Goal: Task Accomplishment & Management: Complete application form

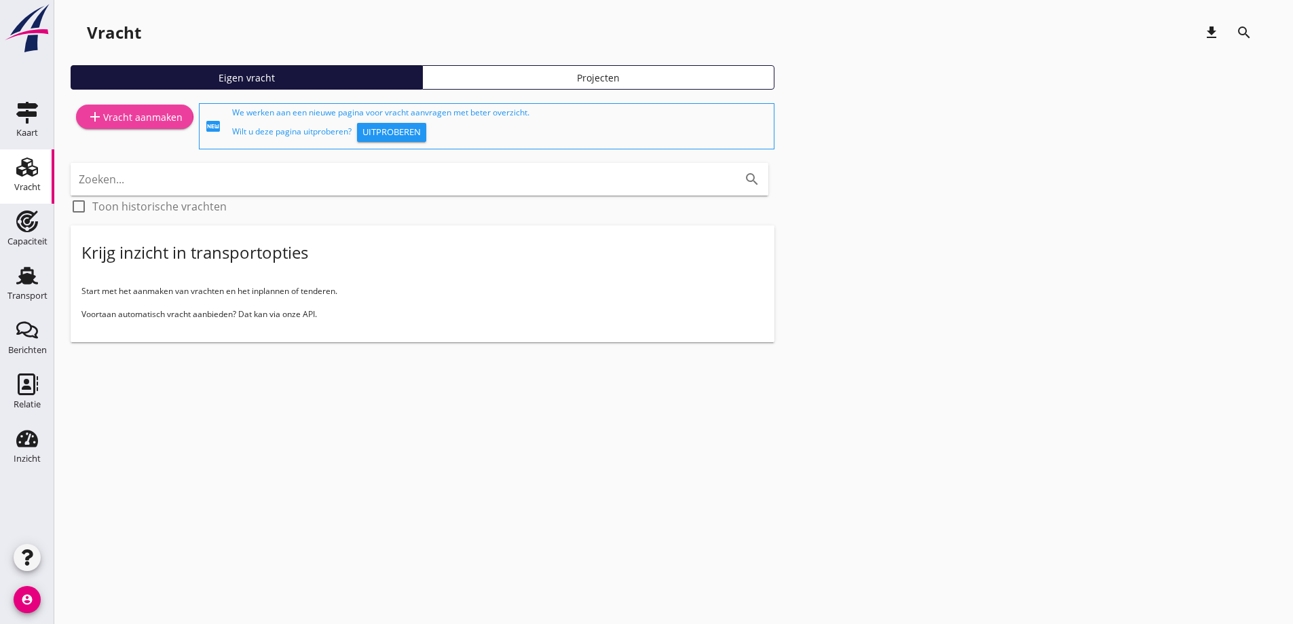
click at [153, 117] on div "add Vracht aanmaken" at bounding box center [135, 117] width 96 height 16
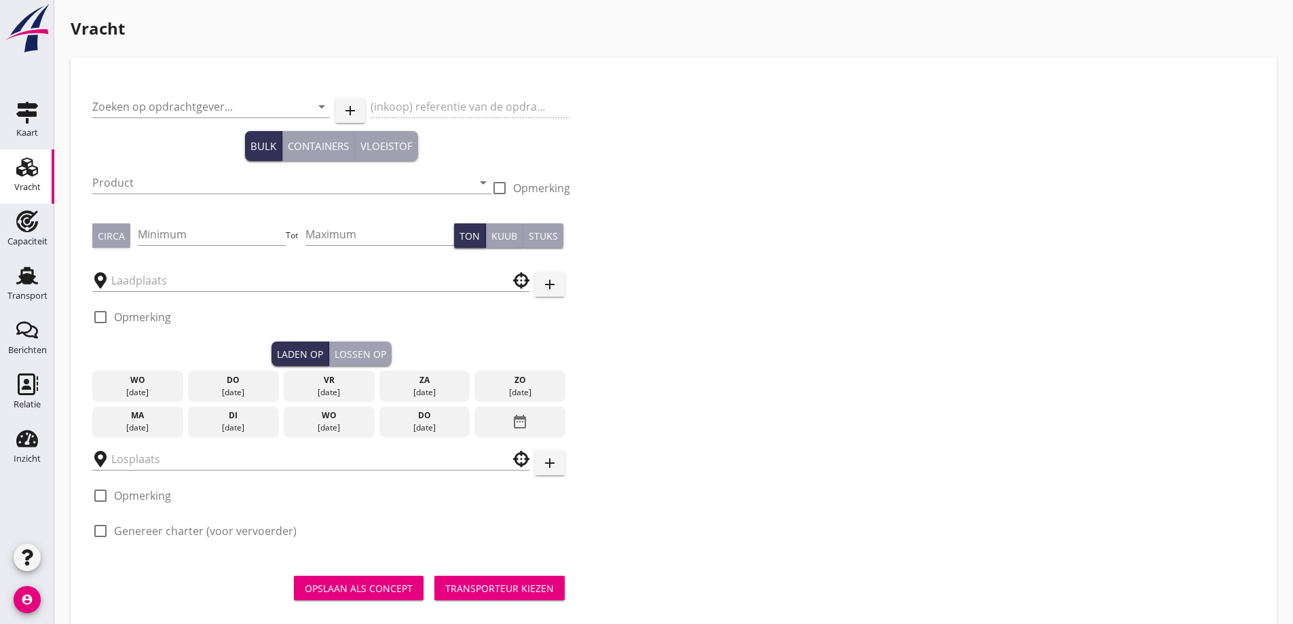
click at [157, 121] on div "Zoeken op opdrachtgever... arrow_drop_down" at bounding box center [211, 113] width 238 height 35
click at [154, 113] on input "Zoeken op opdrachtgever..." at bounding box center [192, 107] width 200 height 22
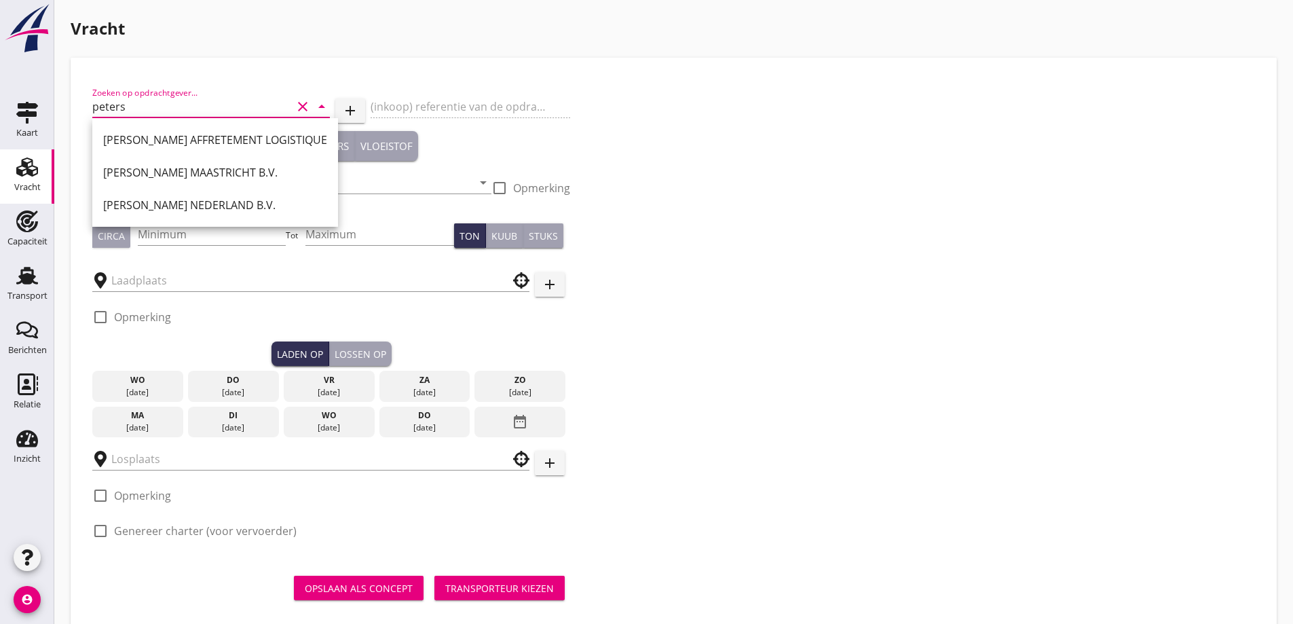
click at [258, 200] on div "[PERSON_NAME] NEDERLAND B.V." at bounding box center [215, 205] width 224 height 16
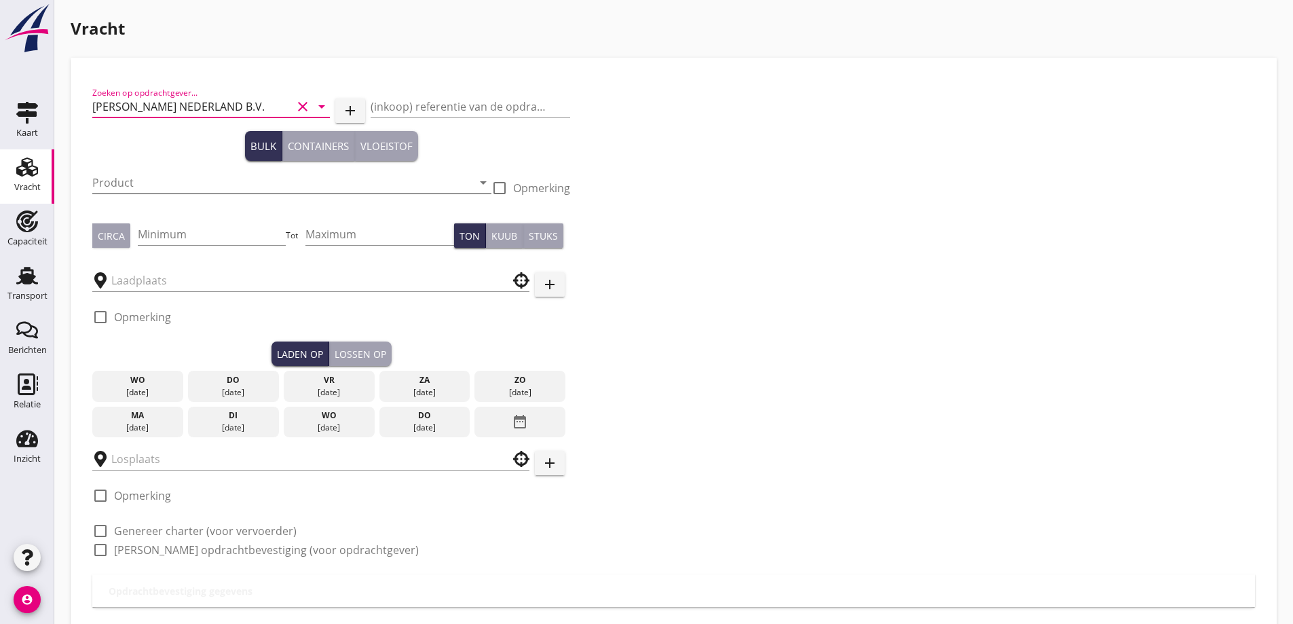
type input "[PERSON_NAME] NEDERLAND B.V."
click at [202, 182] on input "Product" at bounding box center [282, 183] width 380 height 22
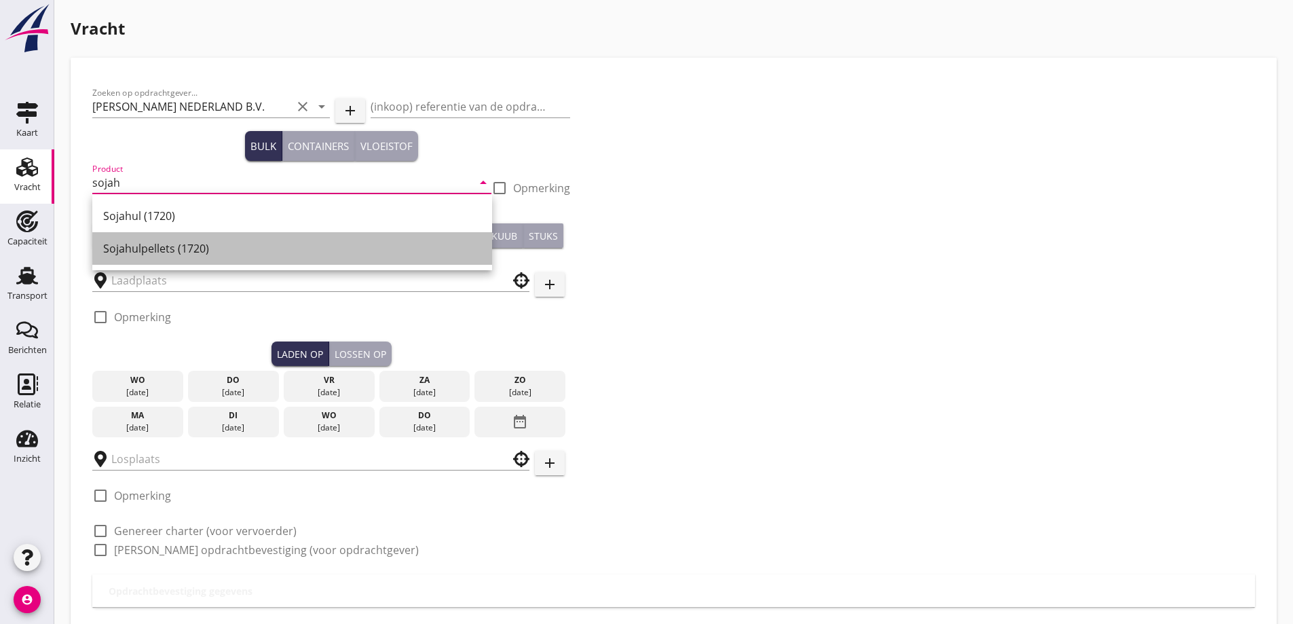
click at [205, 255] on div "Sojahulpellets (1720)" at bounding box center [292, 248] width 378 height 16
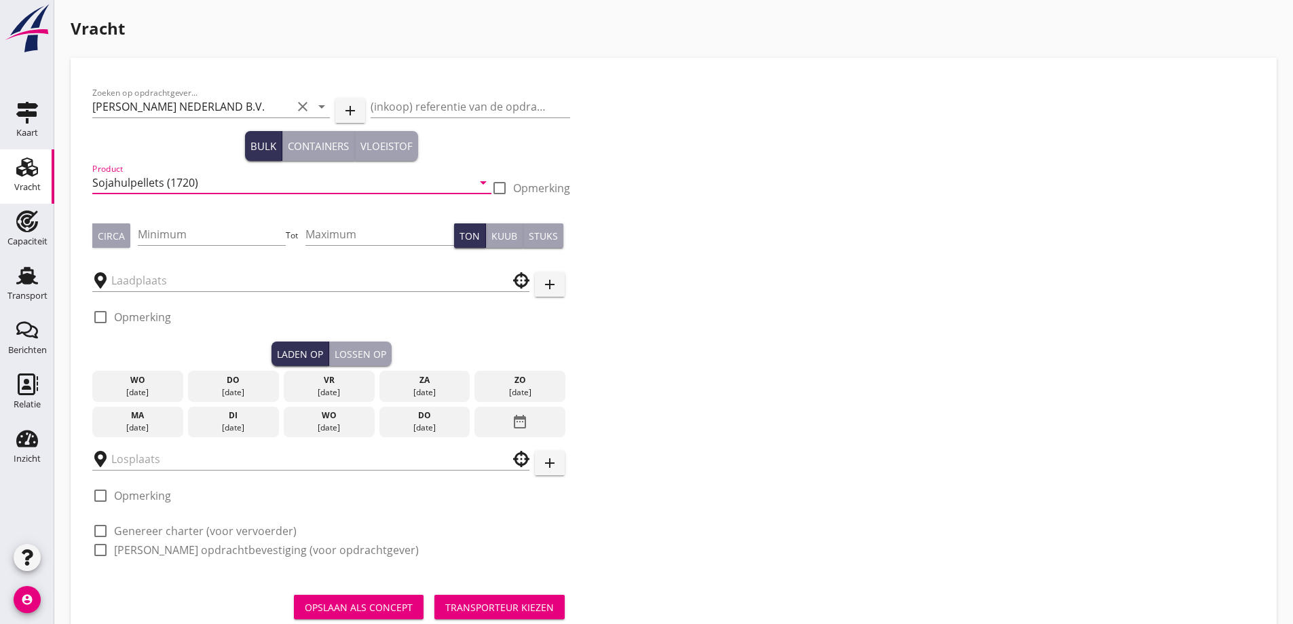
type input "Sojahulpellets (1720)"
click at [114, 235] on div "Circa" at bounding box center [111, 236] width 27 height 14
click at [180, 232] on input "Minimum" at bounding box center [212, 234] width 149 height 22
type input "500"
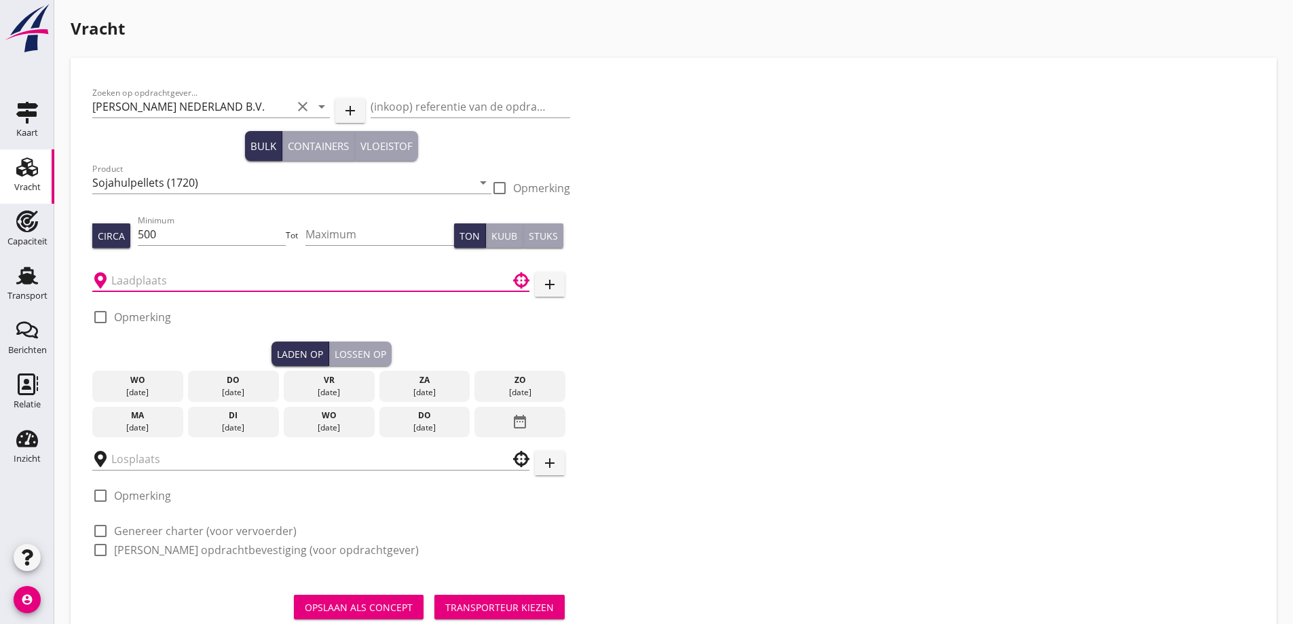
click at [223, 285] on input "text" at bounding box center [301, 281] width 380 height 22
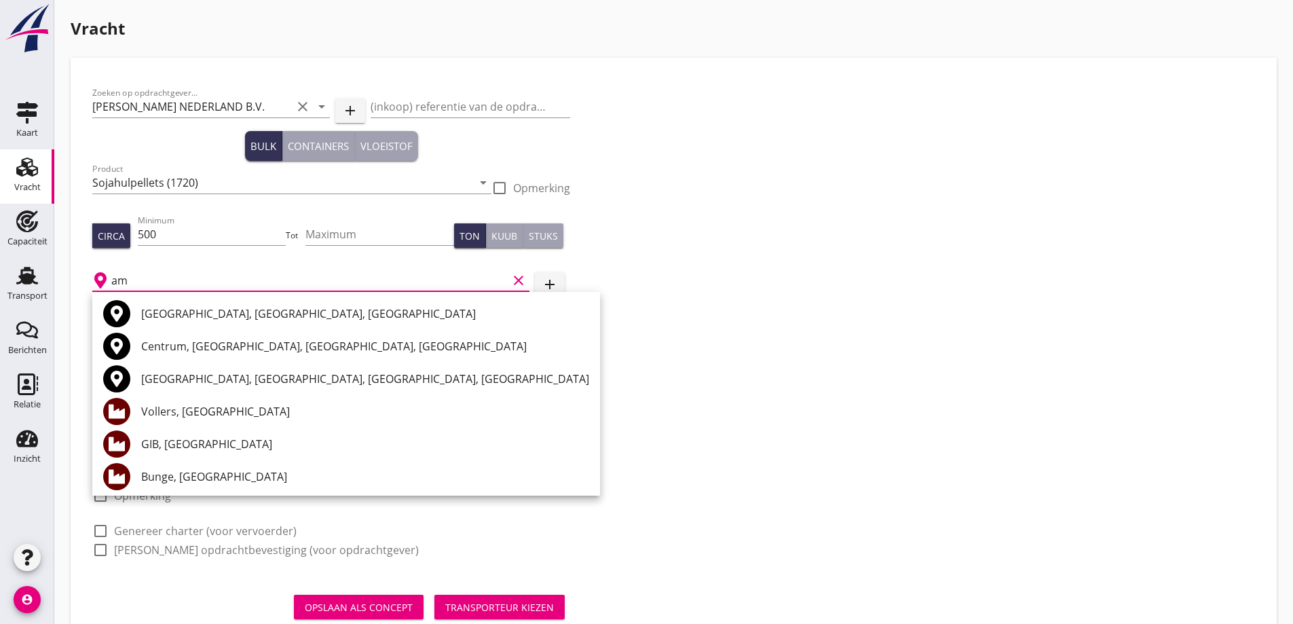
type input "a"
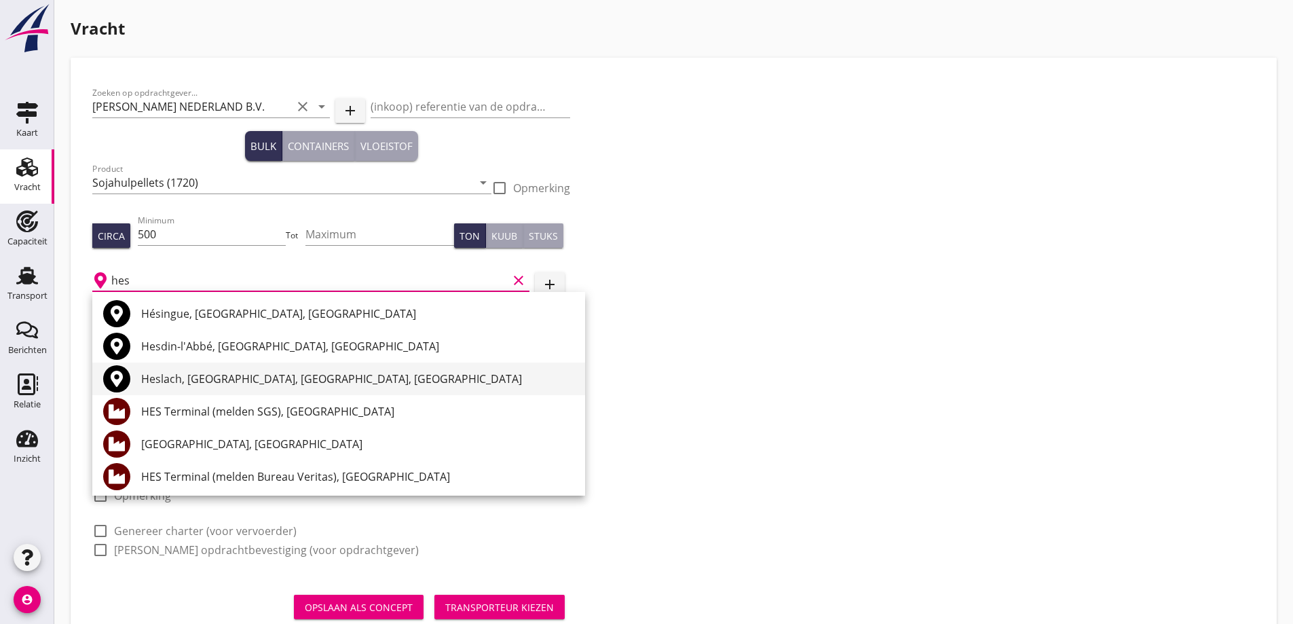
scroll to position [68, 0]
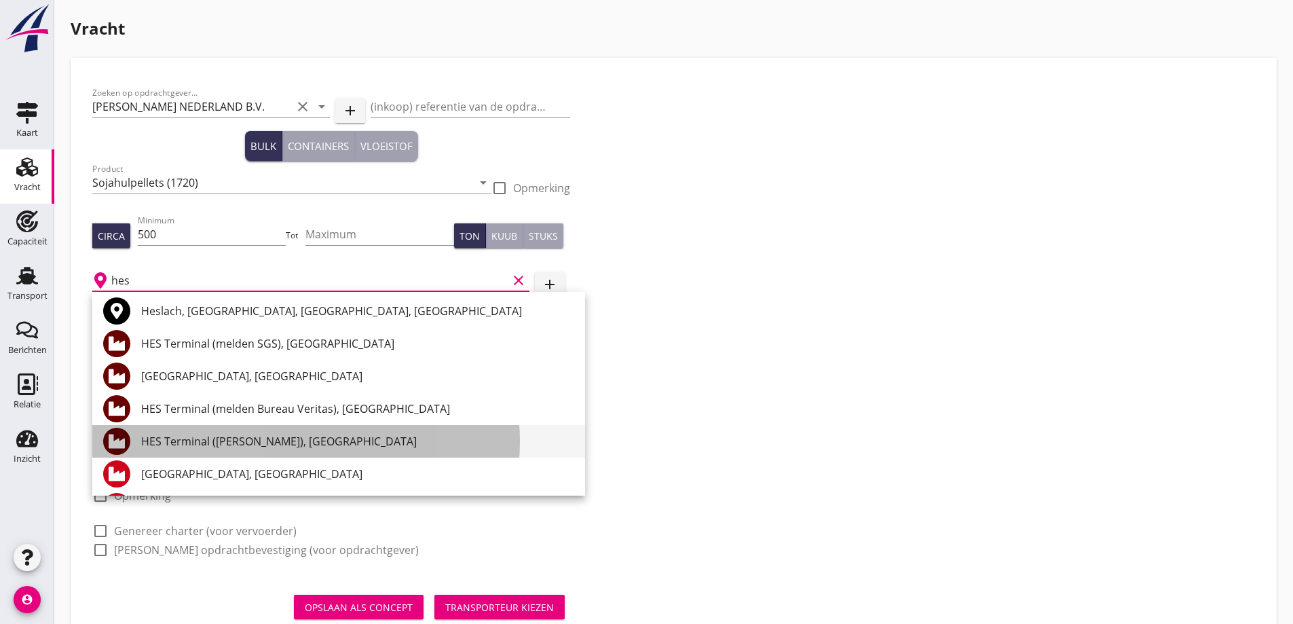
click at [306, 431] on div "HES Terminal ([PERSON_NAME]), [GEOGRAPHIC_DATA]" at bounding box center [357, 441] width 433 height 33
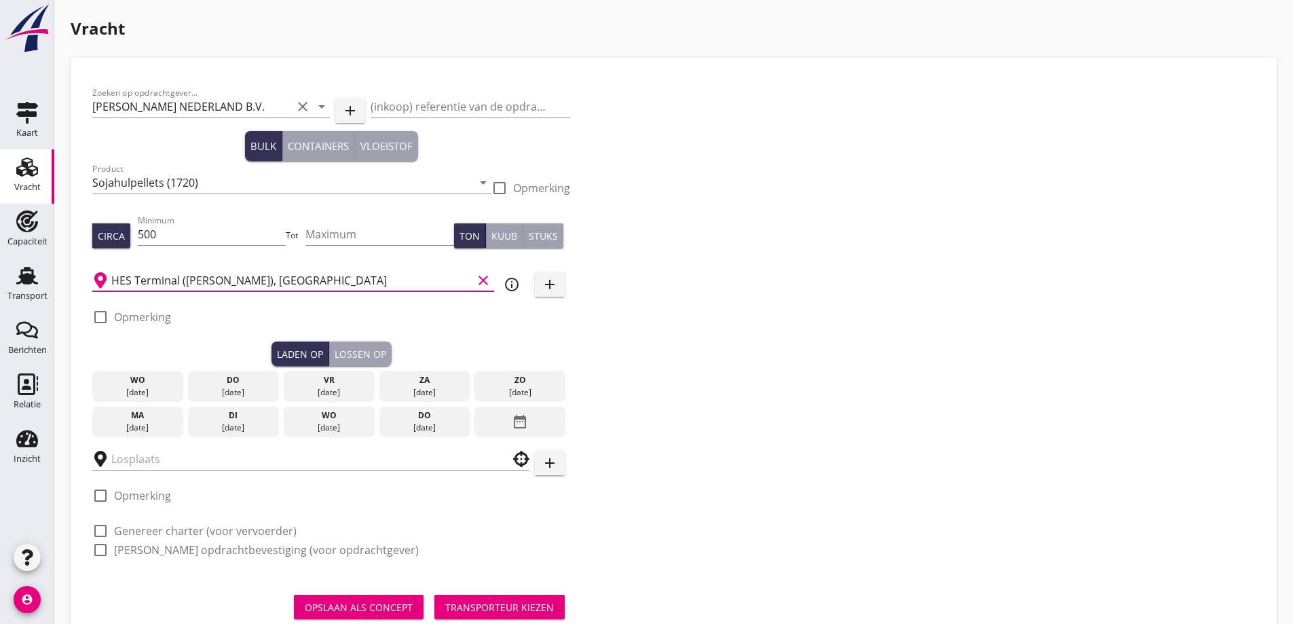
type input "HES Terminal ([PERSON_NAME]), [GEOGRAPHIC_DATA]"
click at [156, 314] on label "Opmerking" at bounding box center [142, 317] width 57 height 14
checkbox input "true"
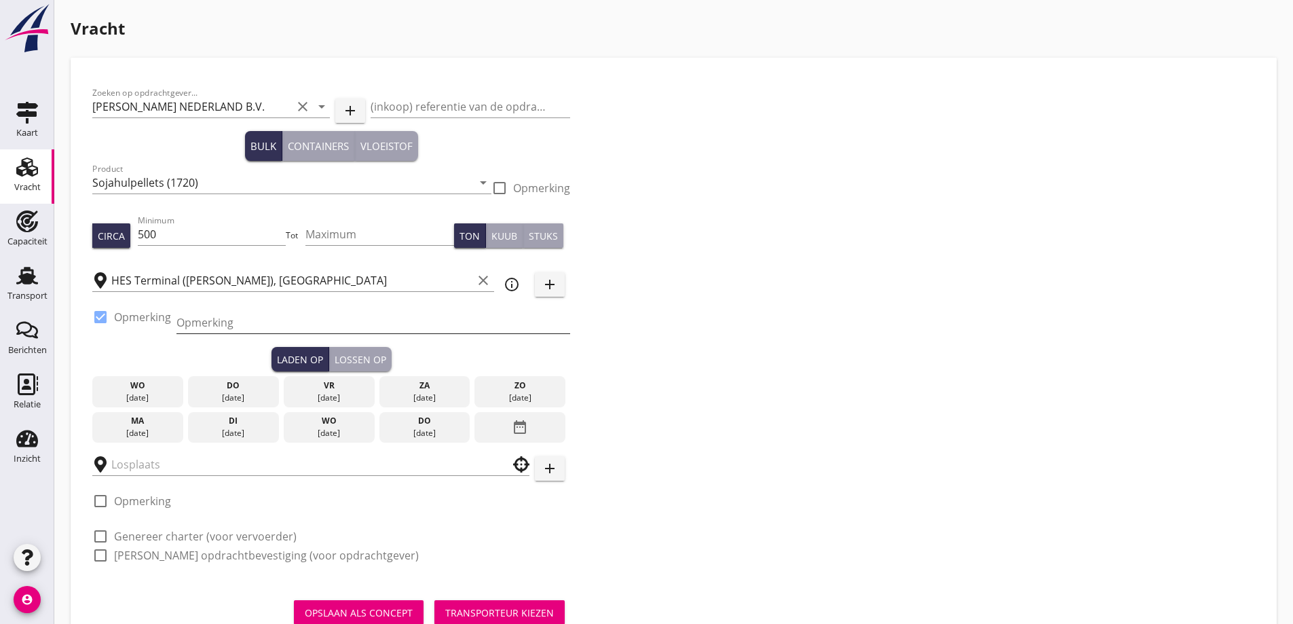
click at [185, 316] on input "Opmerking" at bounding box center [374, 323] width 394 height 22
click at [242, 325] on input "Ex." at bounding box center [374, 323] width 394 height 22
paste input "[PERSON_NAME]"
type input "Ex. EMERALD SHENGSI"
drag, startPoint x: 158, startPoint y: 428, endPoint x: 265, endPoint y: 410, distance: 109.4
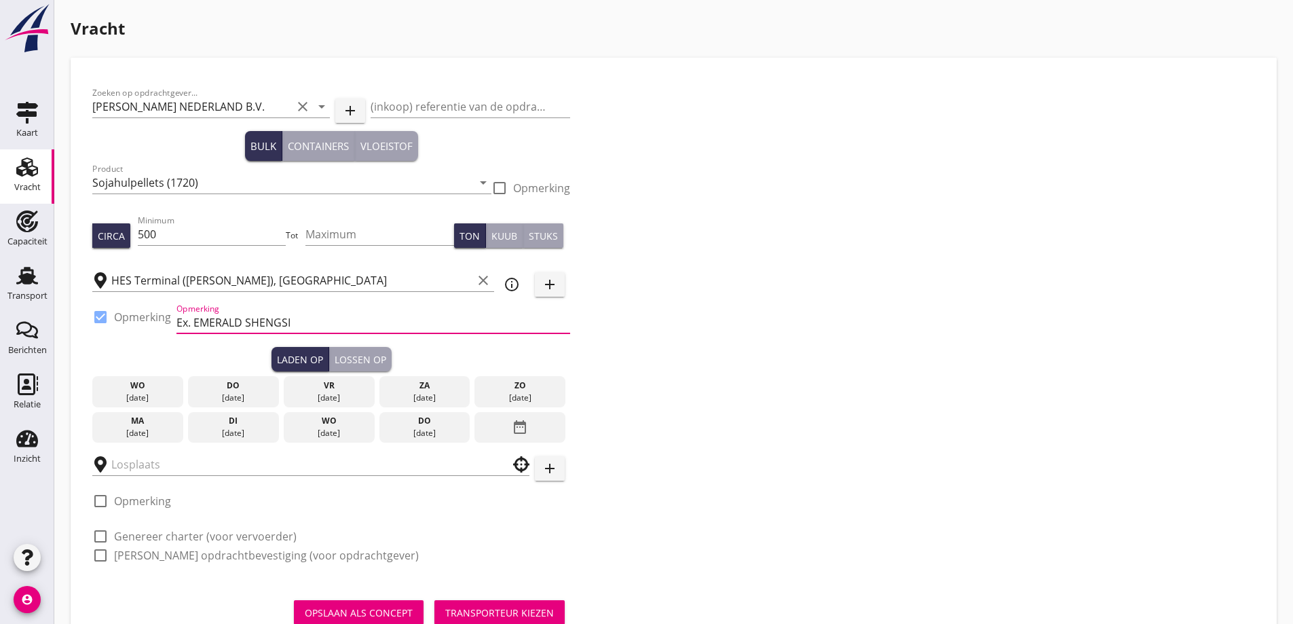
click at [159, 428] on div "[DATE]" at bounding box center [138, 433] width 84 height 12
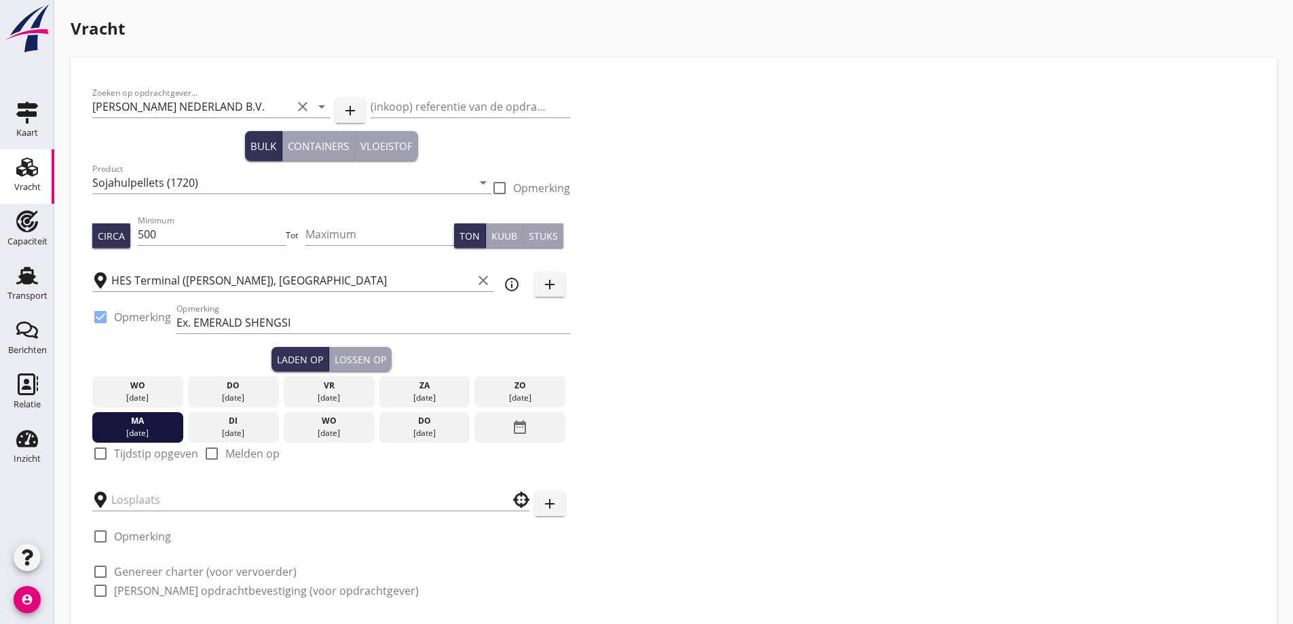
click at [142, 449] on div "check_box_outline_blank Tijdstip opgeven" at bounding box center [145, 453] width 106 height 16
click at [144, 454] on label "Tijdstip opgeven" at bounding box center [156, 454] width 84 height 14
checkbox input "true"
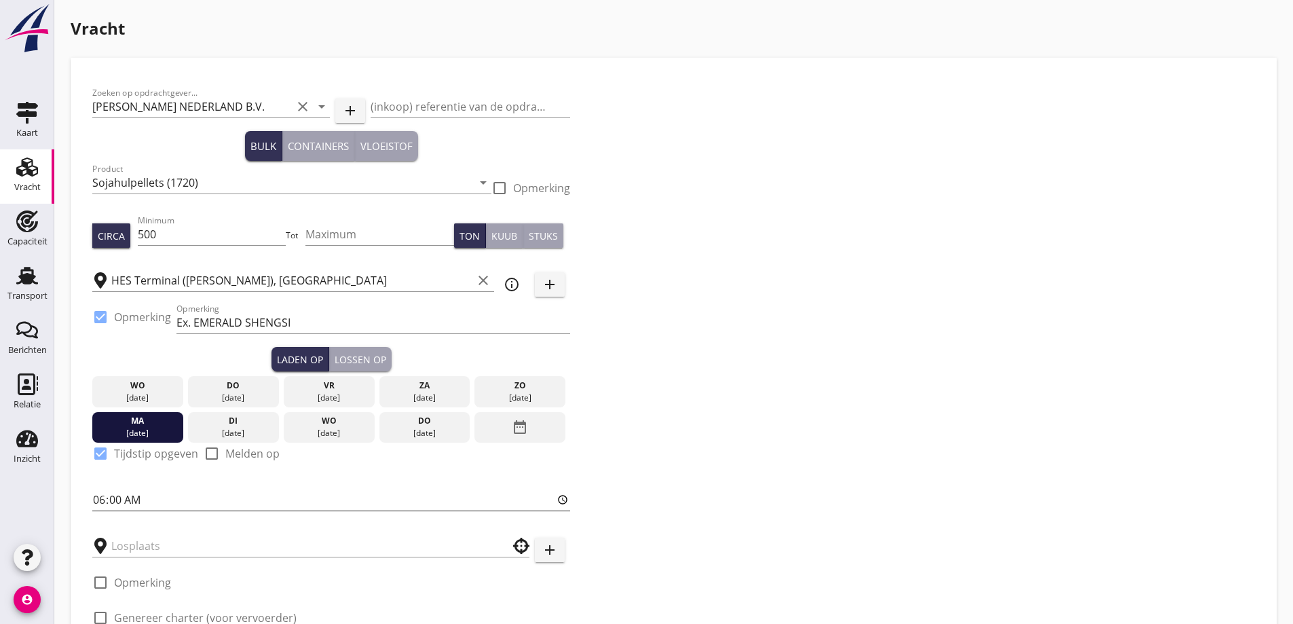
click at [100, 502] on input "06:00" at bounding box center [331, 500] width 478 height 22
type input "12:00"
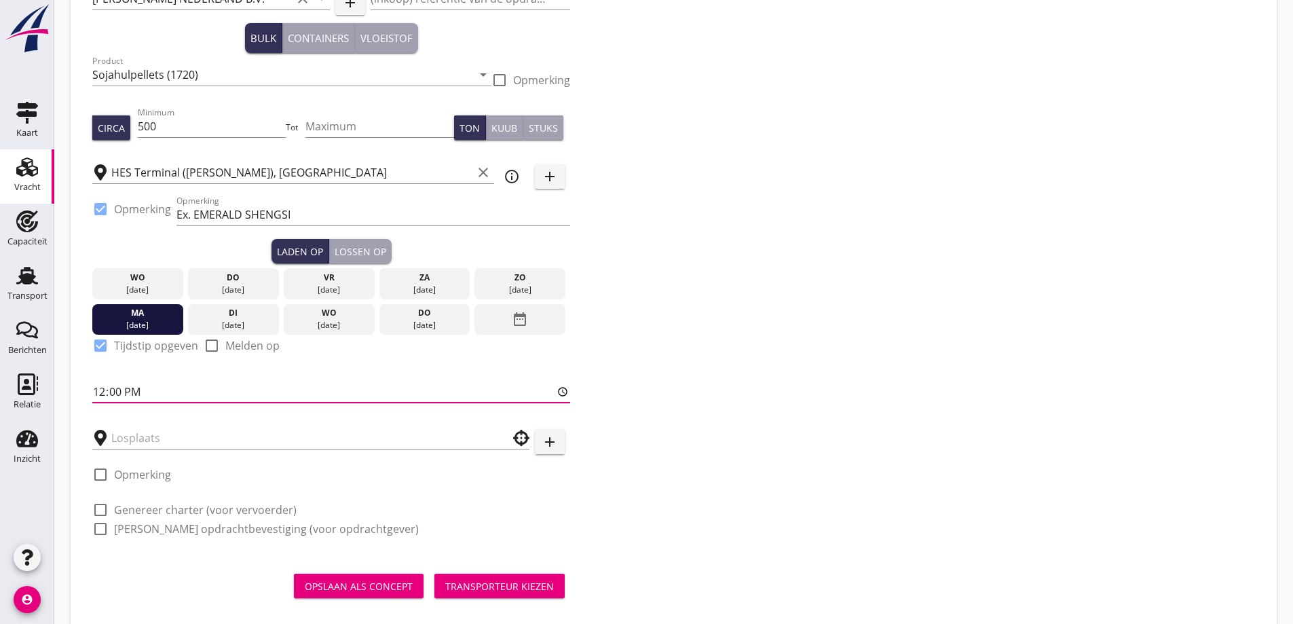
scroll to position [130, 0]
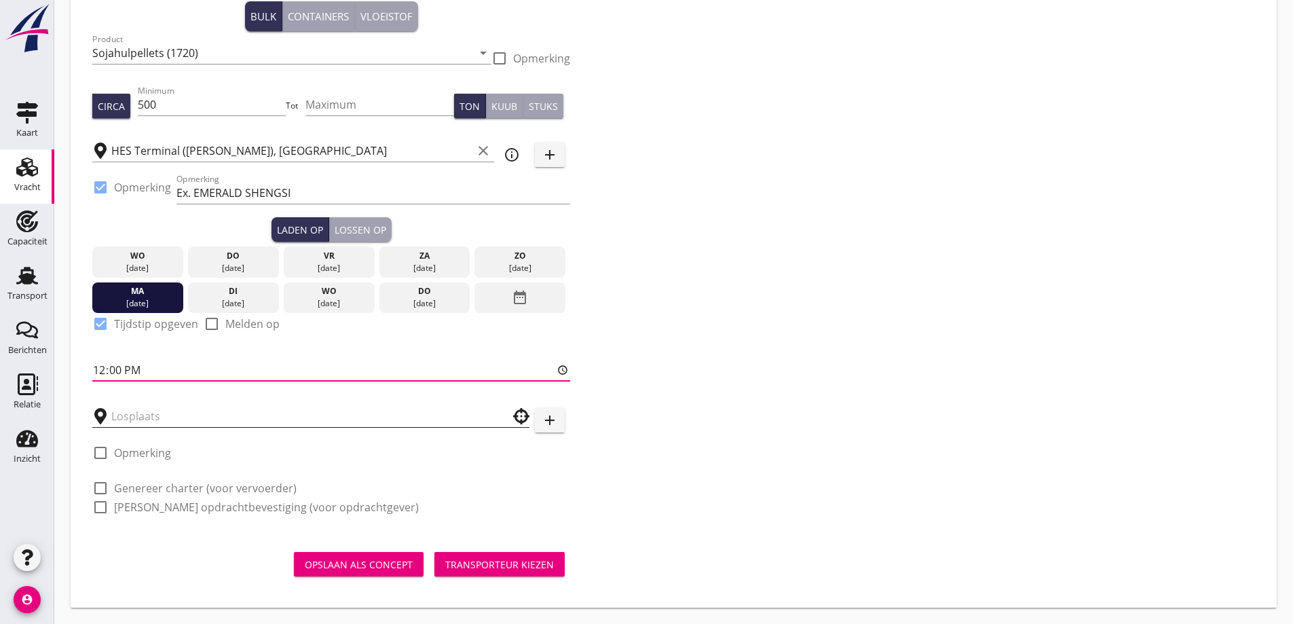
click at [206, 420] on input "text" at bounding box center [301, 416] width 380 height 22
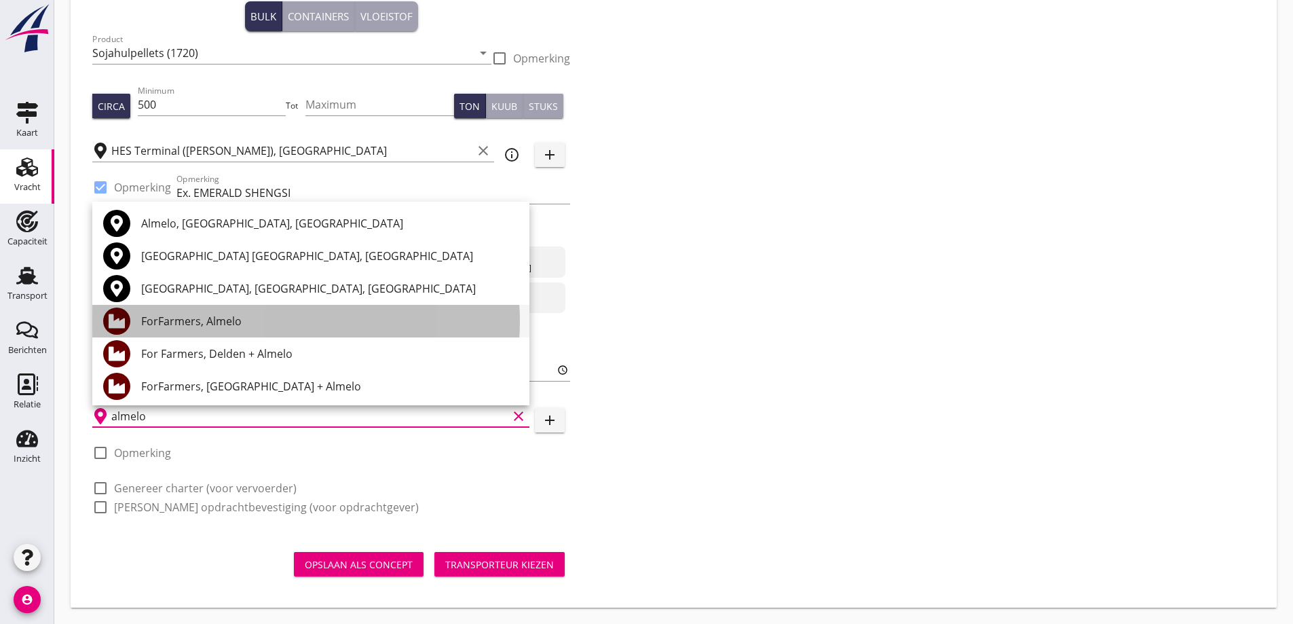
click at [176, 332] on div "ForFarmers, Almelo" at bounding box center [330, 321] width 378 height 33
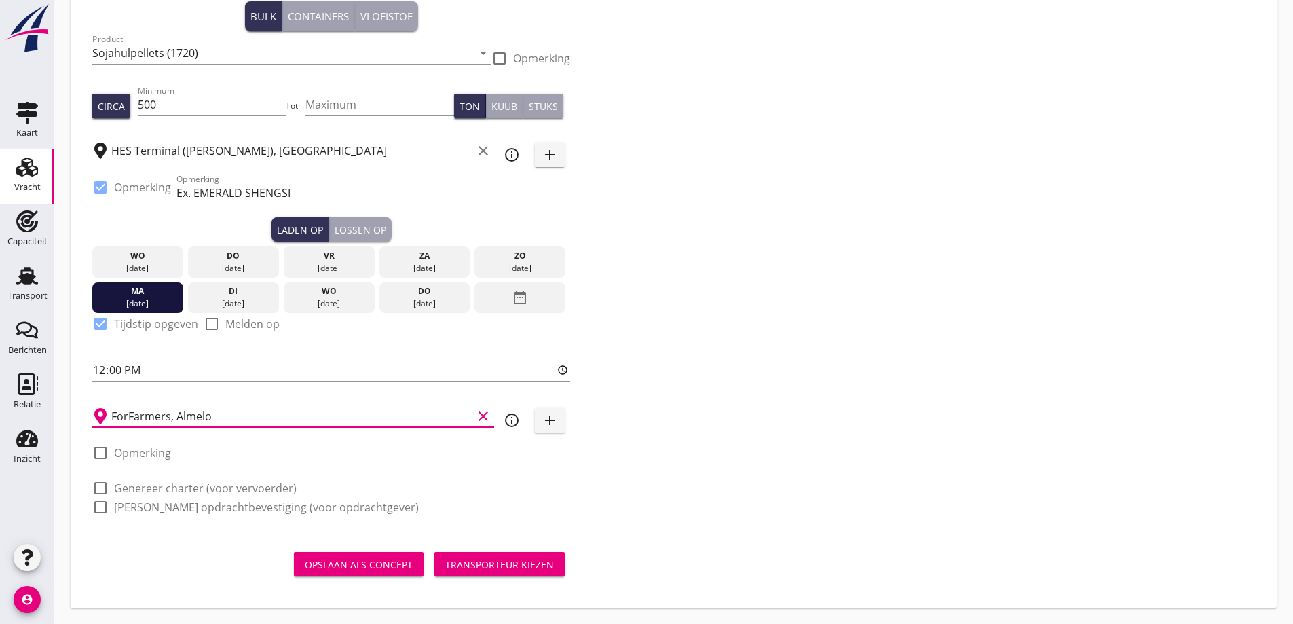
type input "ForFarmers, Almelo"
click at [183, 493] on label "Genereer charter (voor vervoerder)" at bounding box center [205, 488] width 183 height 14
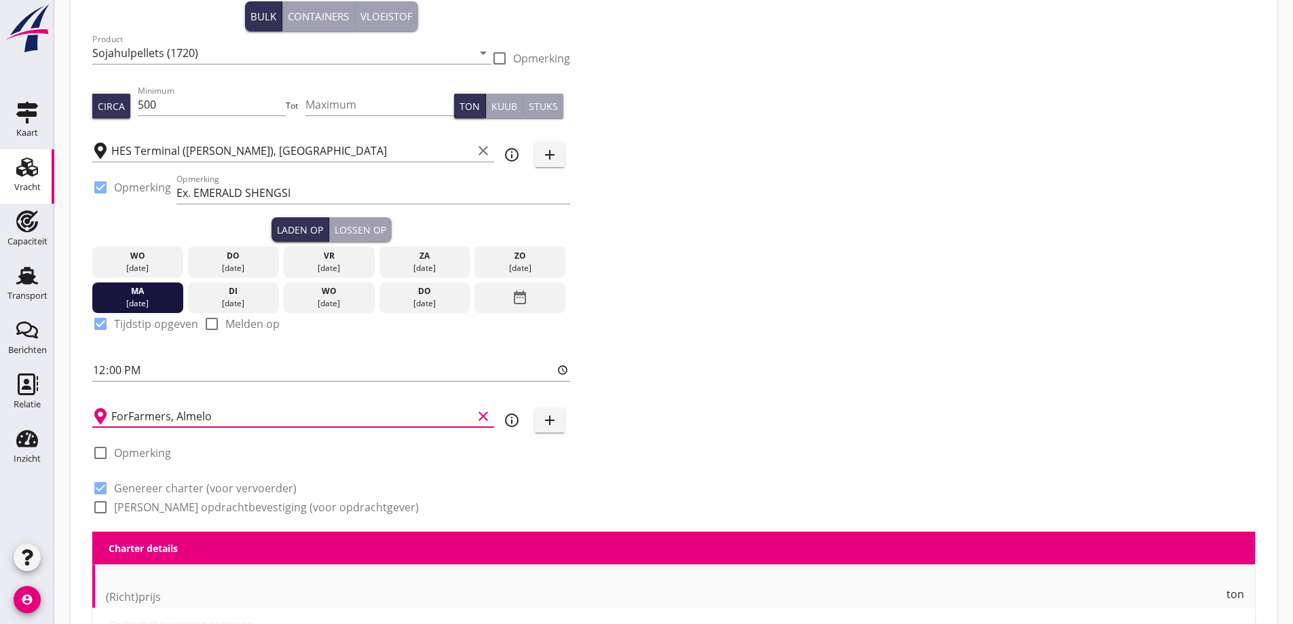
checkbox input "true"
click at [187, 508] on label "[PERSON_NAME] opdrachtbevestiging (voor opdrachtgever)" at bounding box center [266, 507] width 305 height 14
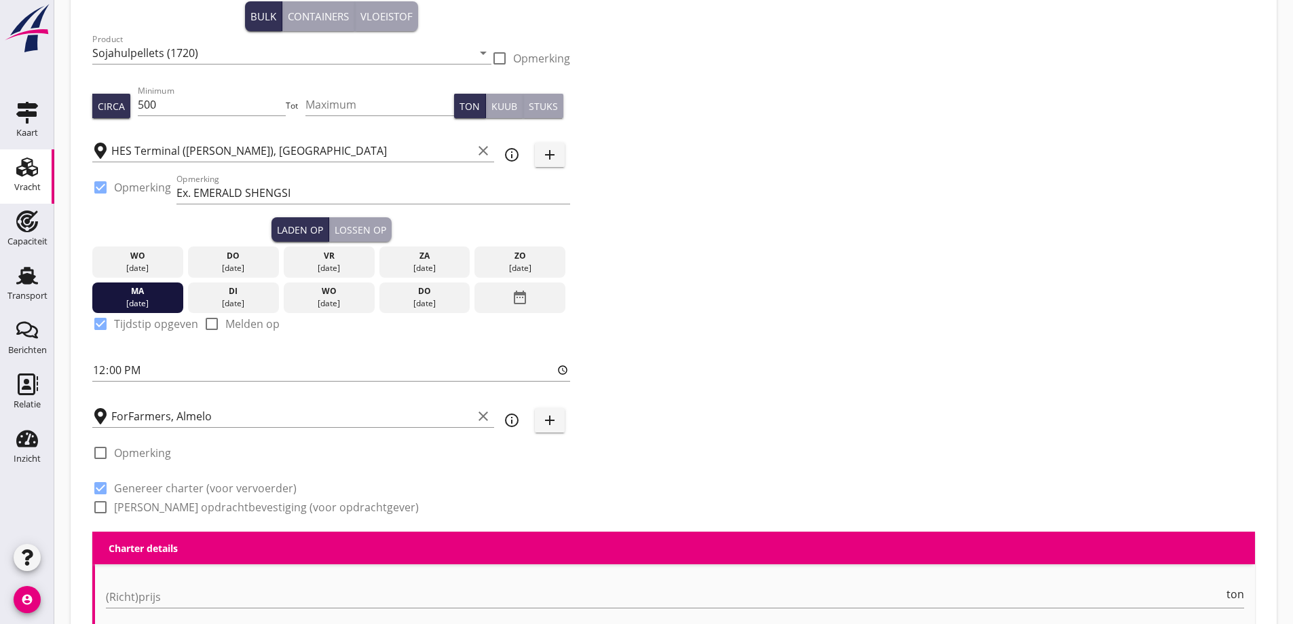
checkbox input "true"
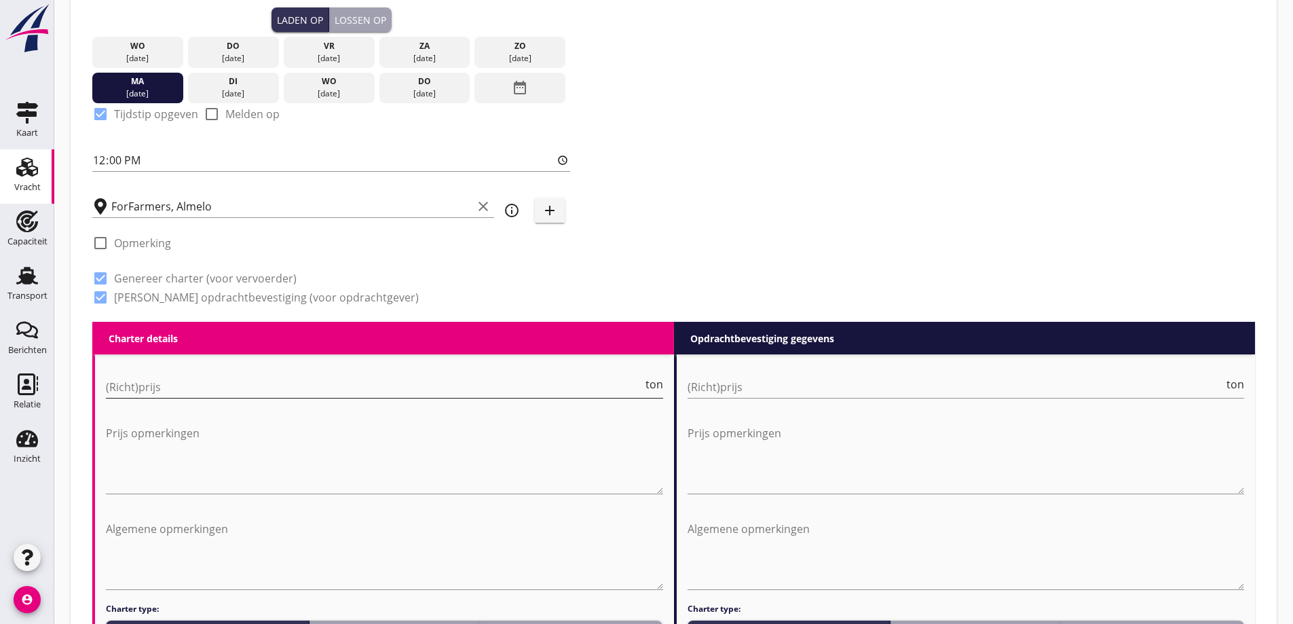
scroll to position [407, 0]
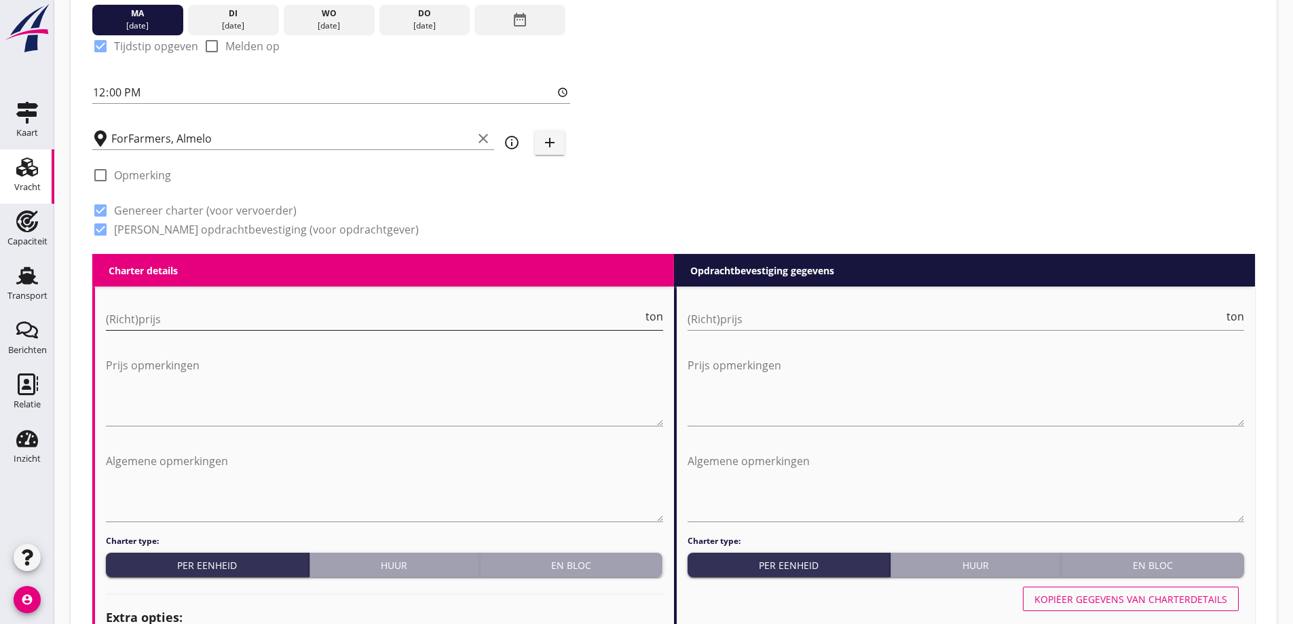
click at [187, 318] on input "(Richt)prijs" at bounding box center [374, 319] width 537 height 22
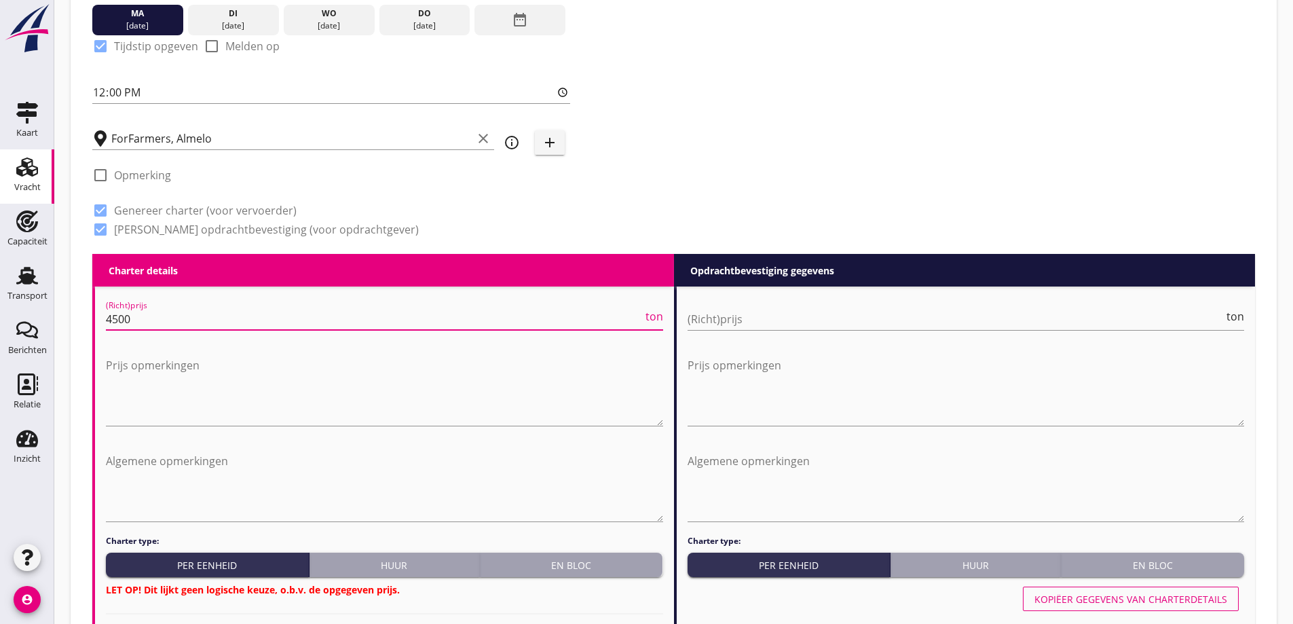
drag, startPoint x: 166, startPoint y: 315, endPoint x: 90, endPoint y: 310, distance: 76.2
type input "4400"
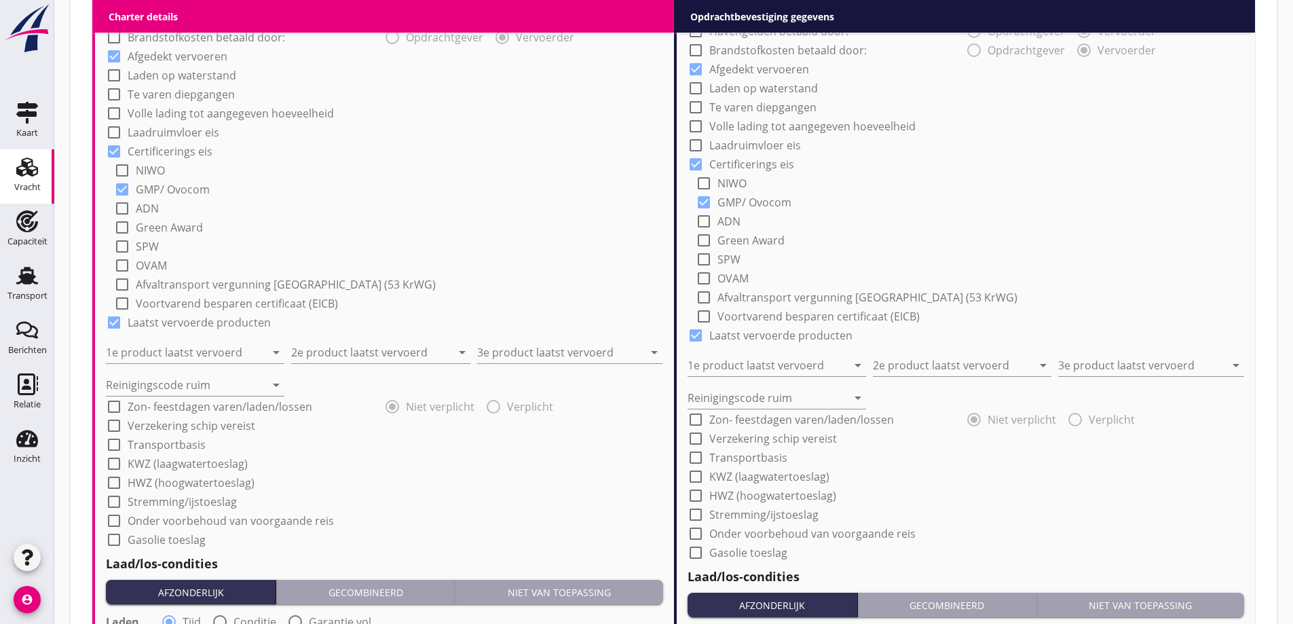
scroll to position [883, 0]
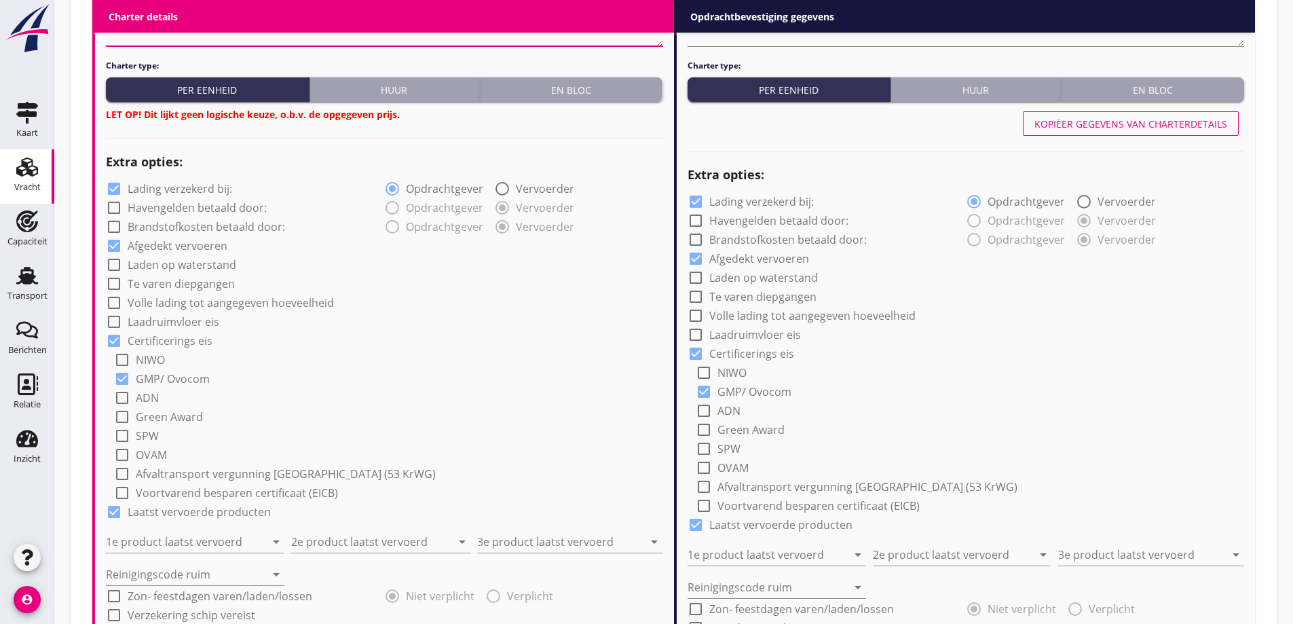
click at [213, 303] on label "Volle lading tot aangegeven hoeveelheid" at bounding box center [231, 303] width 206 height 14
checkbox input "true"
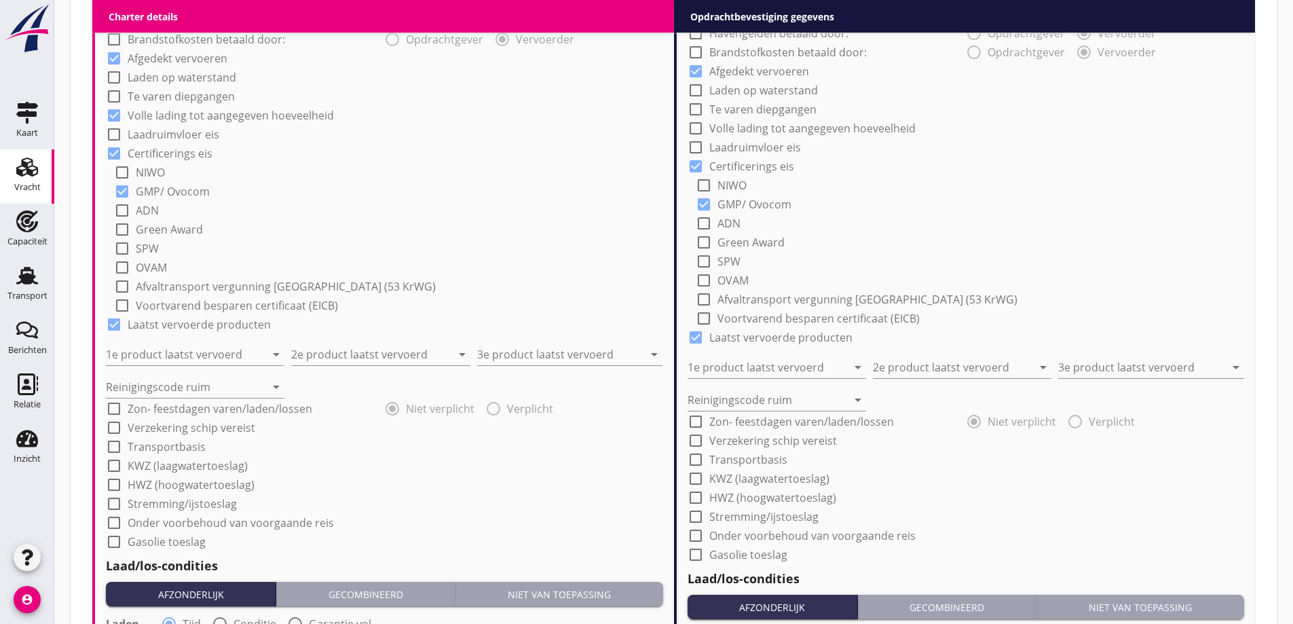
scroll to position [1086, 0]
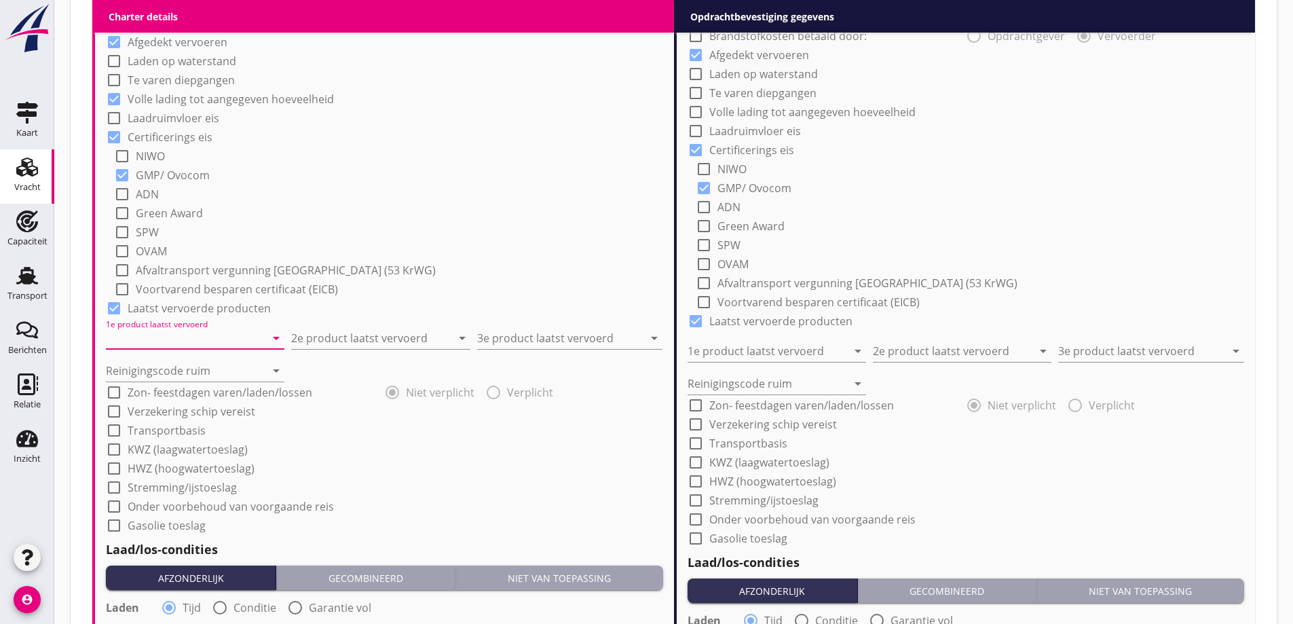
click at [174, 336] on input "1e product laatst vervoerd" at bounding box center [186, 338] width 160 height 22
click at [189, 376] on div "Raapschroot (1720)" at bounding box center [195, 371] width 157 height 16
type input "Raapschroot (1720)"
click at [322, 333] on input "2e product laatst vervoerd" at bounding box center [371, 338] width 160 height 22
type input "Sunpellets (1720)"
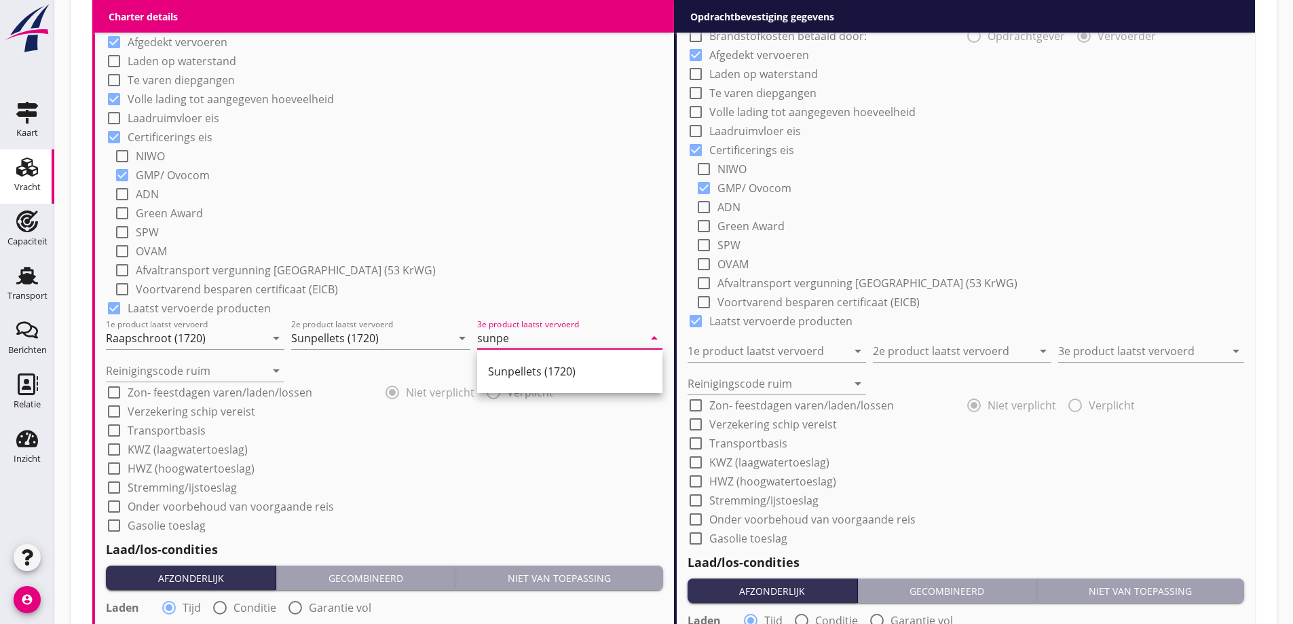
type input "sunpe"
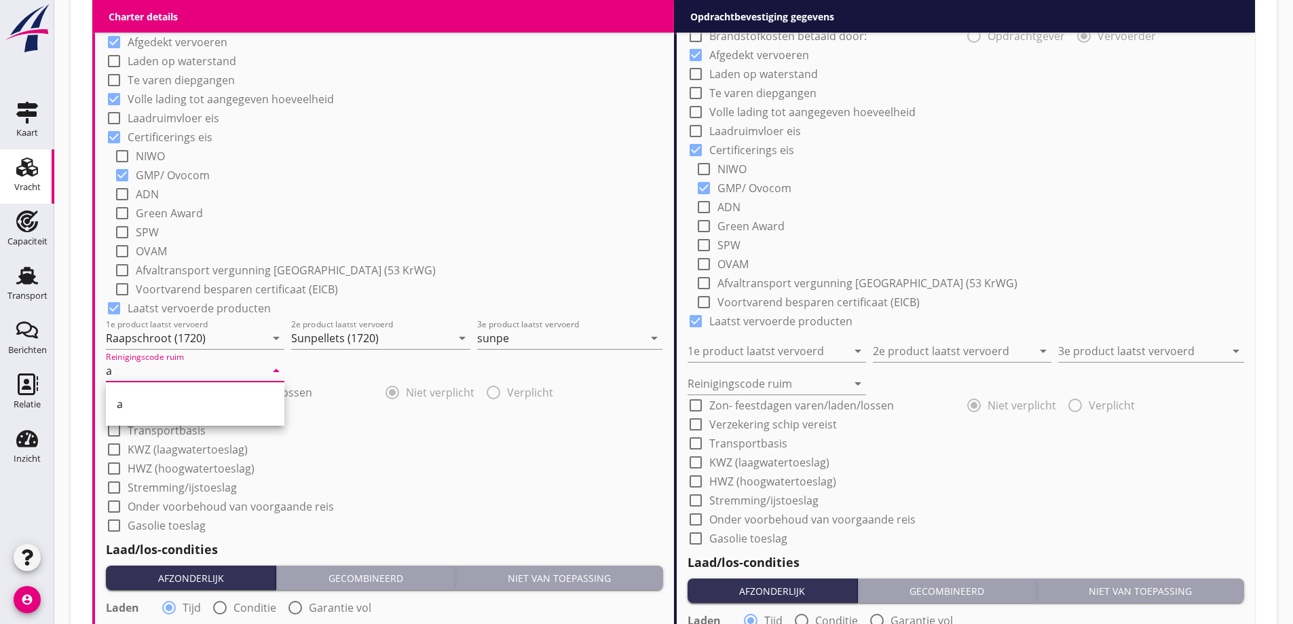
type input "a"
click at [437, 494] on div "check_box_outline_blank Stremming/ijstoeslag" at bounding box center [384, 486] width 557 height 19
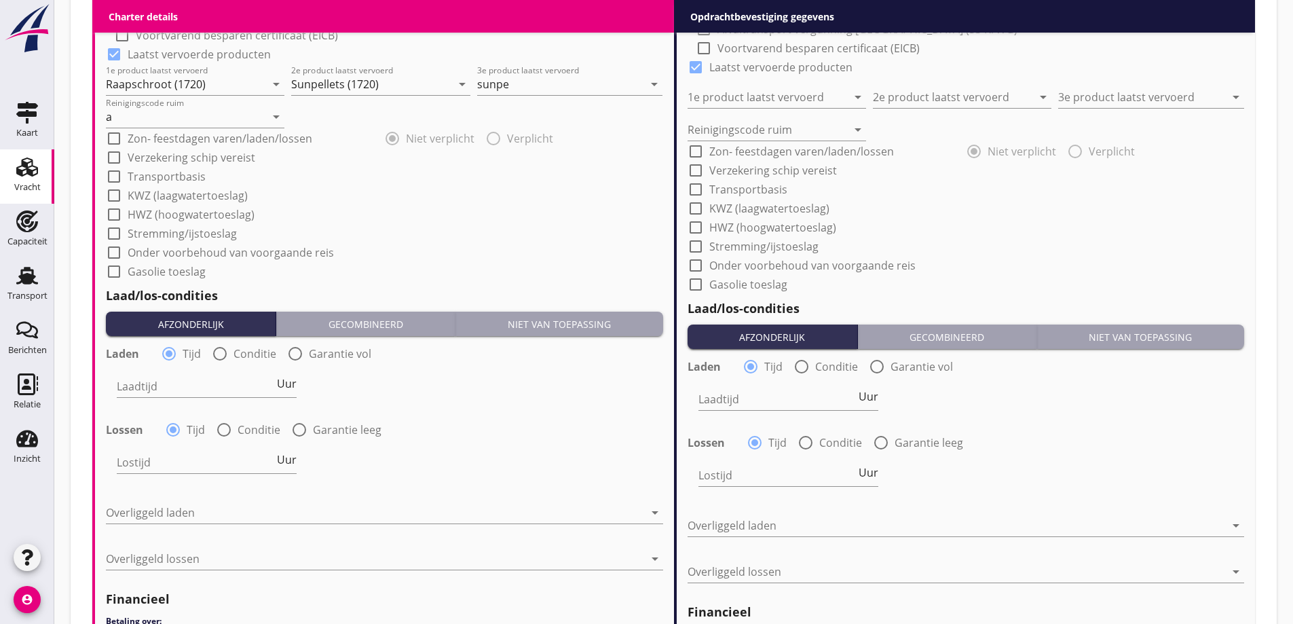
scroll to position [1358, 0]
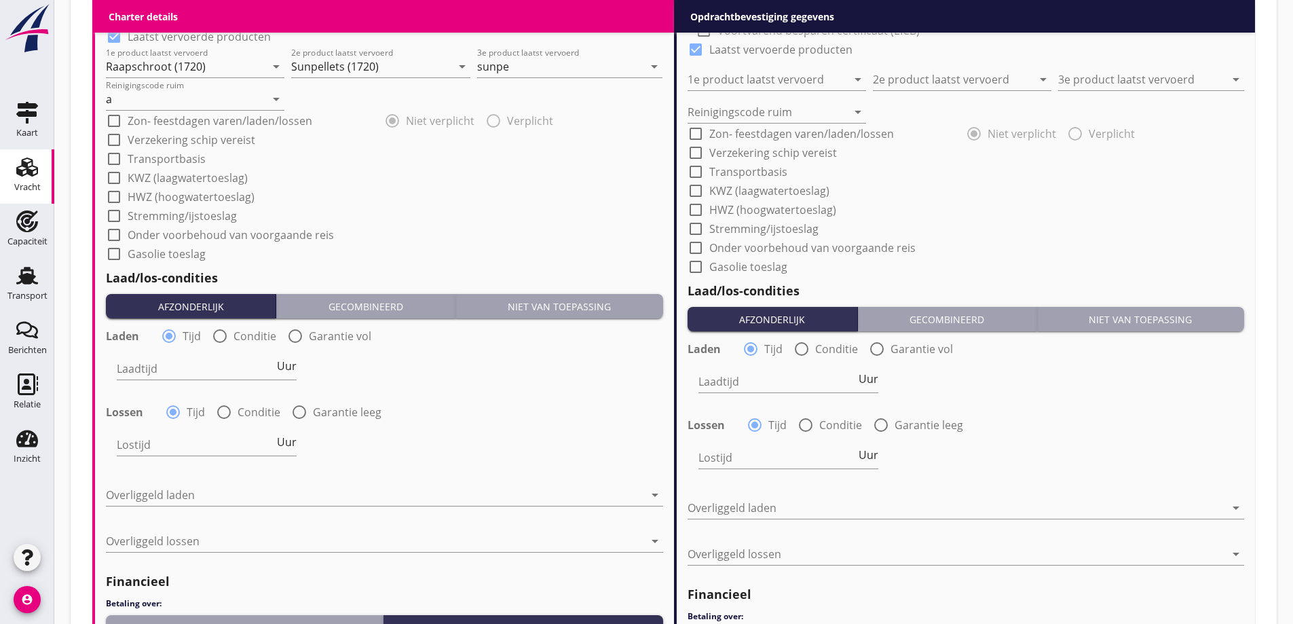
click at [243, 343] on label "Conditie" at bounding box center [255, 336] width 43 height 14
radio input "false"
radio input "true"
click at [249, 403] on div "Lossen radio_button_checked Tijd radio_button_unchecked Conditie radio_button_u…" at bounding box center [384, 410] width 557 height 19
click at [247, 410] on label "Conditie" at bounding box center [259, 412] width 43 height 14
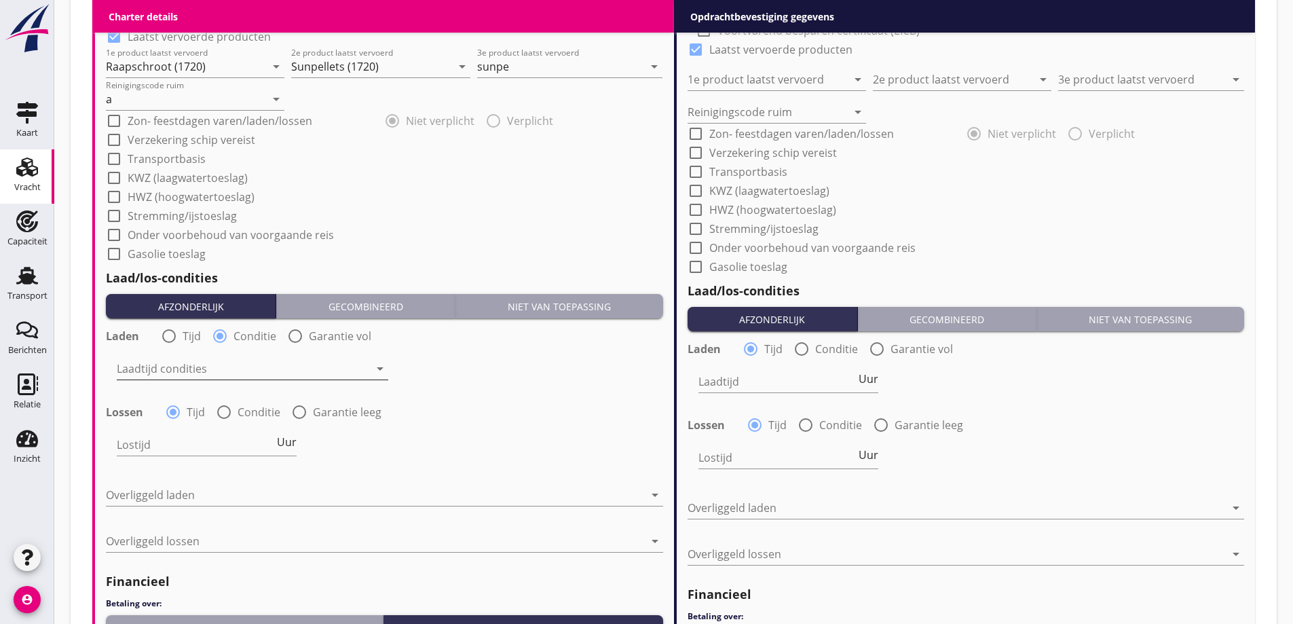
radio input "false"
radio input "true"
click at [238, 370] on div at bounding box center [243, 369] width 253 height 22
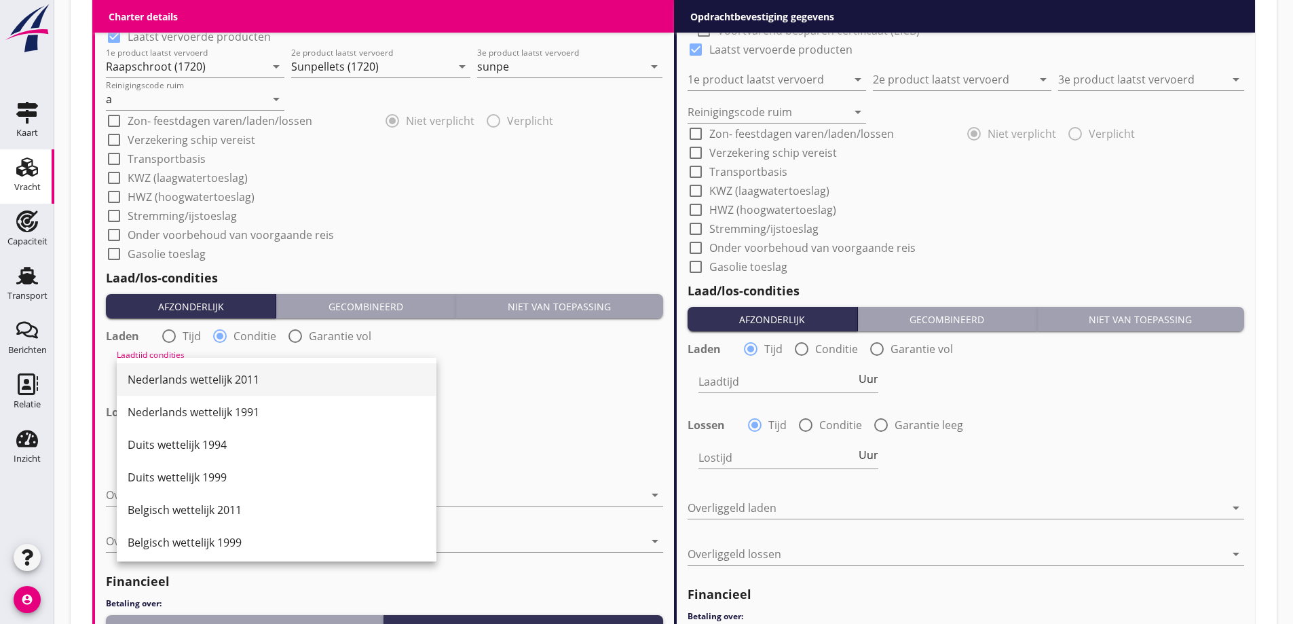
click at [221, 378] on div "Nederlands wettelijk 2011" at bounding box center [277, 379] width 298 height 16
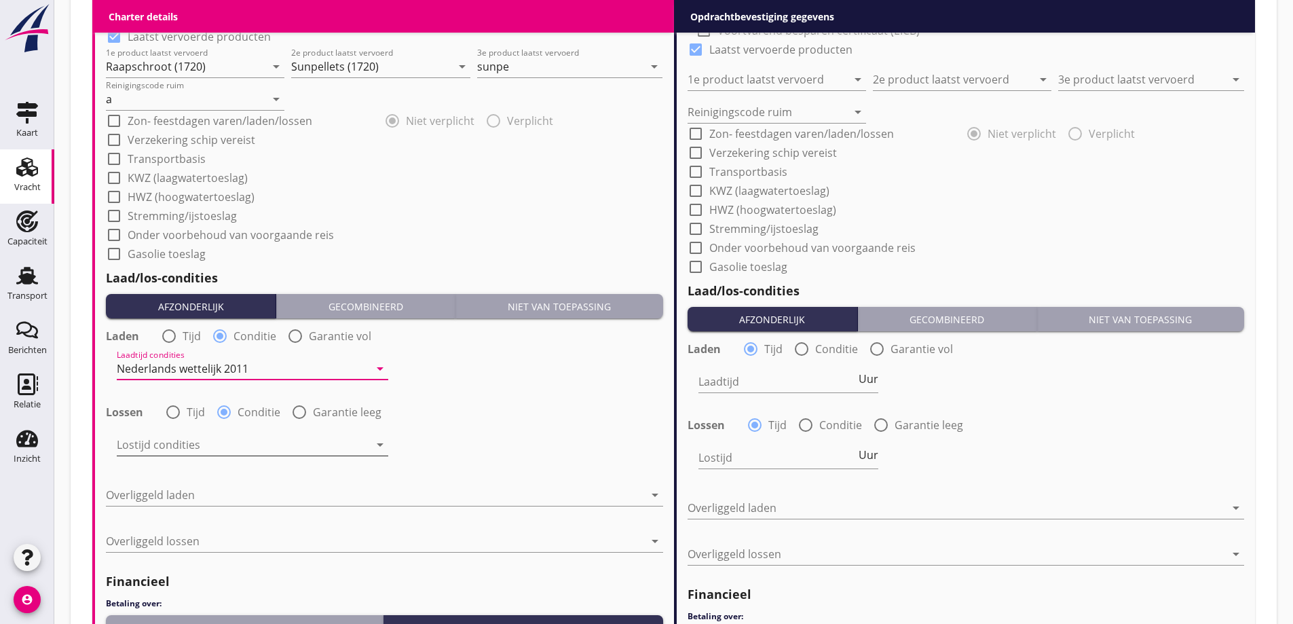
click at [234, 439] on div at bounding box center [243, 445] width 253 height 22
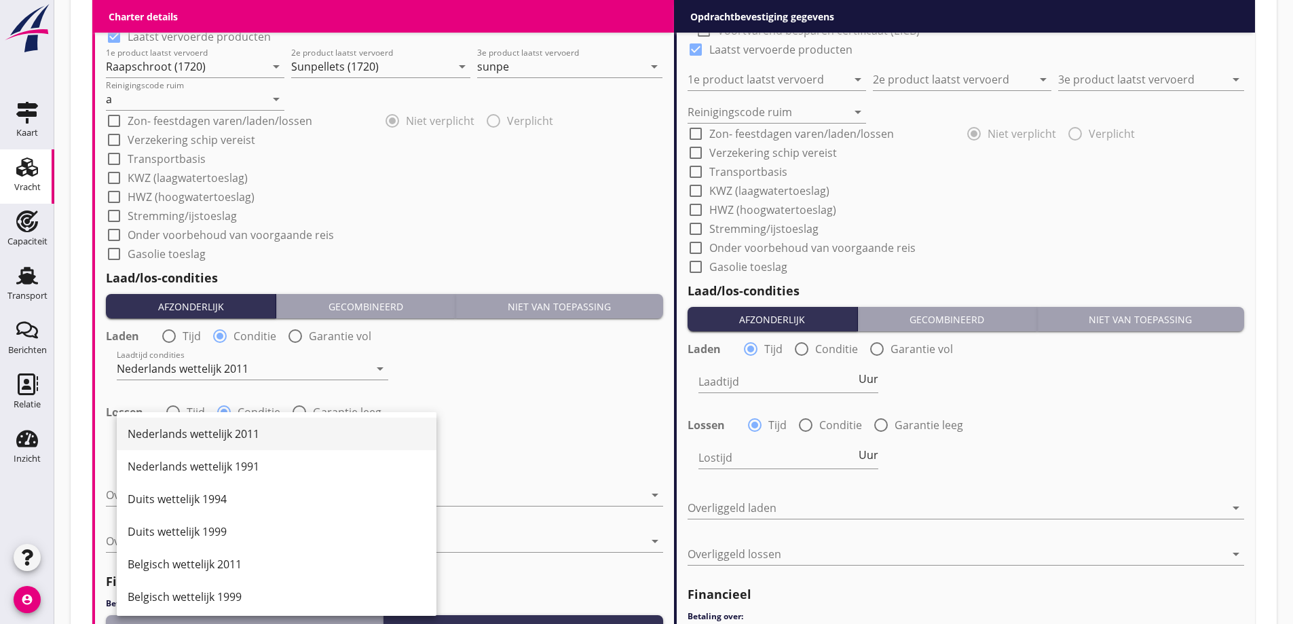
click at [238, 435] on div "Nederlands wettelijk 2011" at bounding box center [277, 434] width 298 height 16
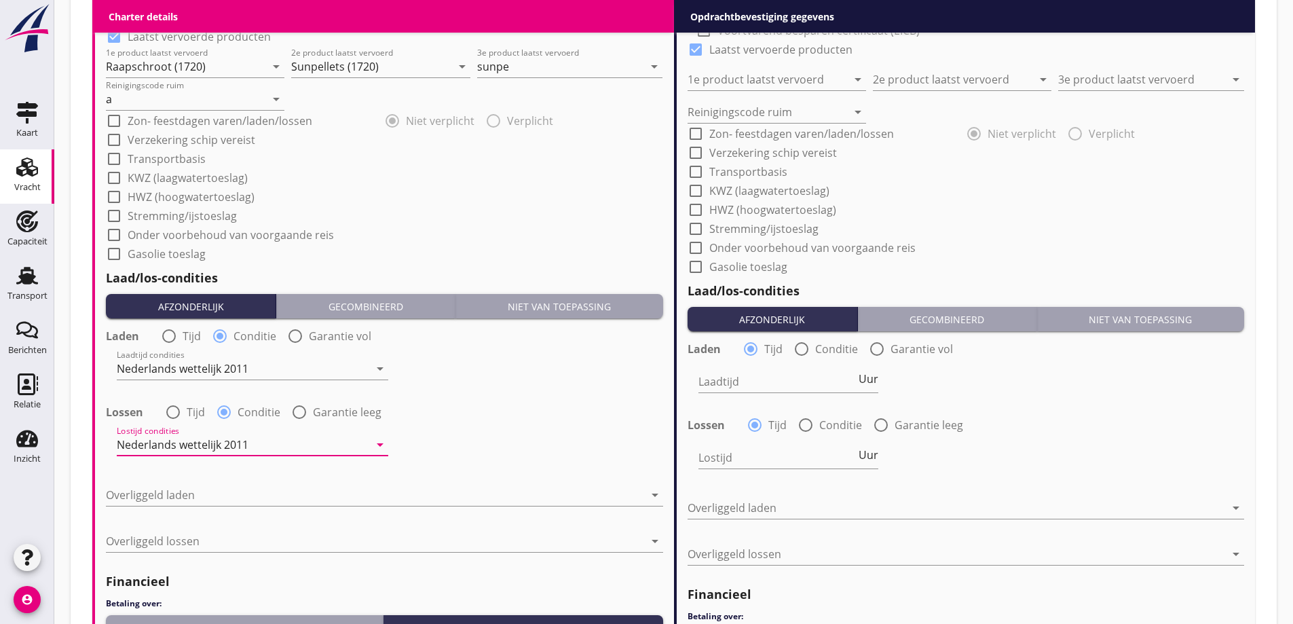
drag, startPoint x: 244, startPoint y: 490, endPoint x: 249, endPoint y: 507, distance: 17.2
click at [244, 491] on div at bounding box center [375, 495] width 538 height 22
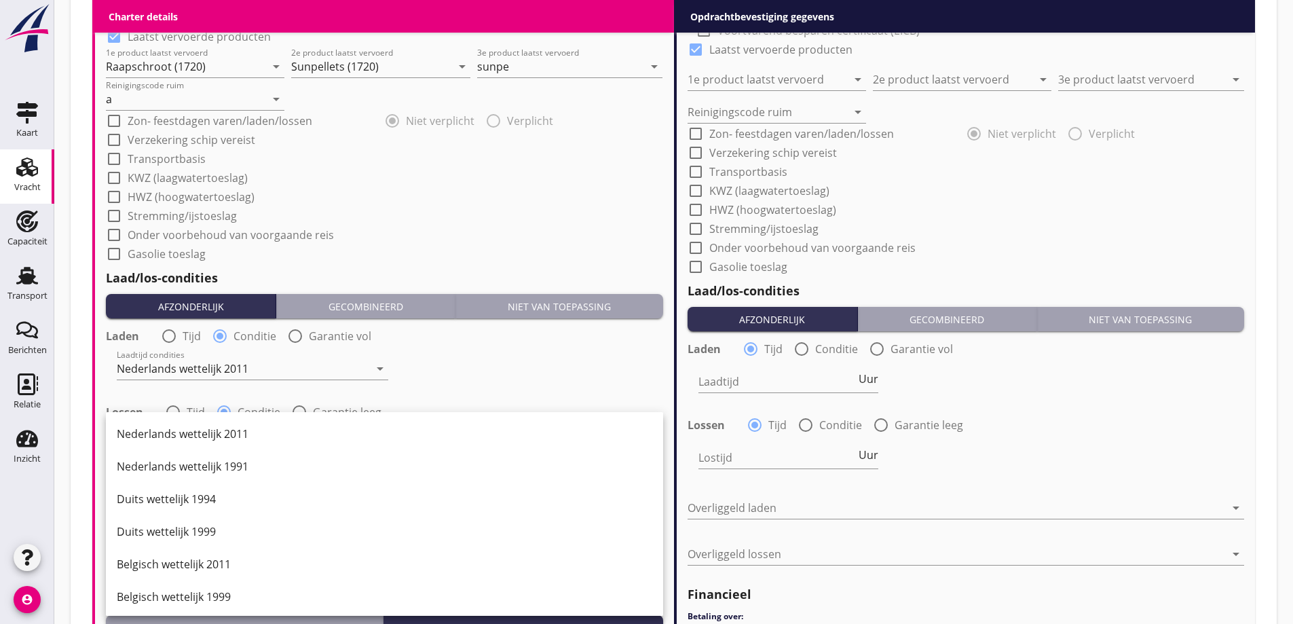
click at [236, 435] on div "Nederlands wettelijk 2011" at bounding box center [385, 434] width 536 height 16
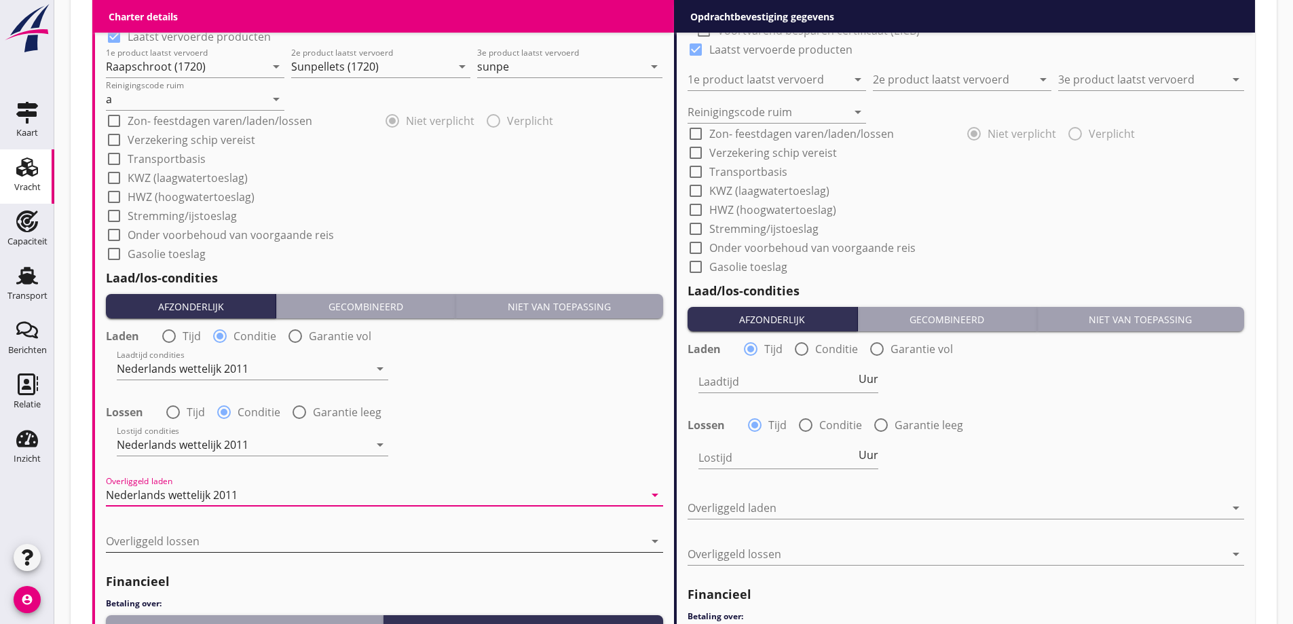
click at [236, 540] on div at bounding box center [375, 541] width 538 height 22
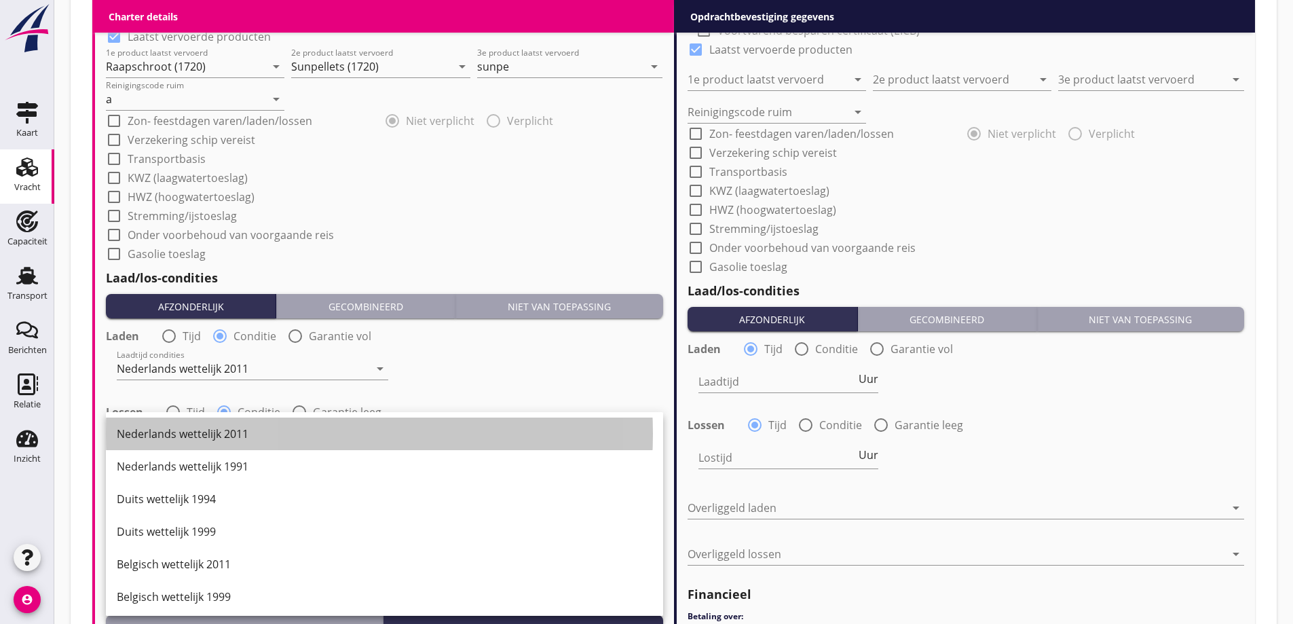
drag, startPoint x: 259, startPoint y: 435, endPoint x: 331, endPoint y: 469, distance: 79.6
click at [259, 435] on div "Nederlands wettelijk 2011" at bounding box center [385, 434] width 536 height 16
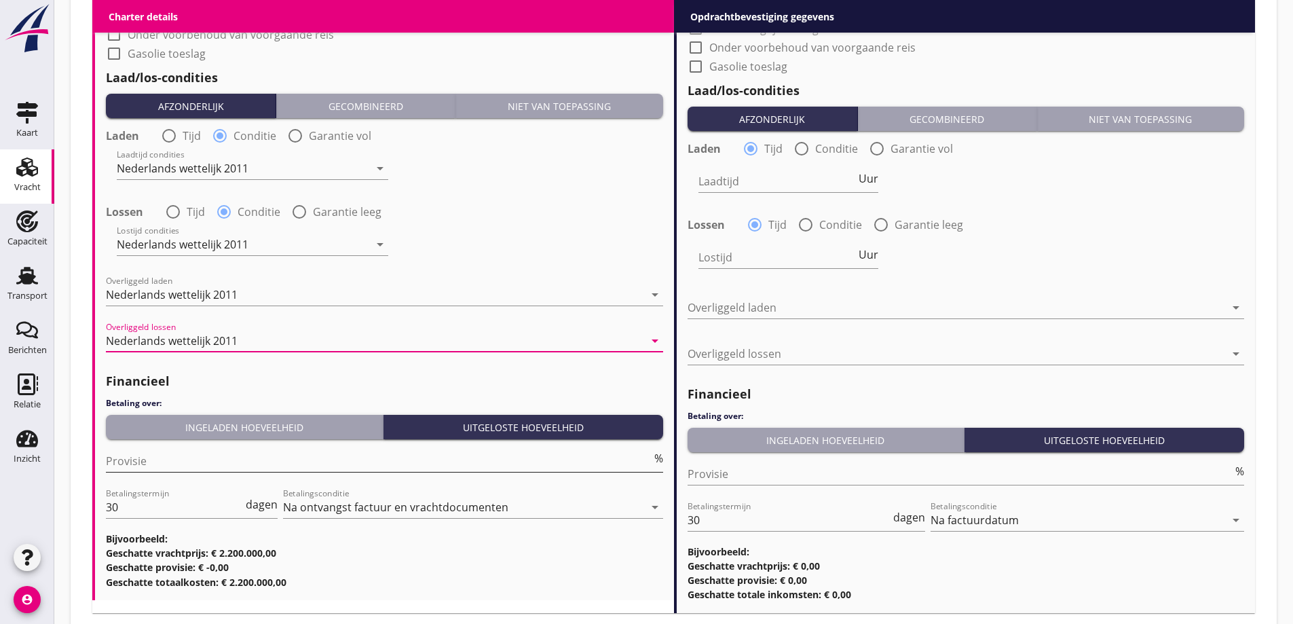
scroll to position [1629, 0]
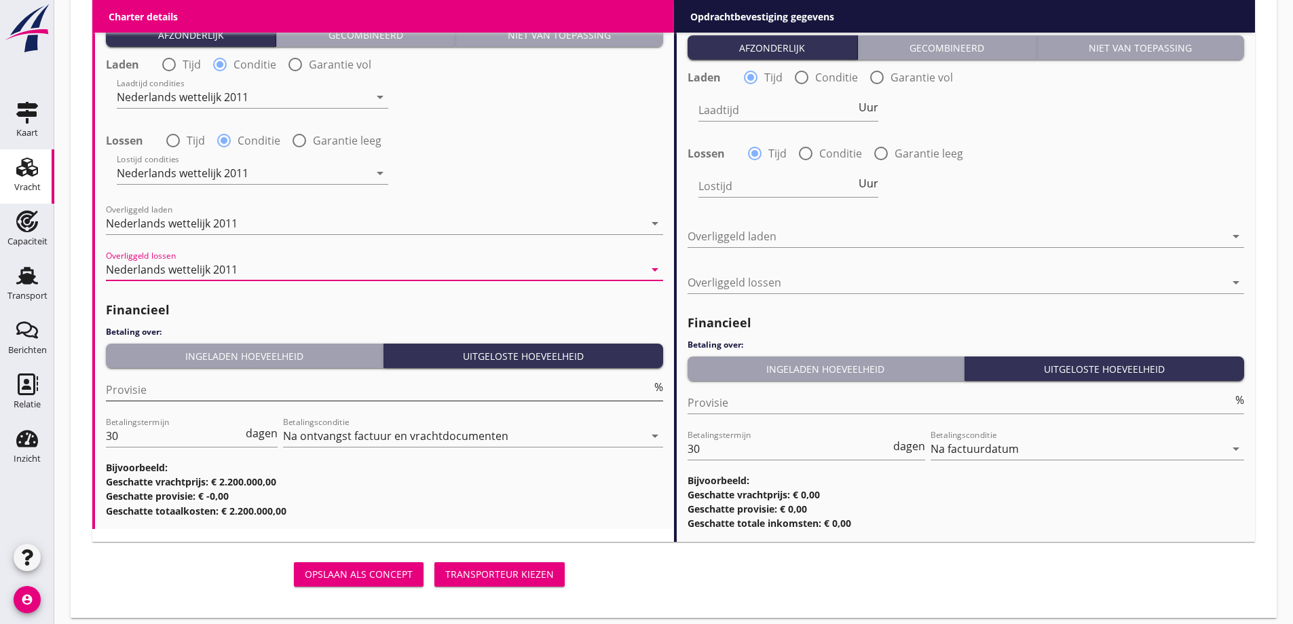
click at [202, 396] on input "Provisie" at bounding box center [379, 390] width 546 height 22
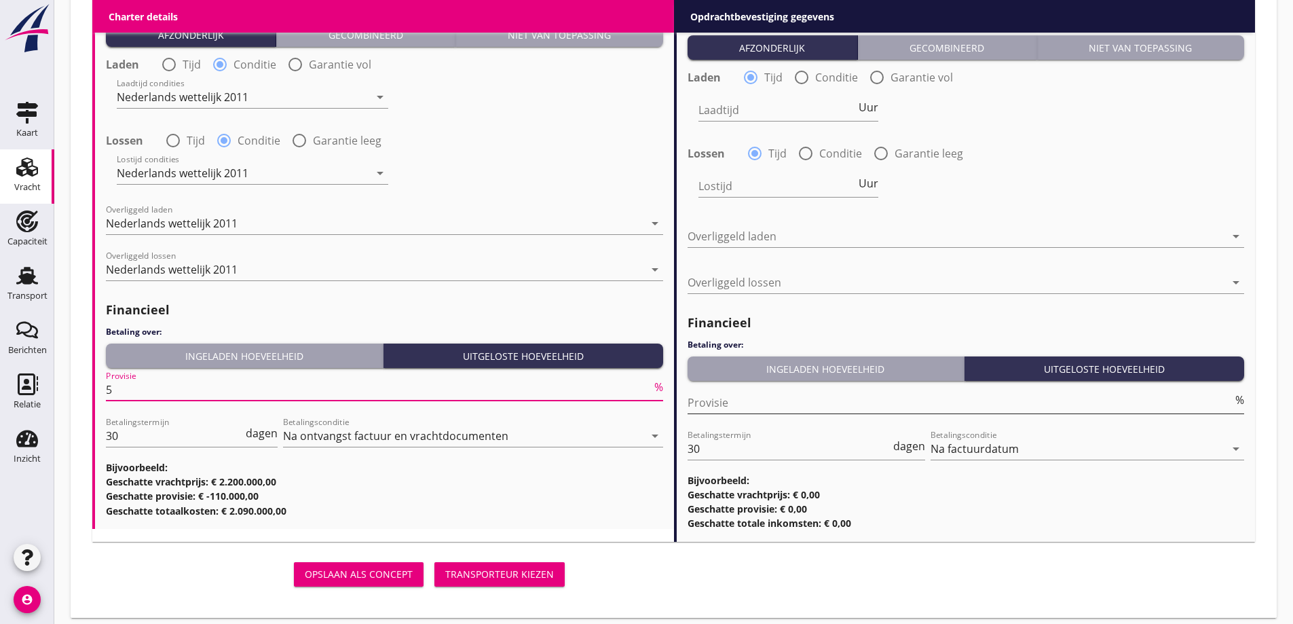
type input "5"
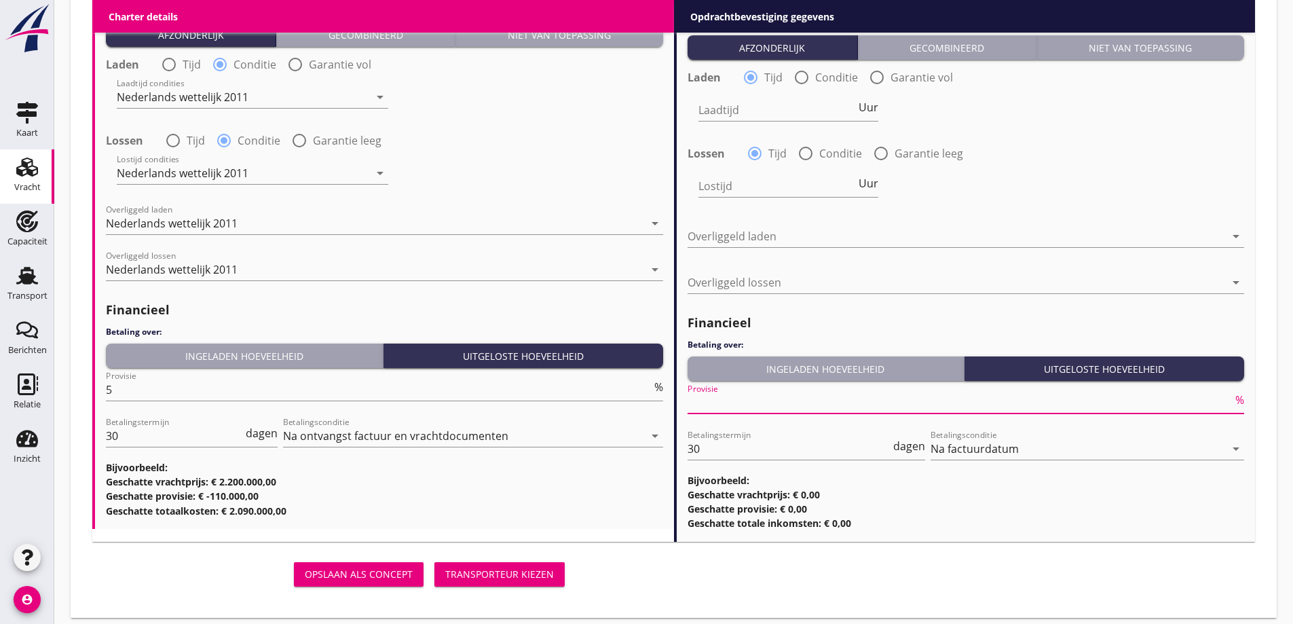
click at [724, 401] on input "Provisie" at bounding box center [961, 403] width 546 height 22
type input "2"
type input "2.5"
click at [916, 467] on div at bounding box center [807, 469] width 238 height 8
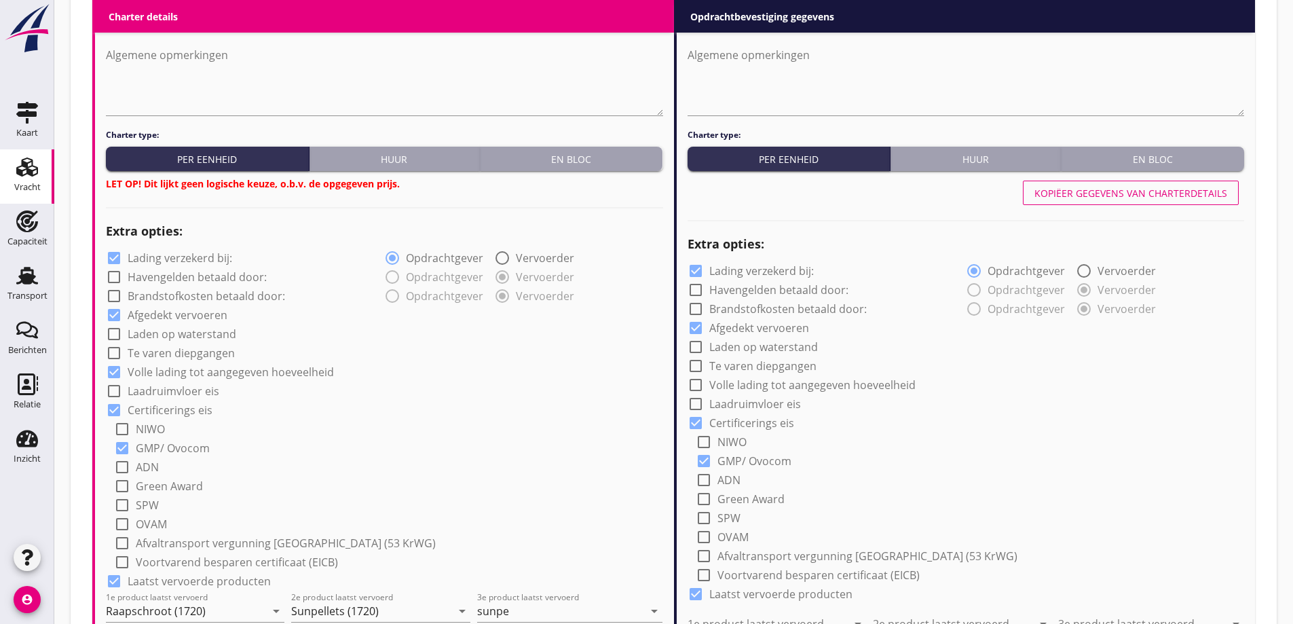
scroll to position [747, 0]
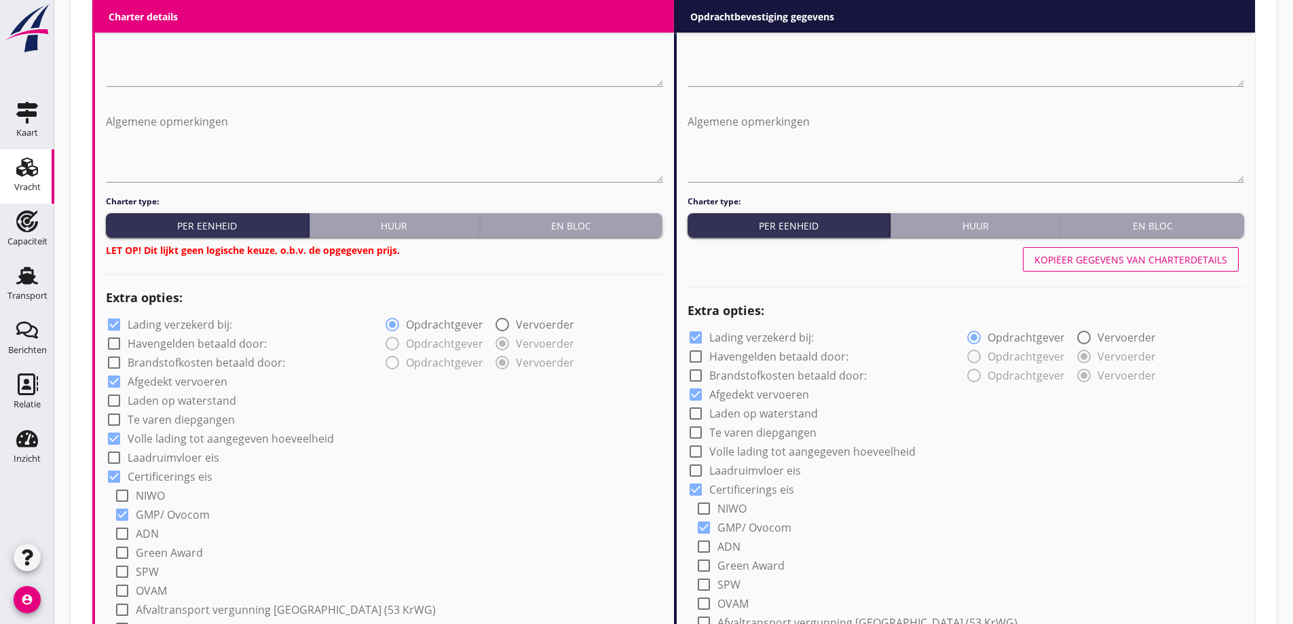
click at [1196, 257] on div "Kopiëer gegevens van charterdetails" at bounding box center [1131, 260] width 193 height 14
checkbox input "true"
type input "Raapschroot (1720)"
type input "Sunpellets (1720)"
type input "sunpe"
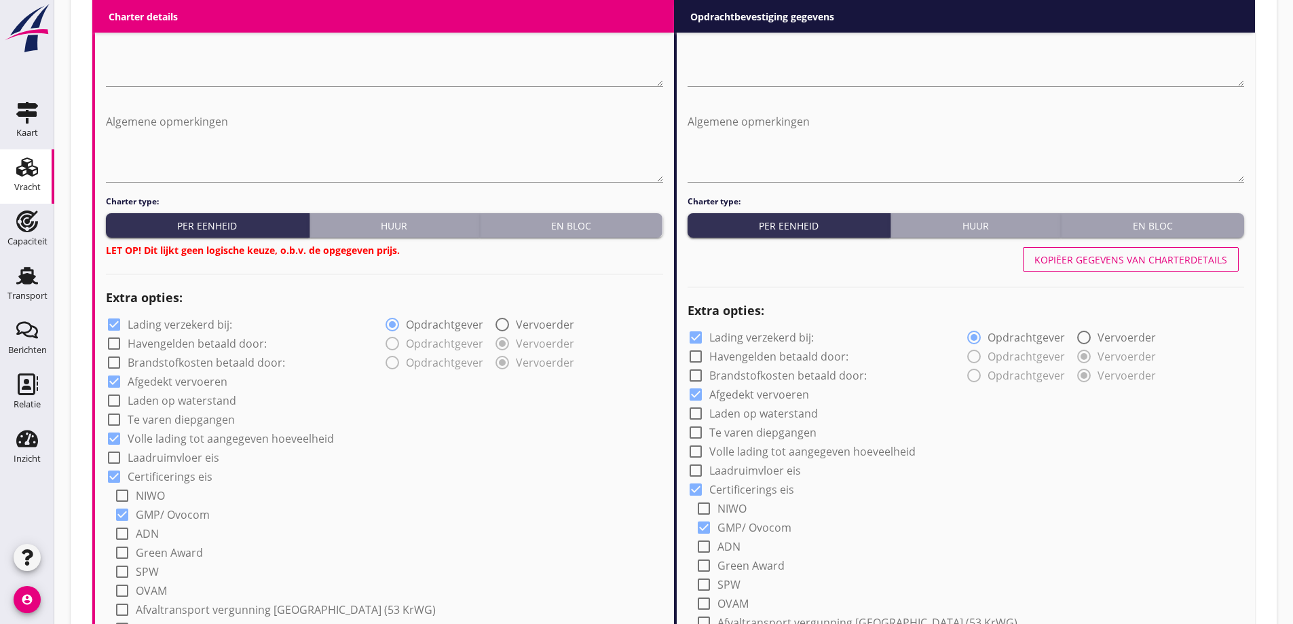
type input "a"
radio input "false"
radio input "true"
radio input "false"
radio input "true"
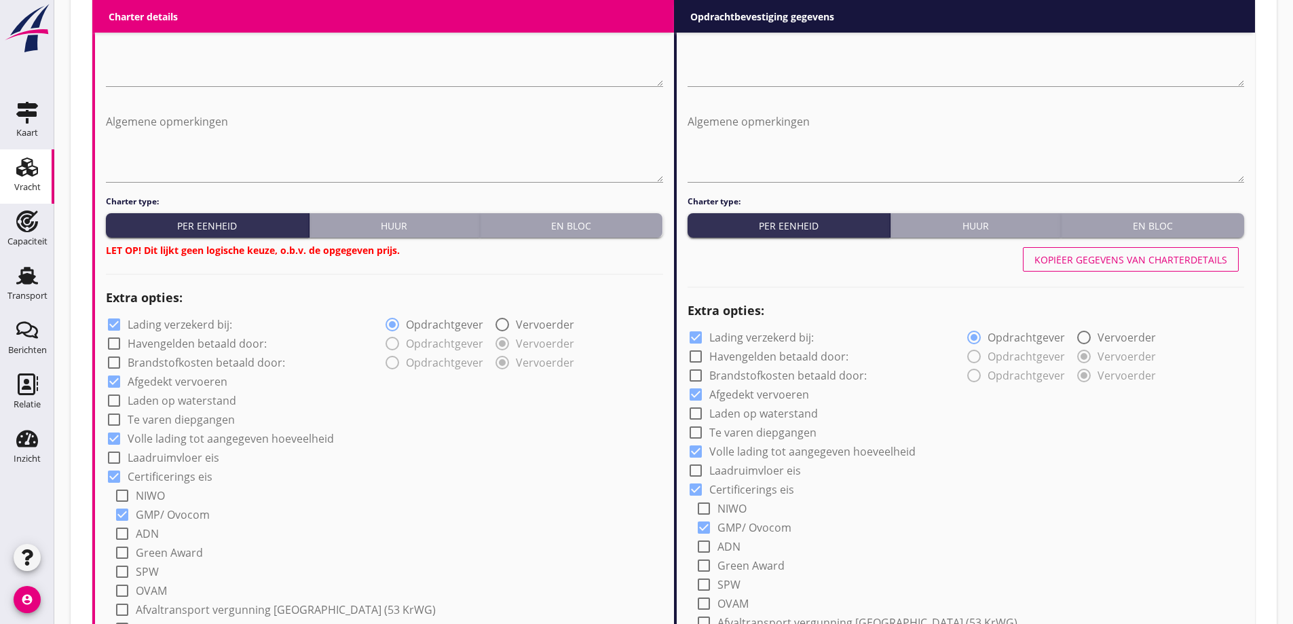
click at [546, 221] on div "En bloc" at bounding box center [571, 226] width 172 height 14
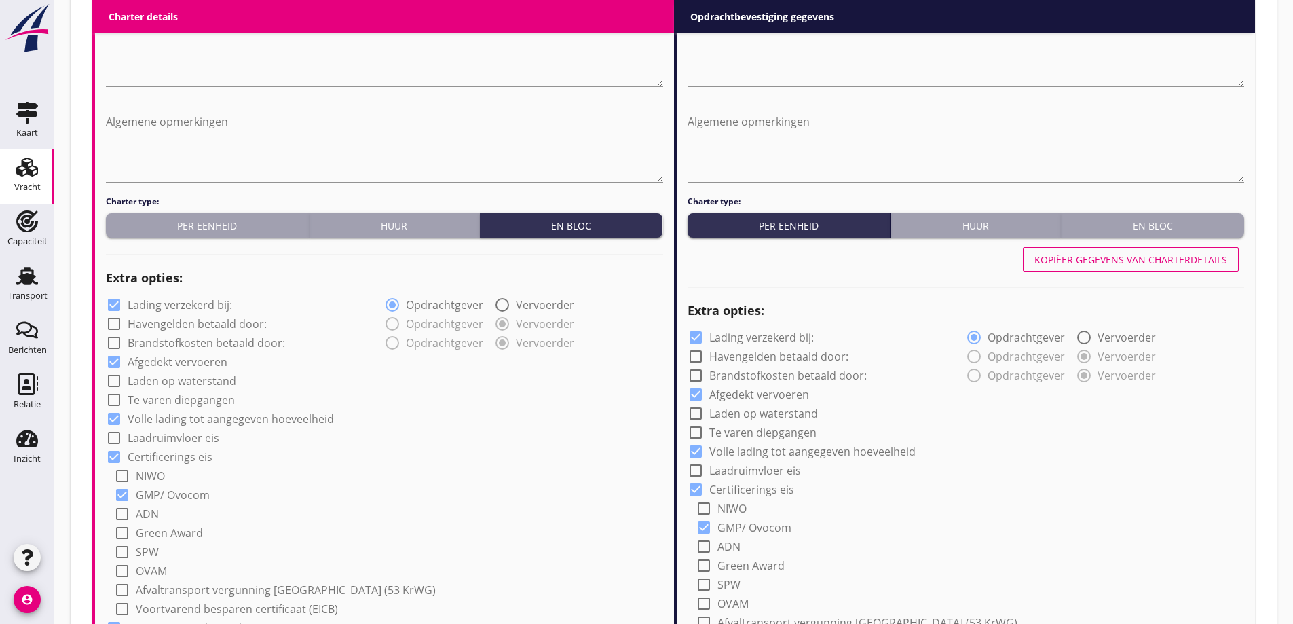
click at [1150, 213] on div "Charter type: Per eenheid Huur En bloc" at bounding box center [966, 217] width 557 height 42
click at [1152, 223] on div "En bloc" at bounding box center [1153, 226] width 172 height 14
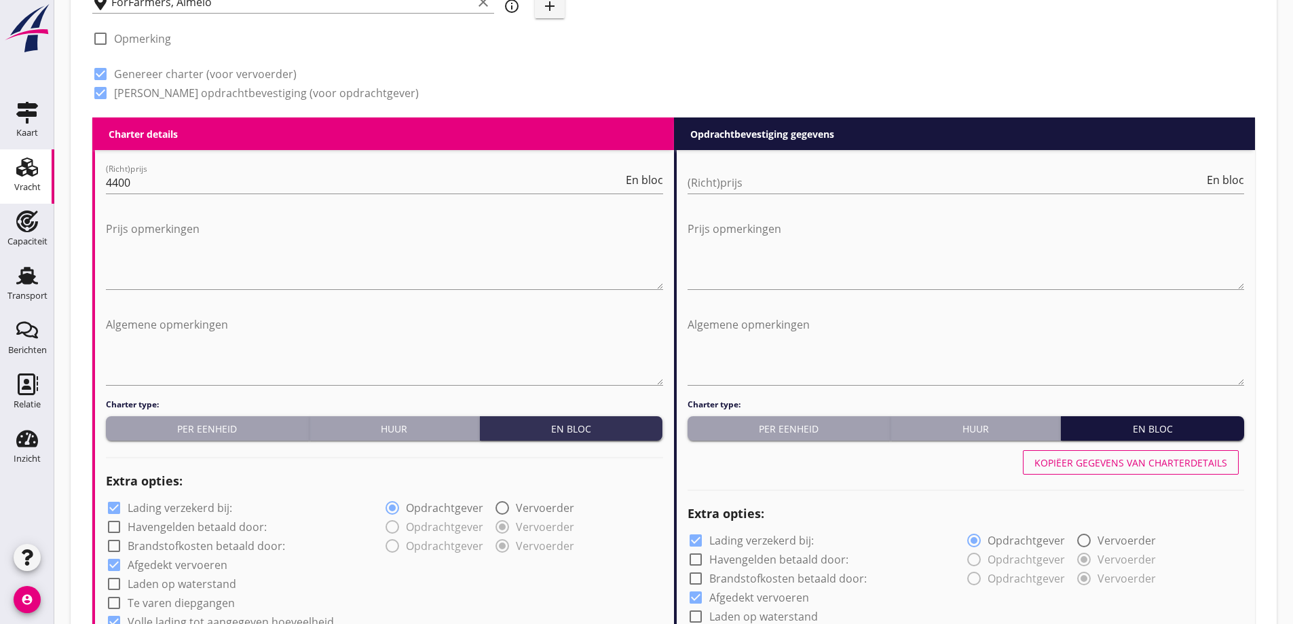
scroll to position [543, 0]
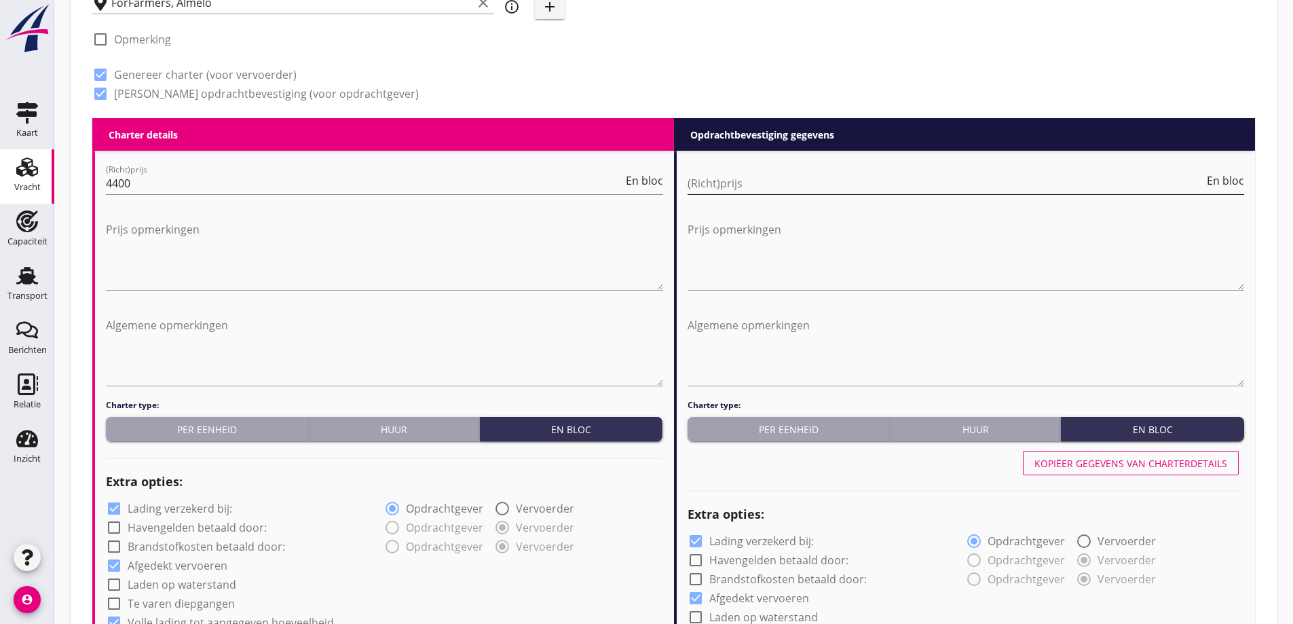
click at [984, 185] on input "(Richt)prijs" at bounding box center [946, 183] width 517 height 22
type input "4650"
drag, startPoint x: 1106, startPoint y: 284, endPoint x: 1135, endPoint y: 322, distance: 47.0
click at [1107, 286] on textarea "Prijs opmerkingen" at bounding box center [966, 254] width 557 height 71
click at [1170, 471] on button "Kopiëer gegevens van charterdetails" at bounding box center [1131, 463] width 216 height 24
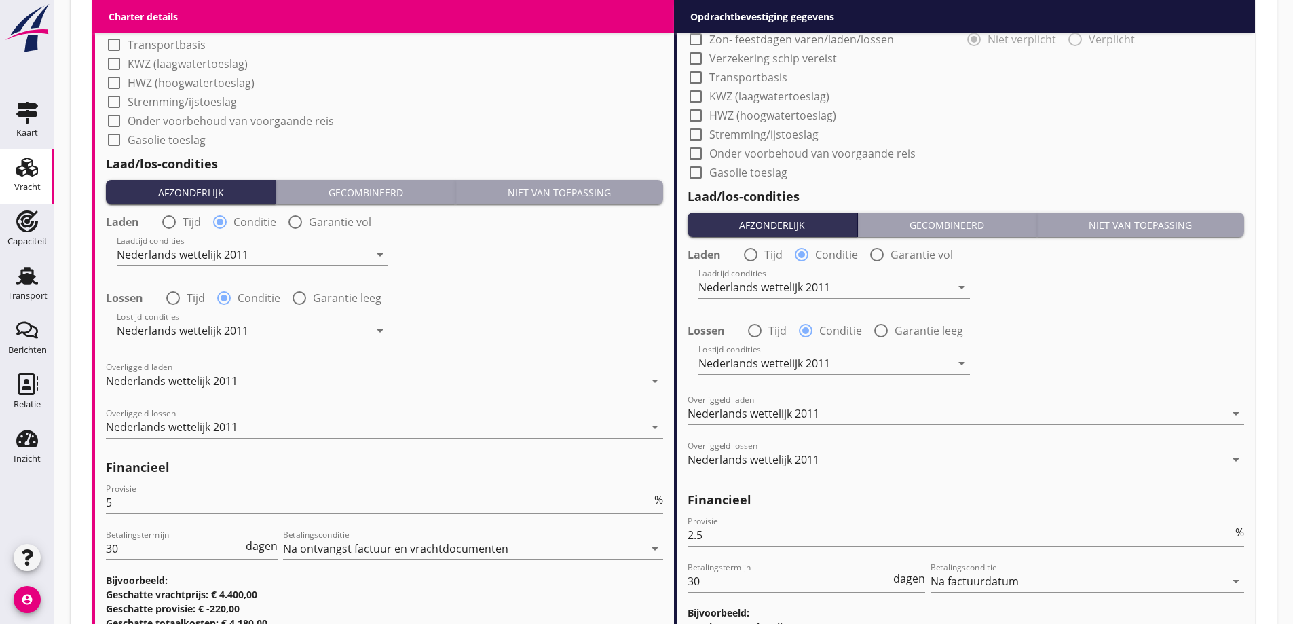
scroll to position [1595, 0]
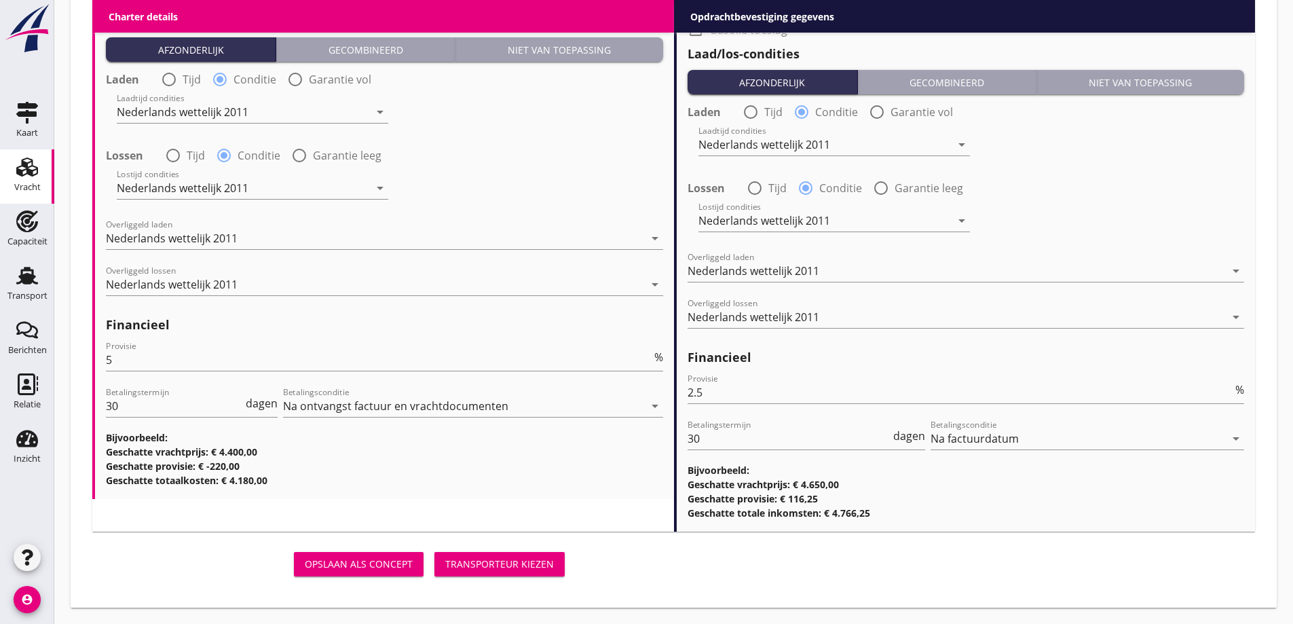
click at [491, 564] on div "Transporteur kiezen" at bounding box center [499, 564] width 109 height 14
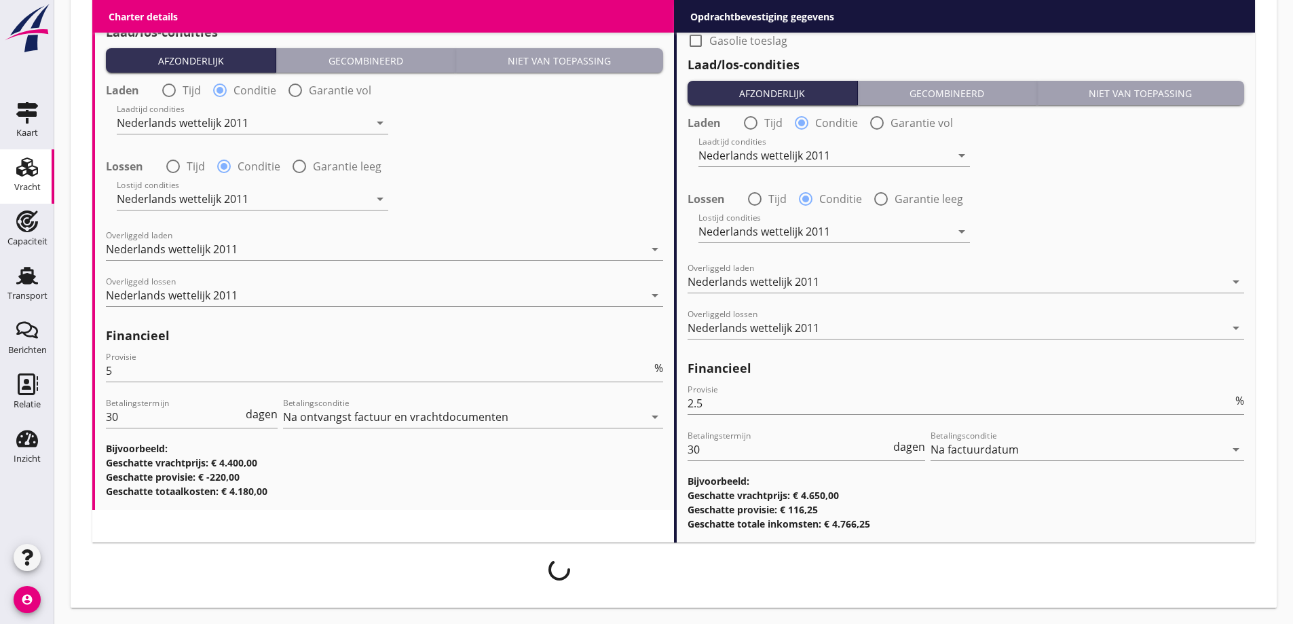
scroll to position [1584, 0]
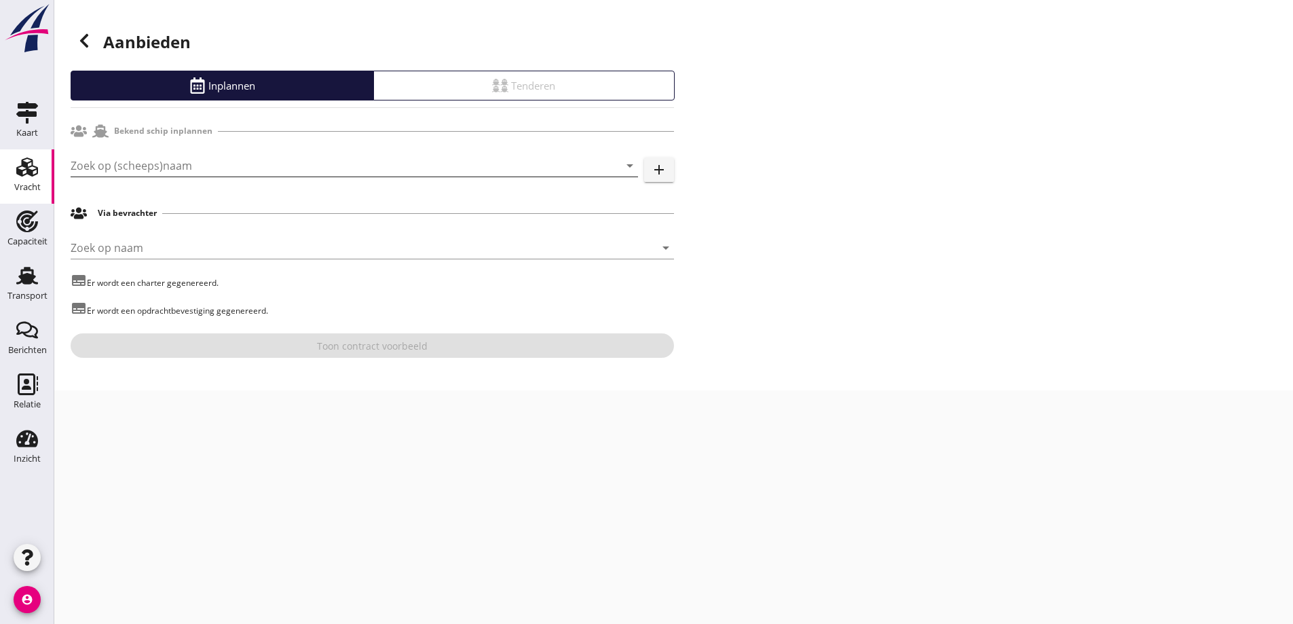
click at [296, 162] on input "Zoek op (scheeps)naam" at bounding box center [336, 166] width 530 height 22
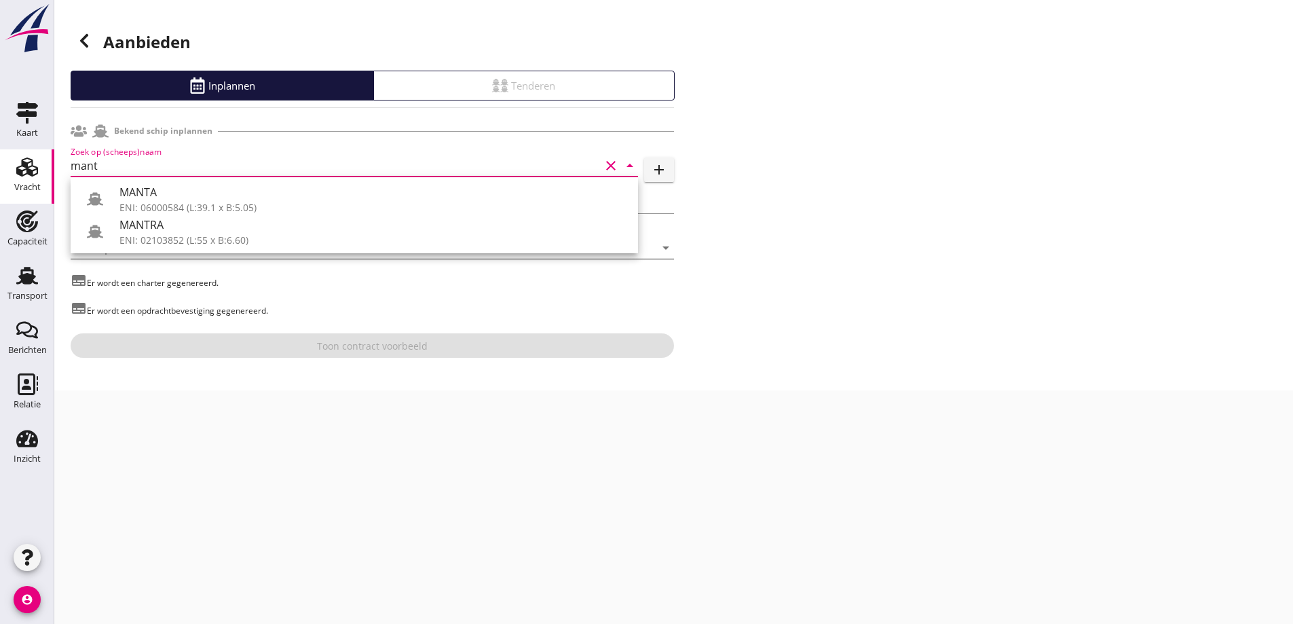
click at [258, 240] on div "ENI: 02103852 (L:55 x B:6.60)" at bounding box center [373, 240] width 508 height 14
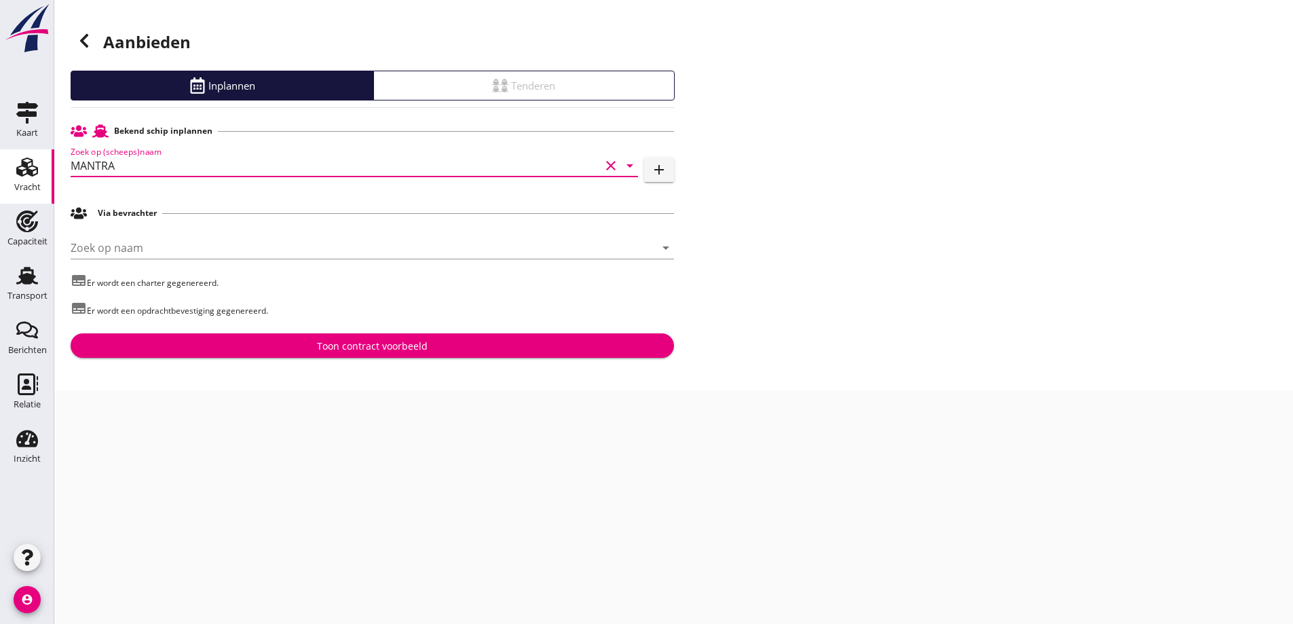
type input "MANTRA"
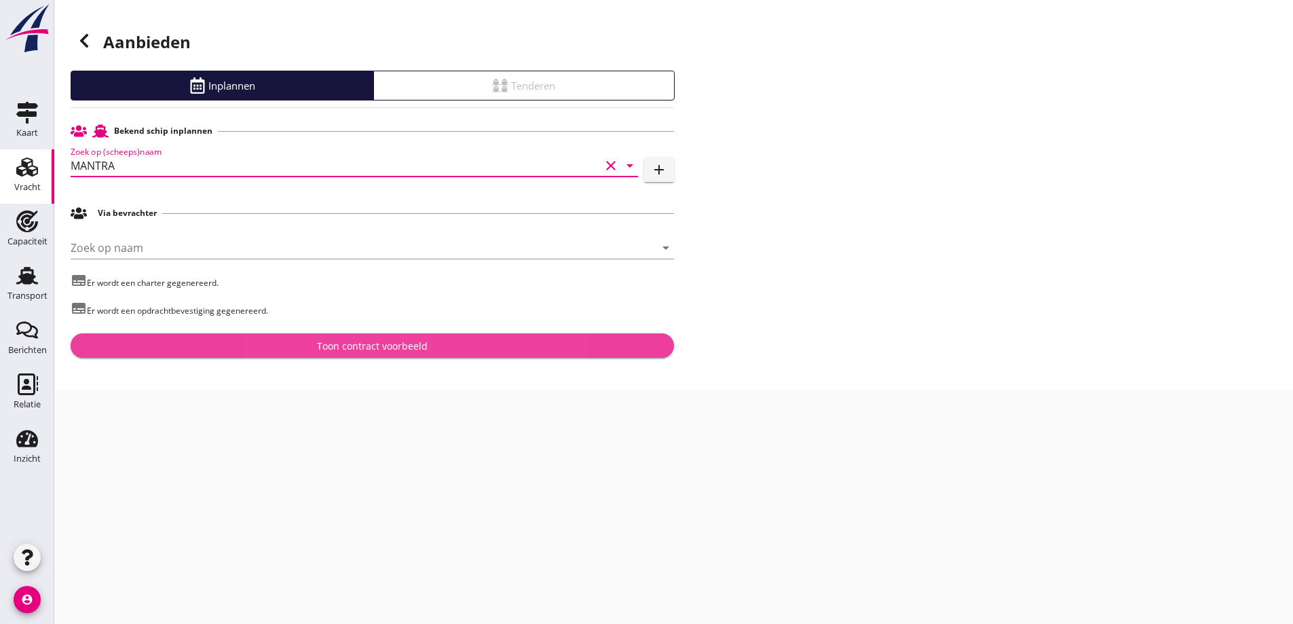
click at [320, 341] on div "Toon contract voorbeeld" at bounding box center [372, 346] width 111 height 14
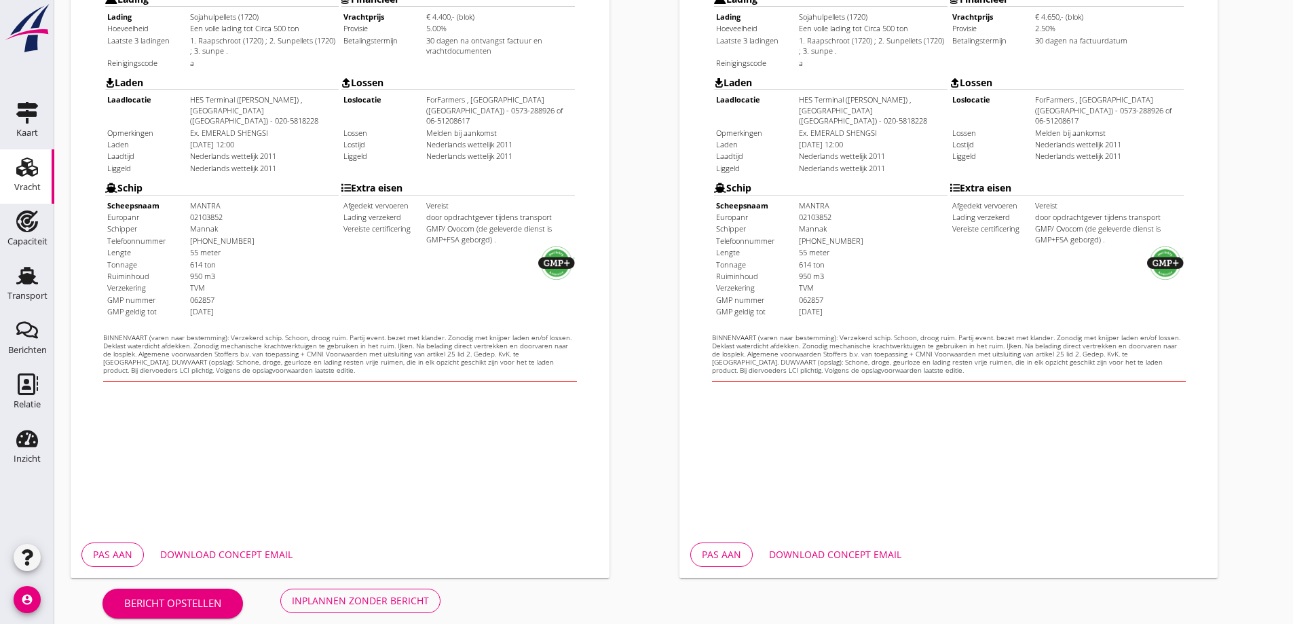
scroll to position [382, 0]
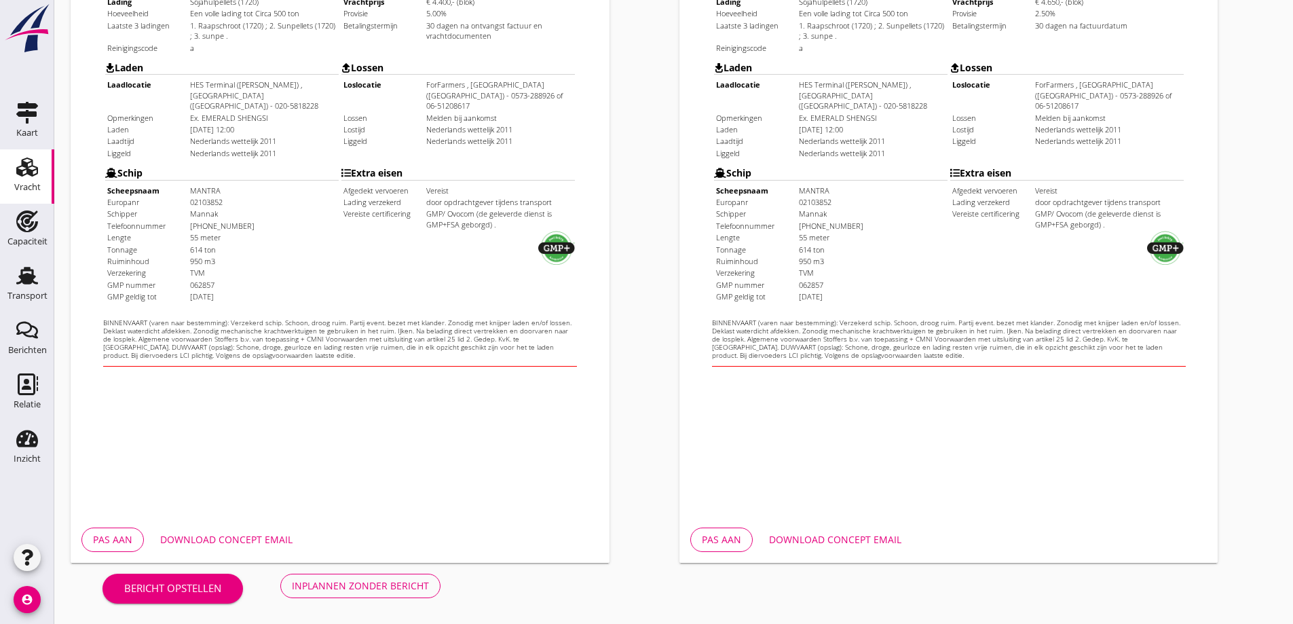
click at [248, 542] on div "Download concept email" at bounding box center [226, 539] width 132 height 14
click at [880, 545] on div "Download concept email" at bounding box center [835, 539] width 132 height 14
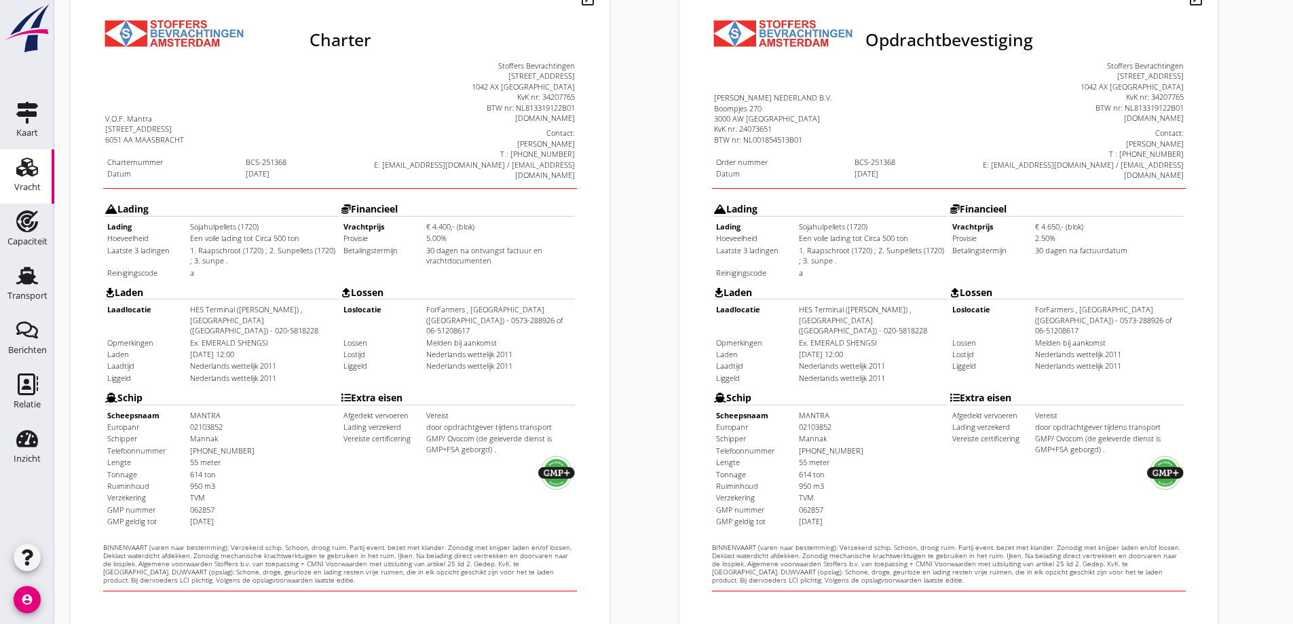
scroll to position [178, 0]
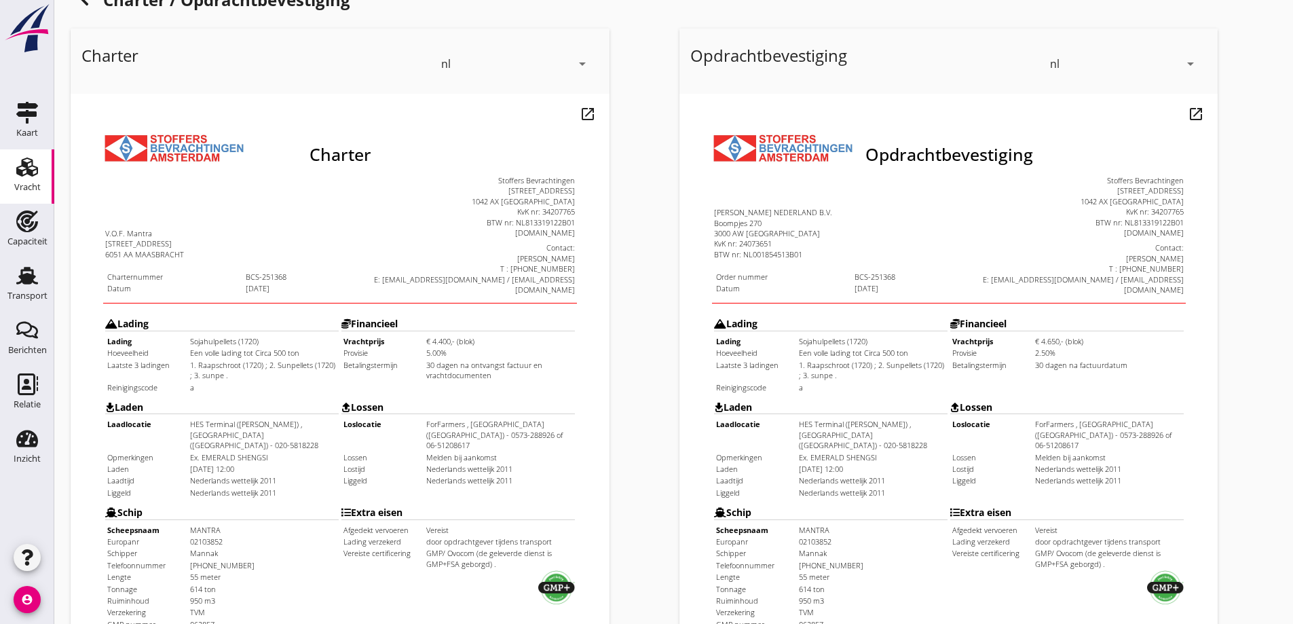
click at [864, 466] on td "Schip Scheepsnaam [GEOGRAPHIC_DATA] [GEOGRAPHIC_DATA] 02103852 Schipper Mannak …" at bounding box center [803, 537] width 235 height 142
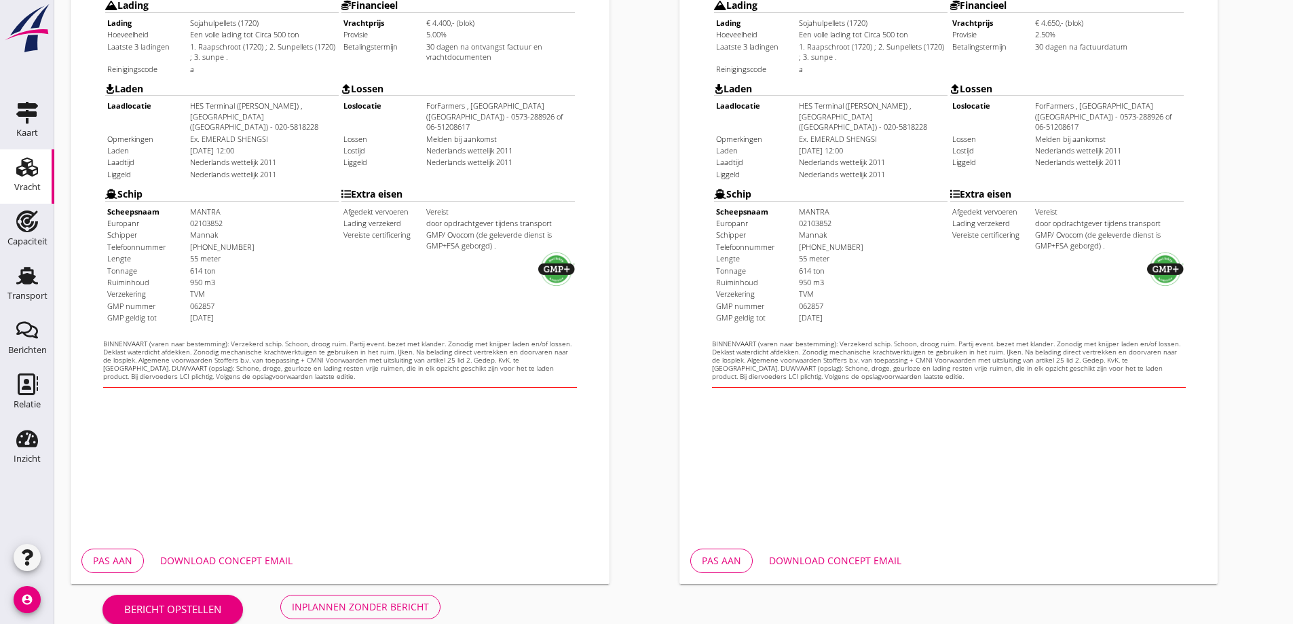
scroll to position [382, 0]
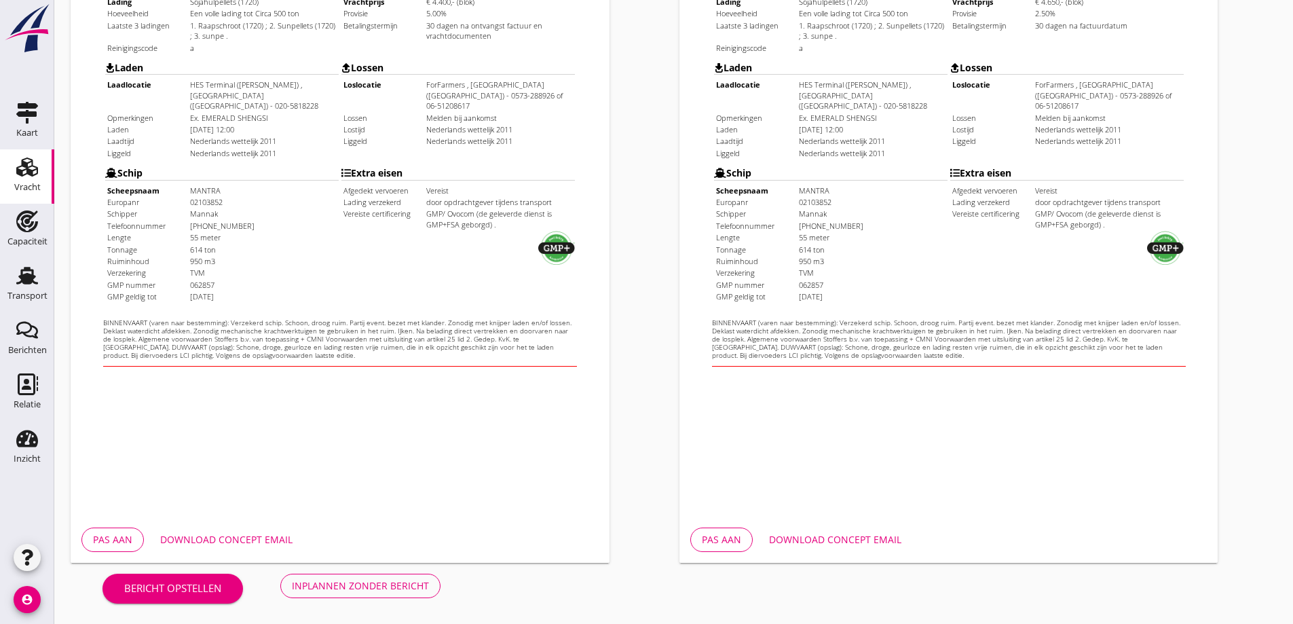
click at [872, 534] on div "Download concept email" at bounding box center [835, 539] width 132 height 14
click at [363, 591] on div "Inplannen zonder bericht" at bounding box center [360, 585] width 137 height 14
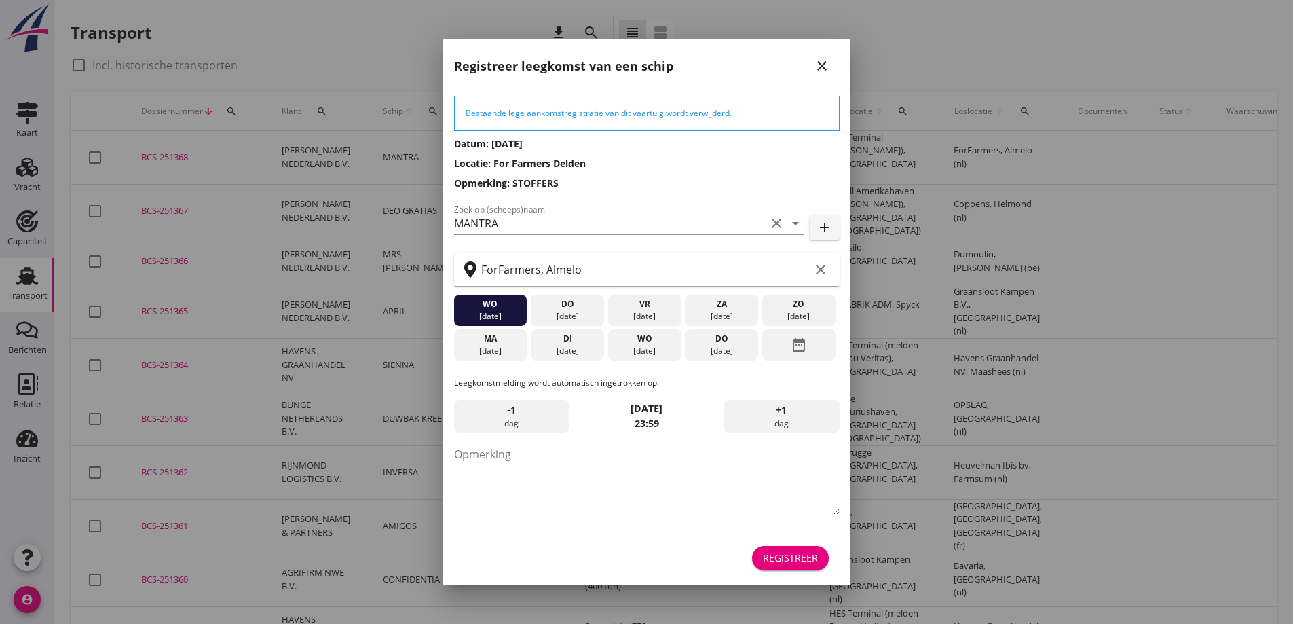
click at [648, 354] on div "[DATE]" at bounding box center [644, 351] width 67 height 12
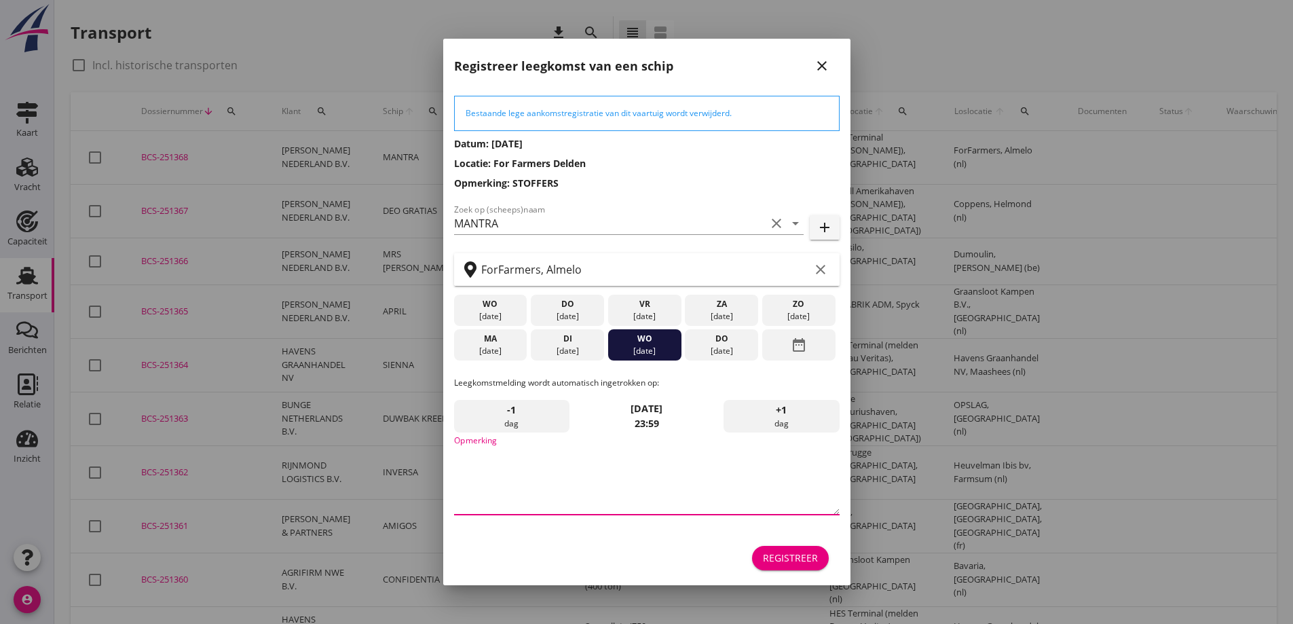
click at [596, 476] on textarea "Opmerking" at bounding box center [647, 478] width 386 height 71
type textarea "STOFFERS"
drag, startPoint x: 680, startPoint y: 58, endPoint x: 534, endPoint y: 105, distance: 153.8
click at [529, 109] on div "Registreer leegkomst van een schip close Bestaande lege aankomstregistratie van…" at bounding box center [646, 312] width 407 height 546
click at [813, 555] on div "Registreer" at bounding box center [790, 558] width 55 height 14
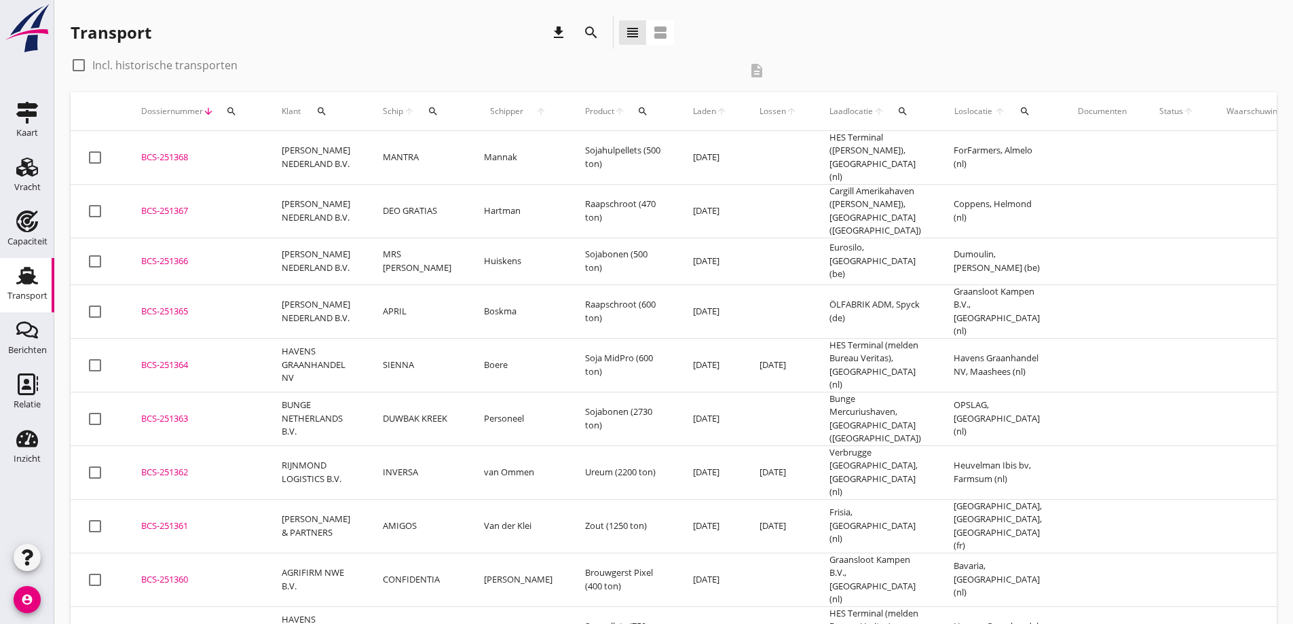
click at [169, 155] on div "BCS-251368" at bounding box center [195, 158] width 108 height 14
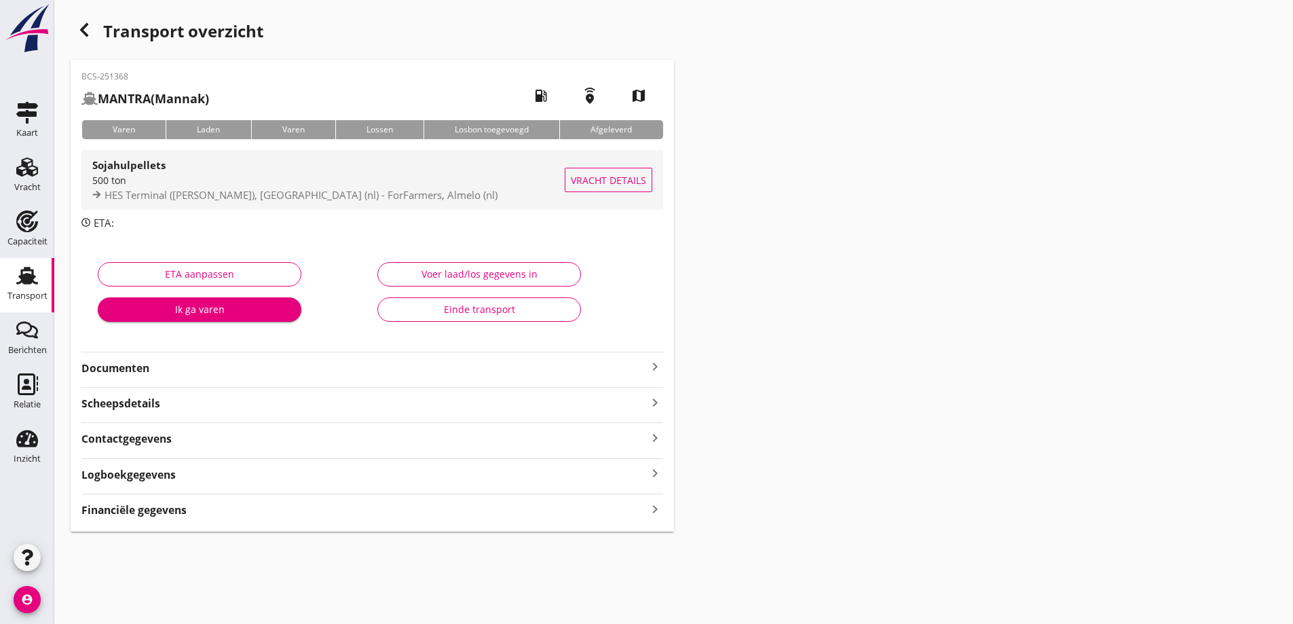
click at [583, 190] on button "Vracht details" at bounding box center [609, 180] width 88 height 24
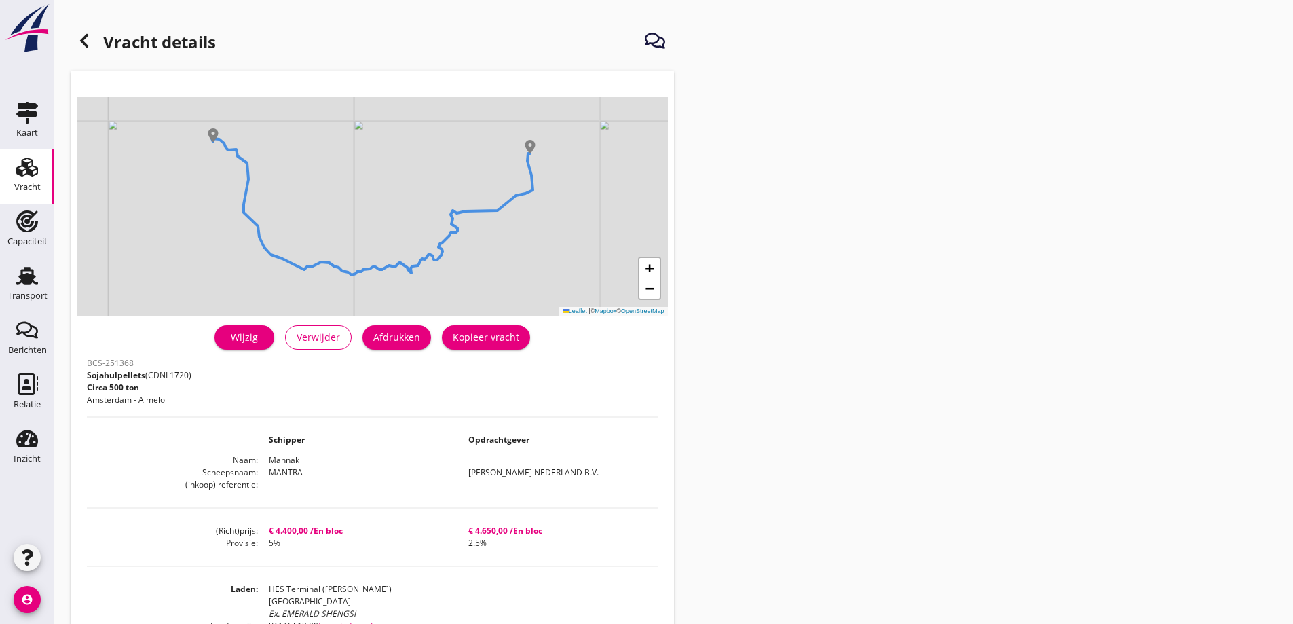
click at [394, 340] on div "Afdrukken" at bounding box center [396, 337] width 47 height 14
click at [80, 35] on icon at bounding box center [84, 41] width 16 height 16
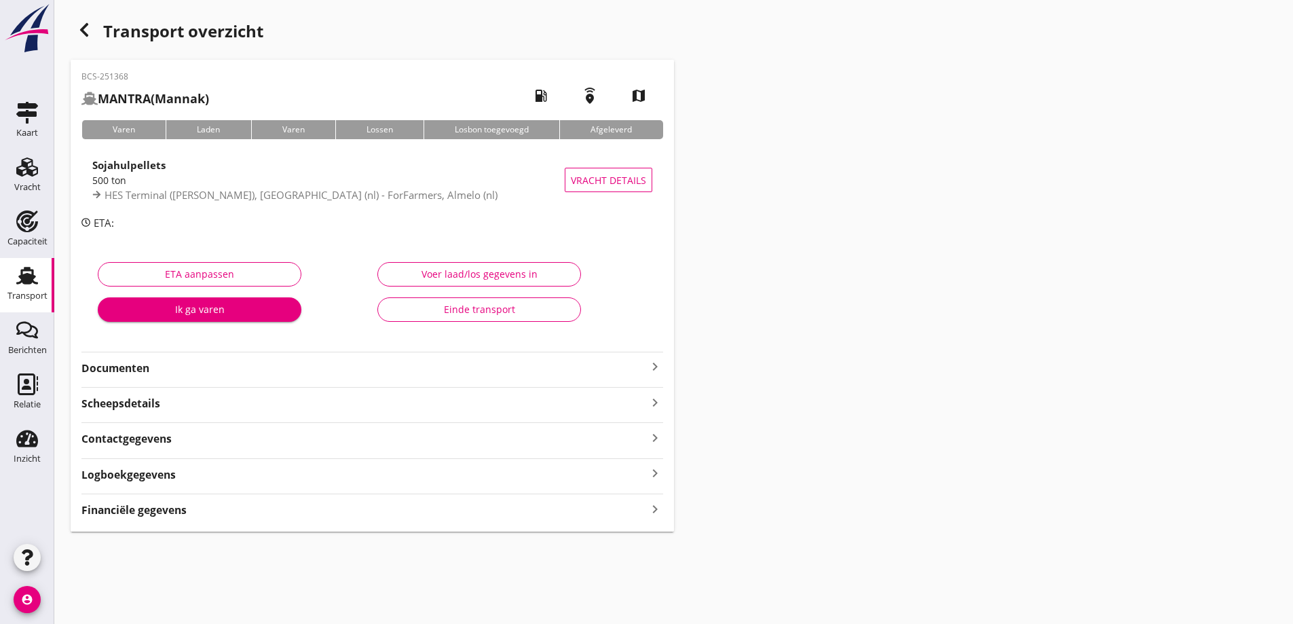
click at [218, 512] on div "Financiële gegevens keyboard_arrow_right" at bounding box center [372, 509] width 582 height 18
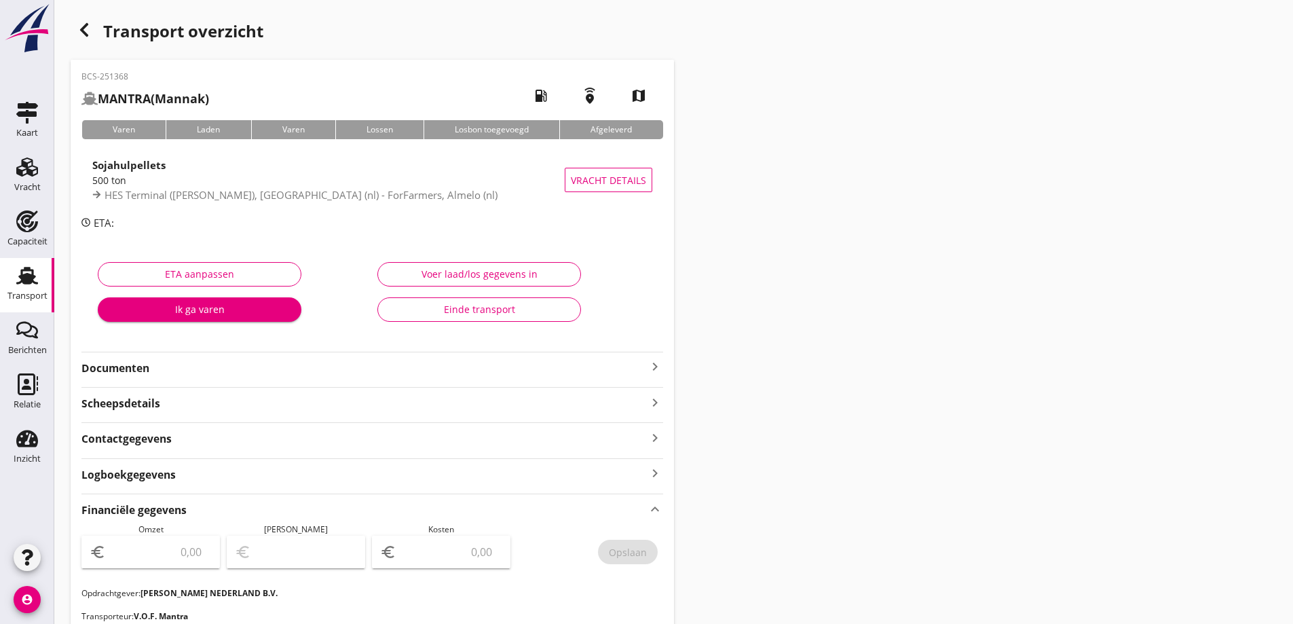
scroll to position [204, 0]
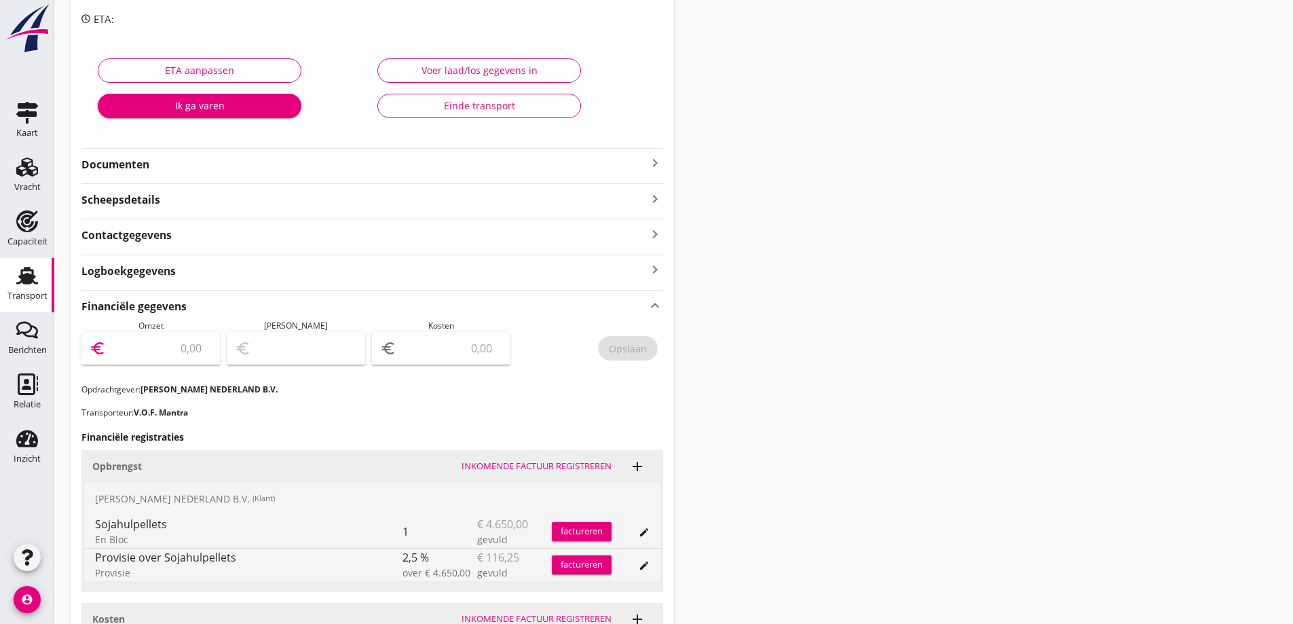
click at [168, 358] on input "number" at bounding box center [160, 348] width 103 height 22
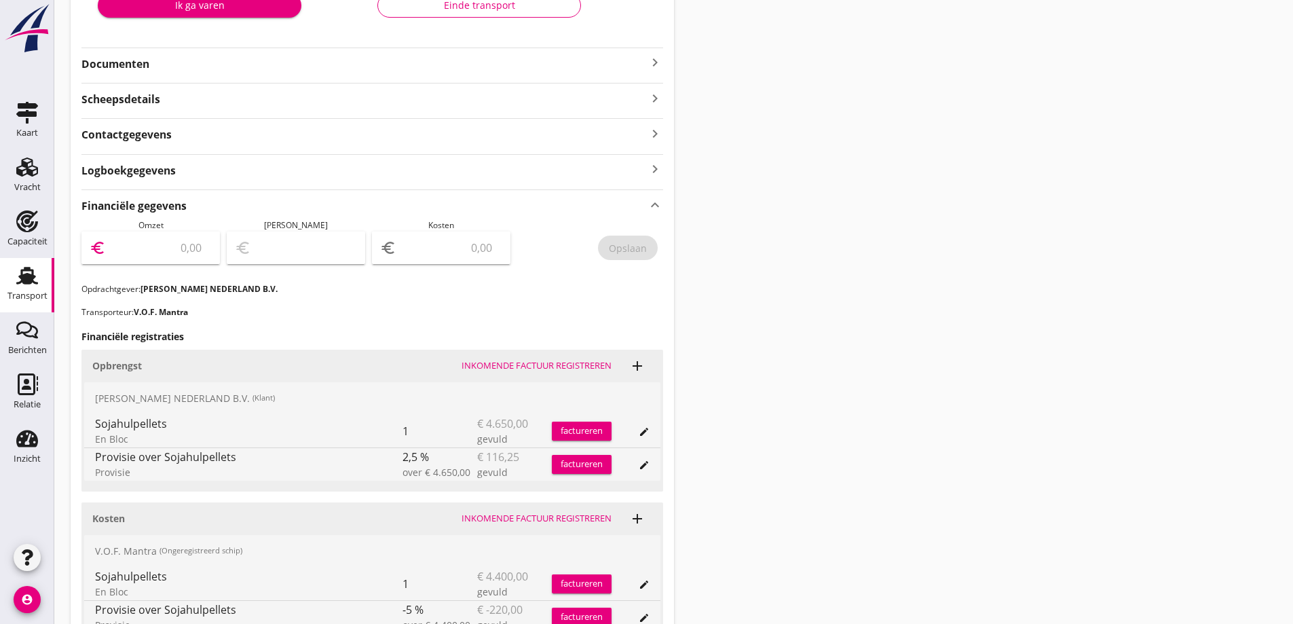
scroll to position [339, 0]
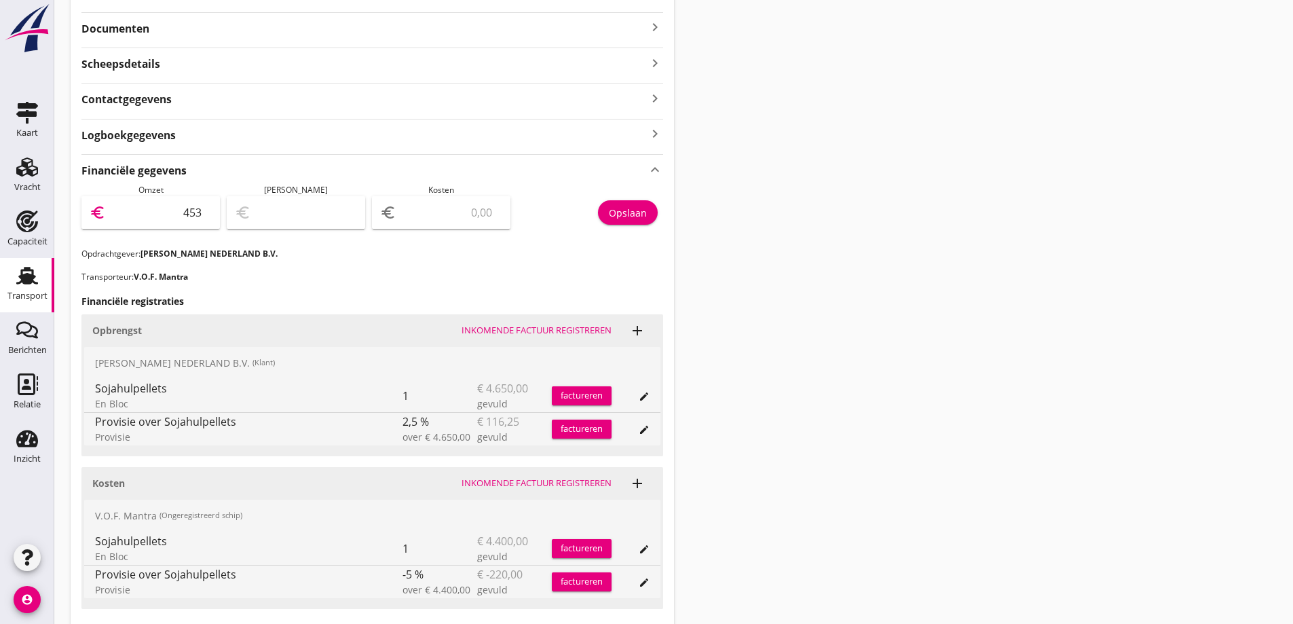
type input "4533"
type input "4533.75"
click at [469, 223] on input "number" at bounding box center [450, 213] width 103 height 22
type input "4529.75"
type input "4"
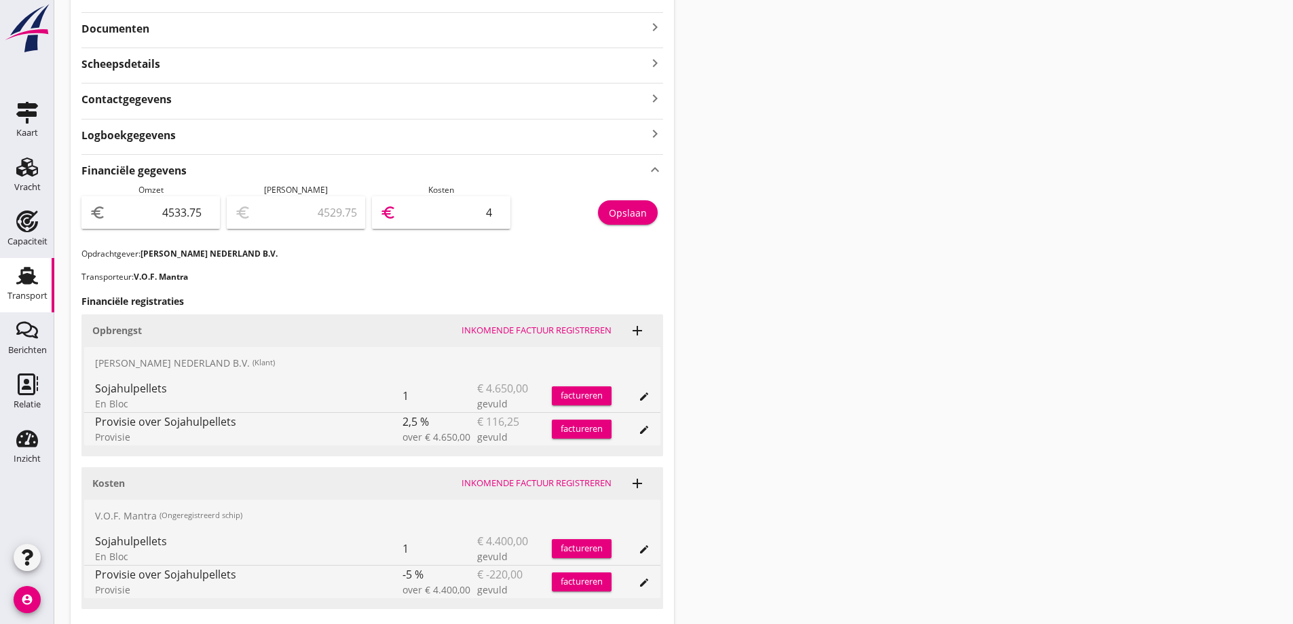
type input "4492.75"
type input "41"
type input "4115.75"
type input "418"
type input "353.75"
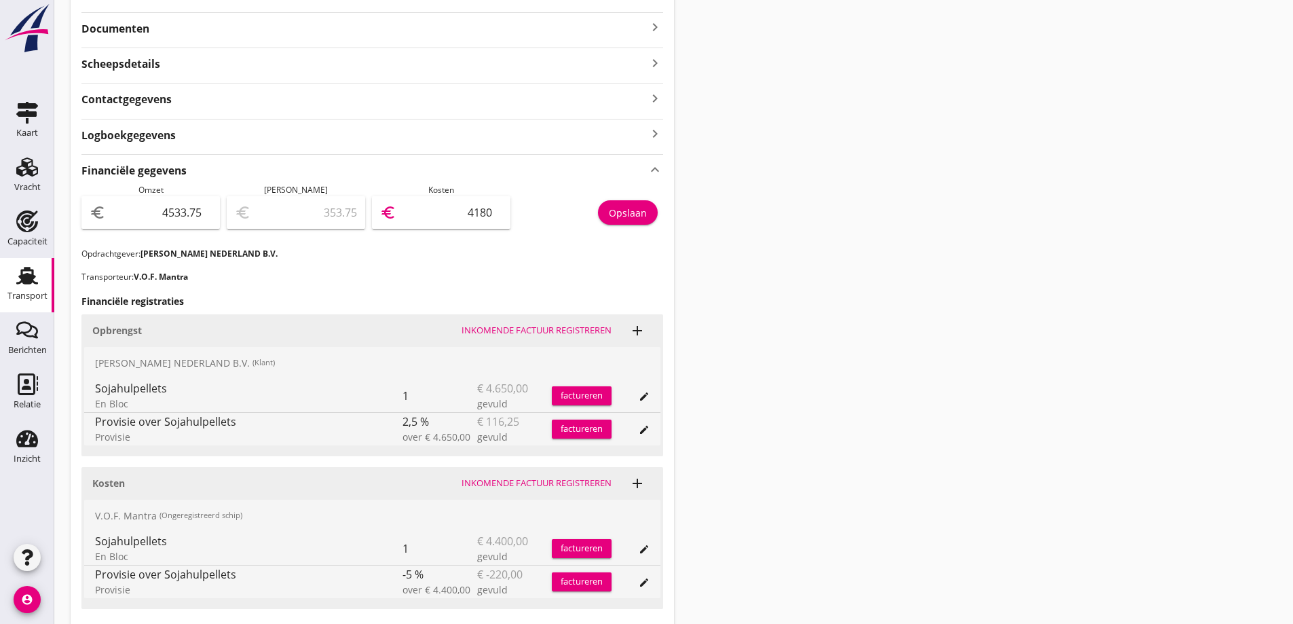
type input "4180"
click at [628, 215] on div "Opslaan" at bounding box center [628, 213] width 38 height 14
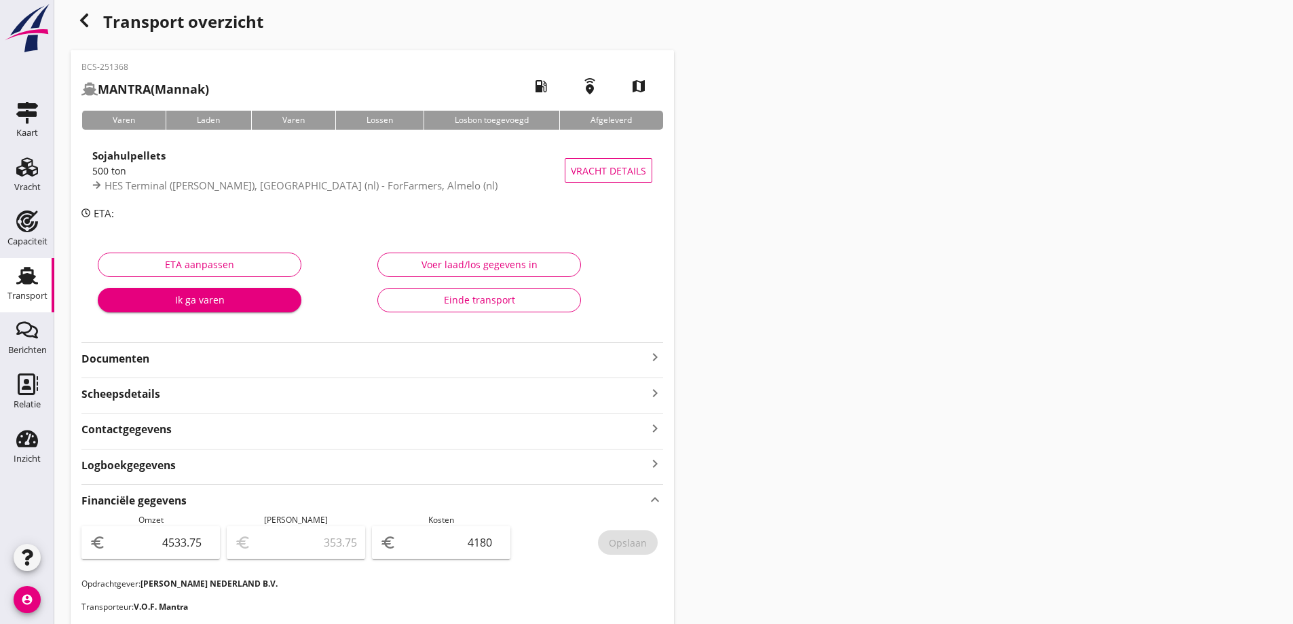
scroll to position [0, 0]
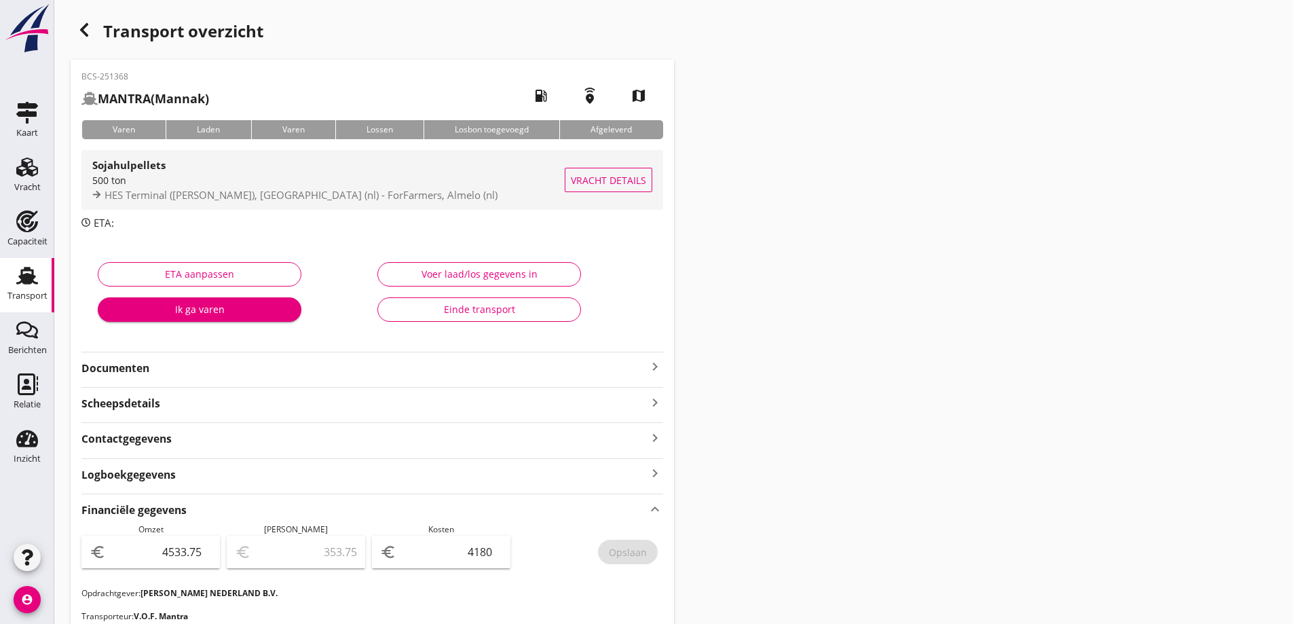
click at [629, 176] on span "Vracht details" at bounding box center [608, 180] width 75 height 14
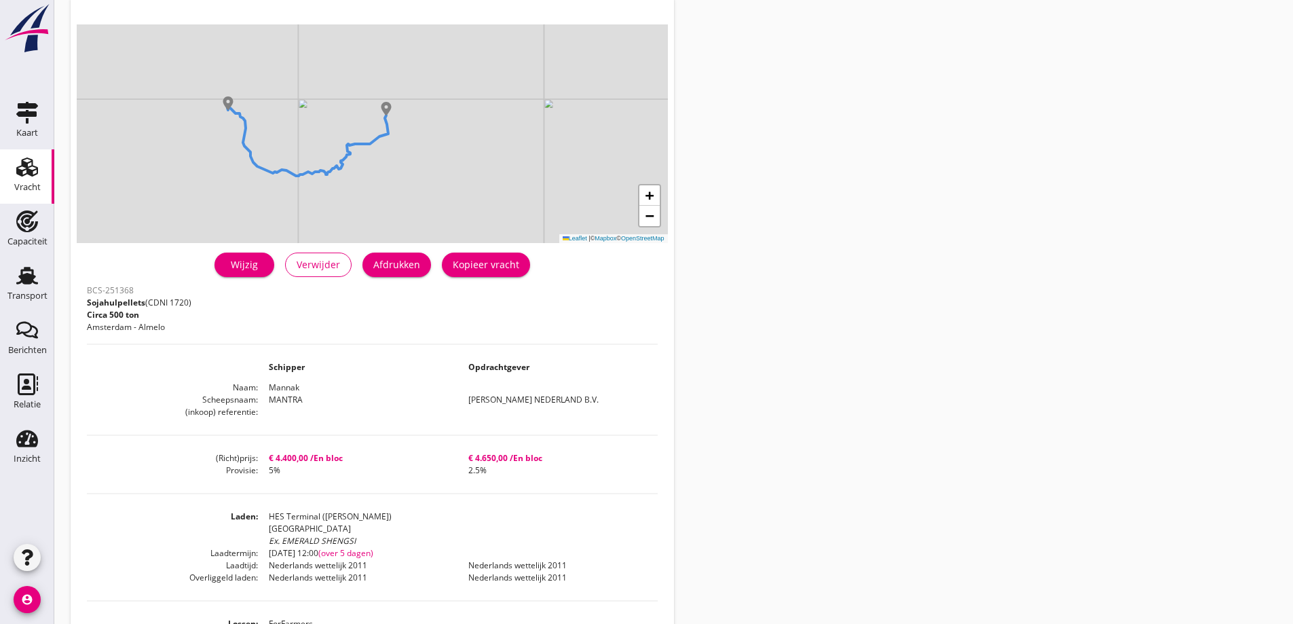
scroll to position [68, 0]
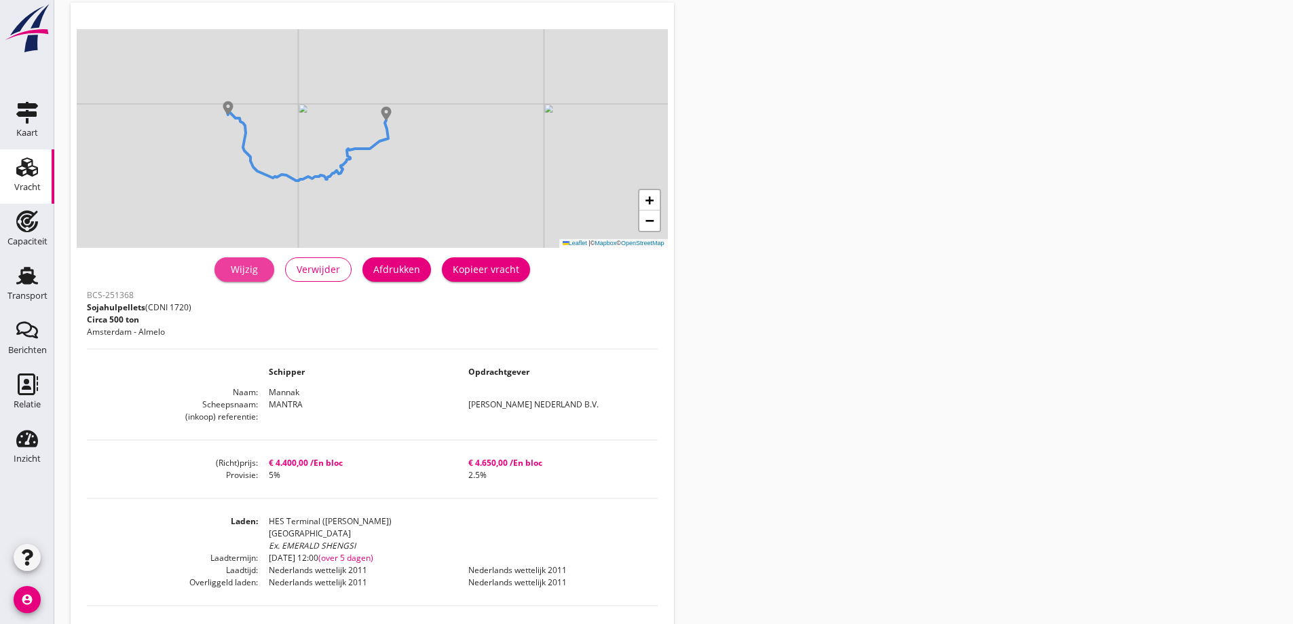
click at [261, 277] on link "Wijzig" at bounding box center [245, 269] width 60 height 24
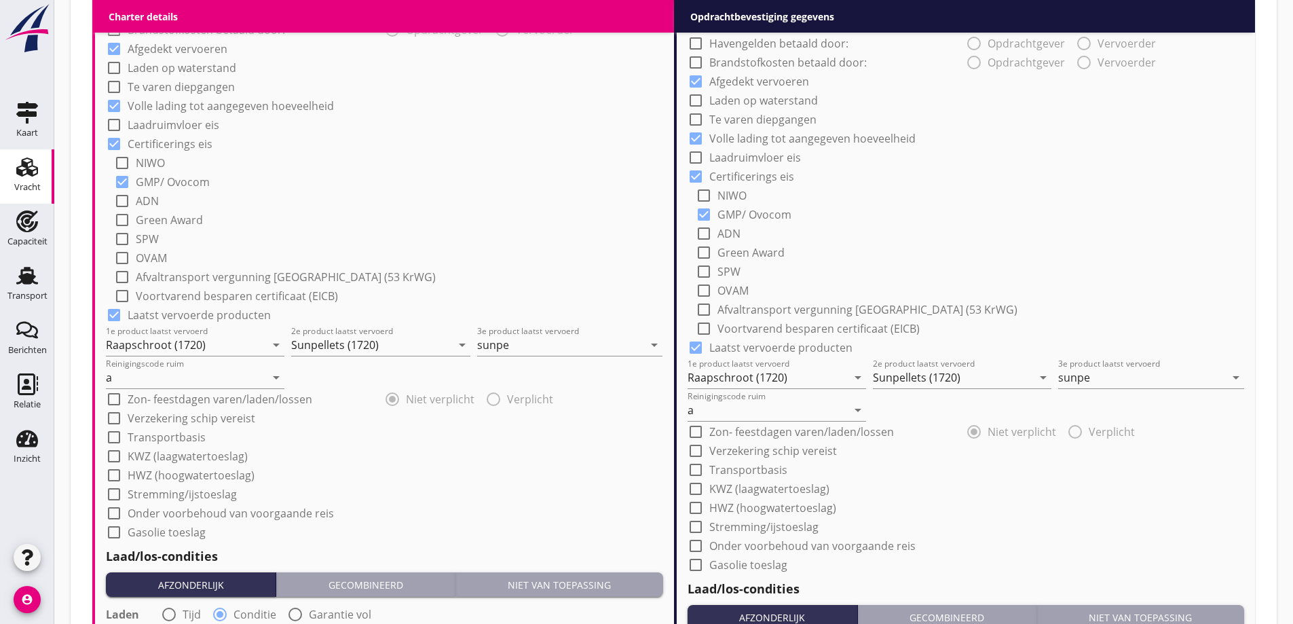
scroll to position [1086, 0]
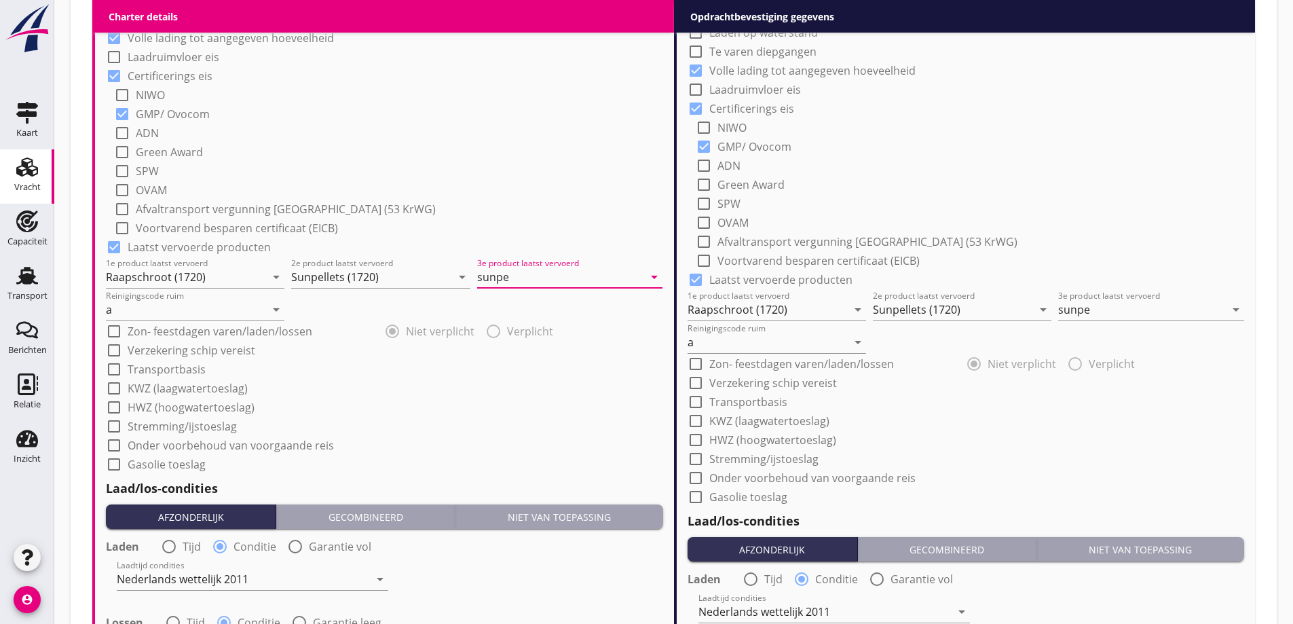
click at [538, 275] on input "sunpe" at bounding box center [560, 277] width 166 height 22
type input "Sunpellets (1720)"
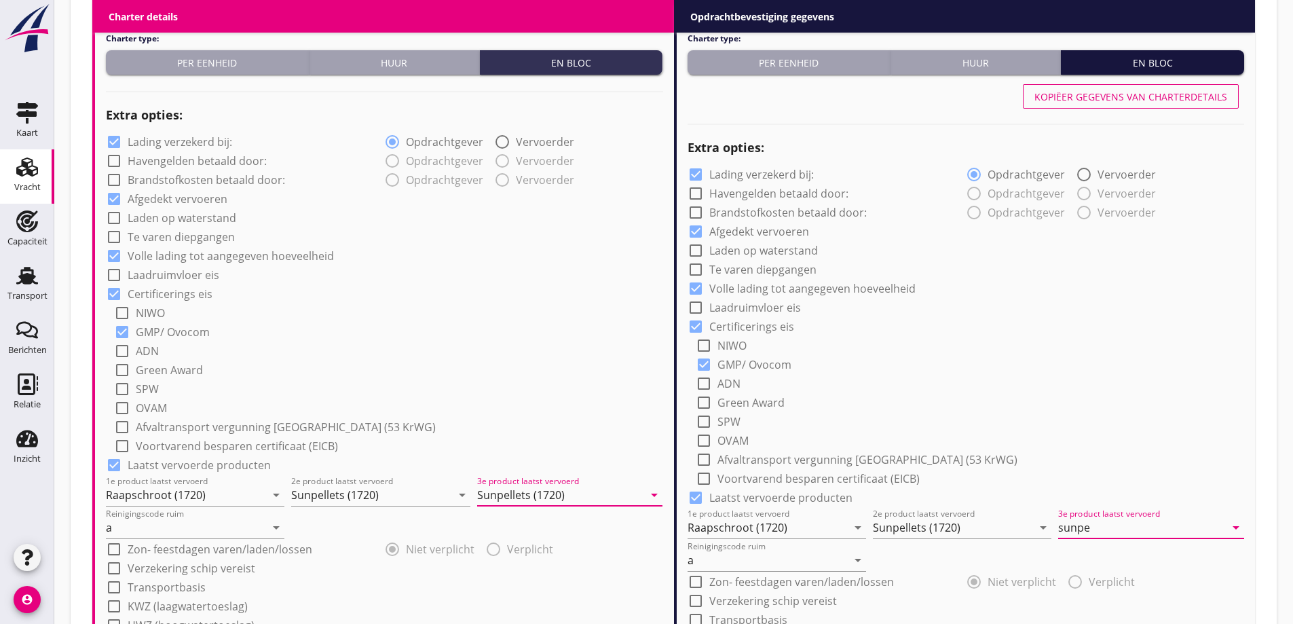
scroll to position [747, 0]
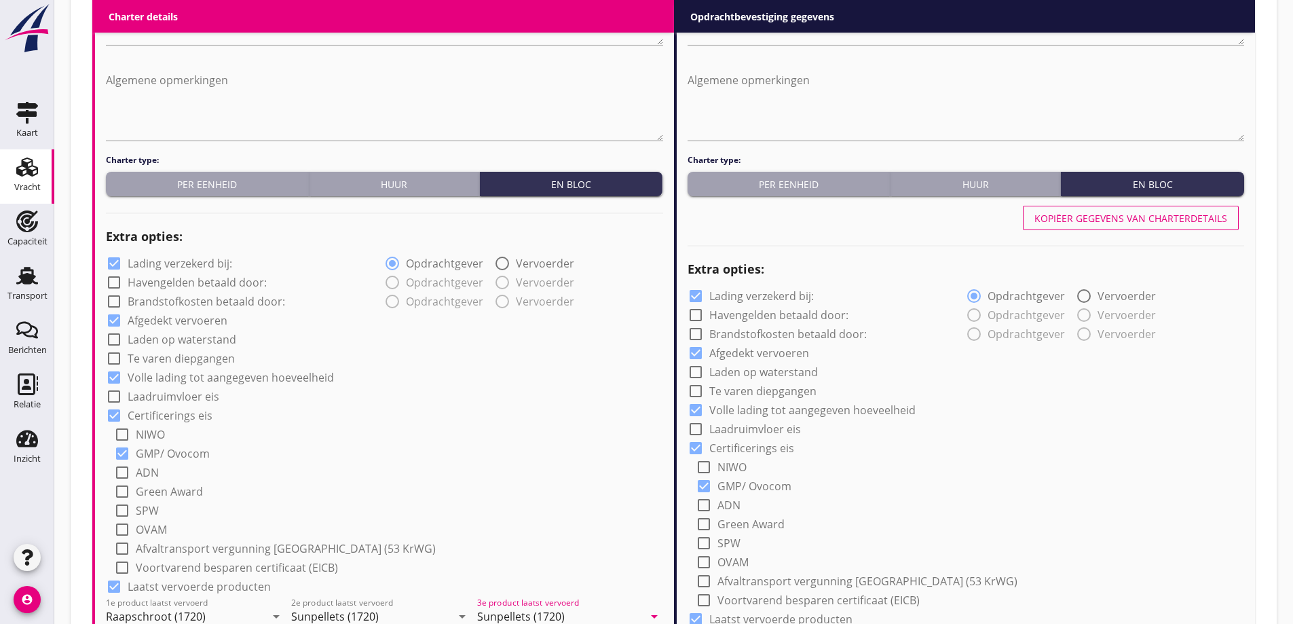
click at [1158, 222] on div "Kopiëer gegevens van charterdetails" at bounding box center [1131, 218] width 193 height 14
type input "Sunpellets (1720)"
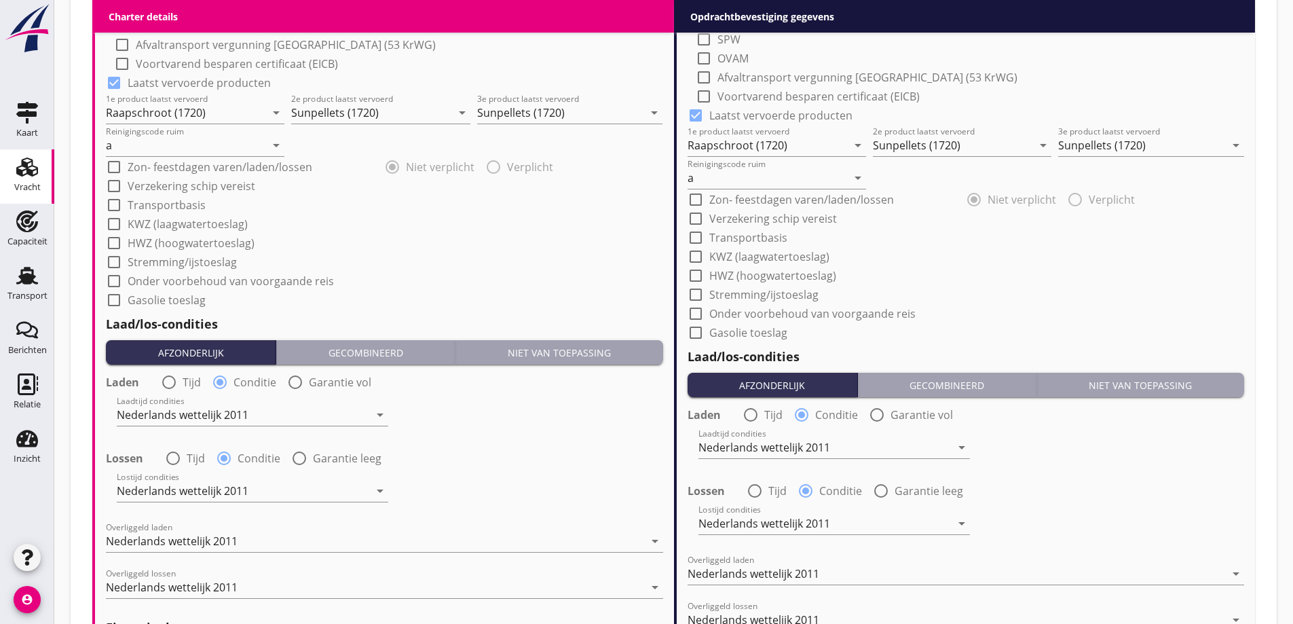
scroll to position [1553, 0]
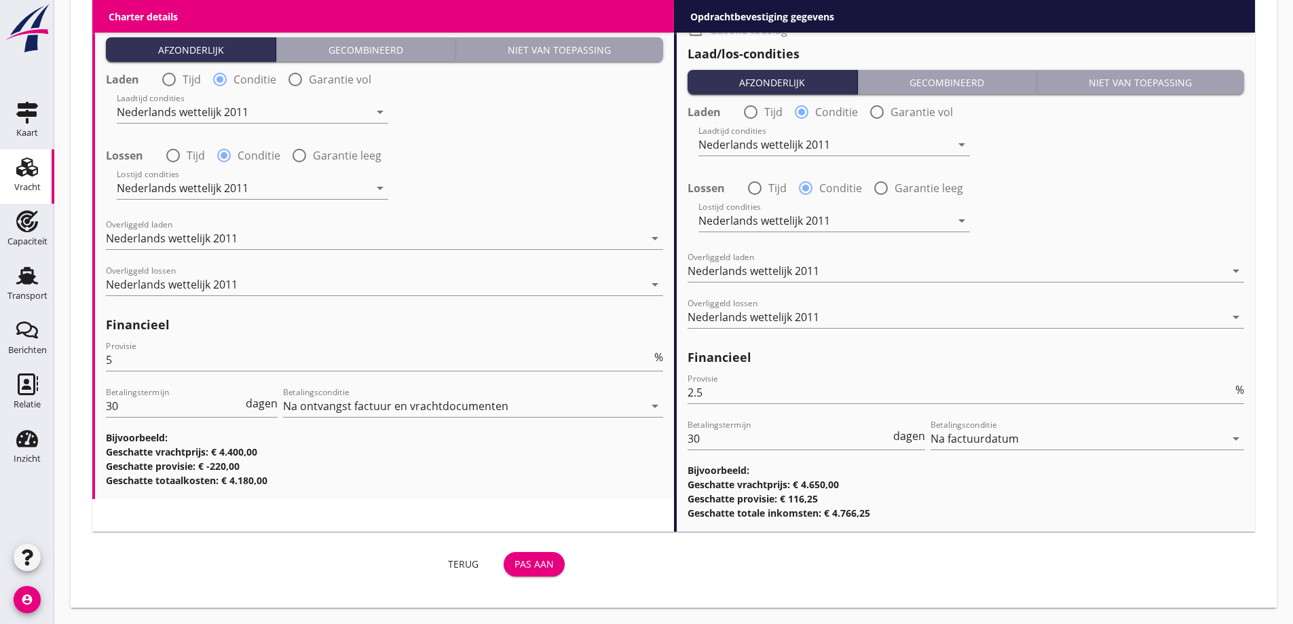
click at [539, 568] on div "Pas aan" at bounding box center [534, 564] width 39 height 14
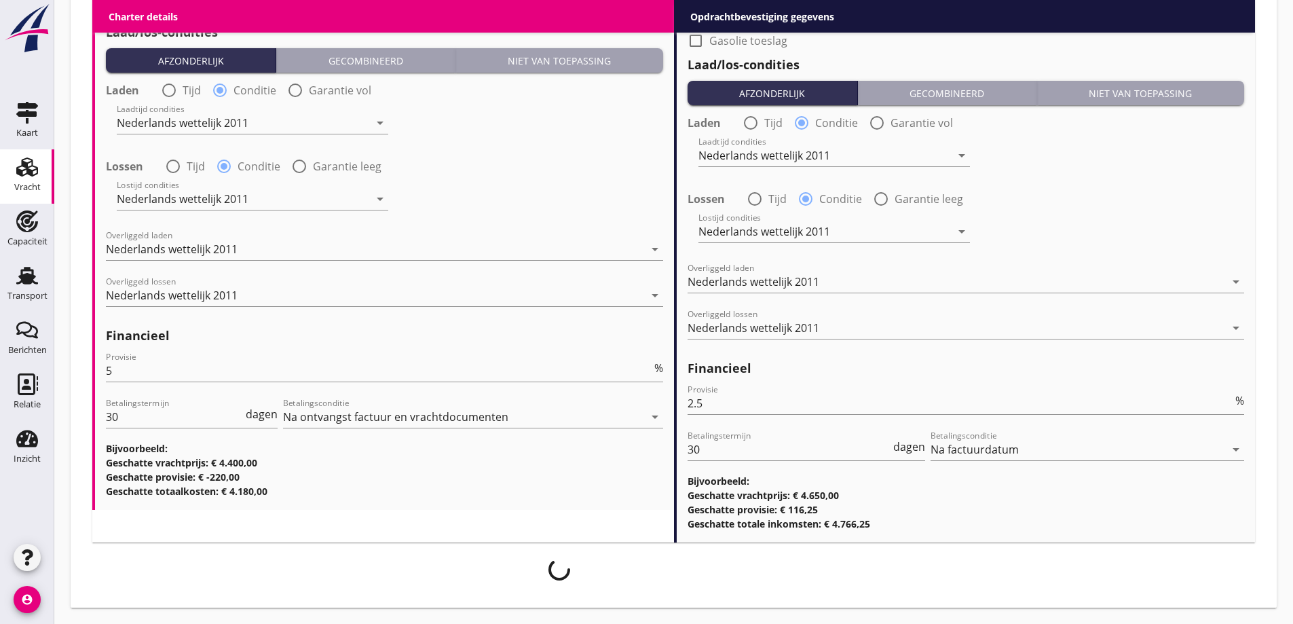
scroll to position [1543, 0]
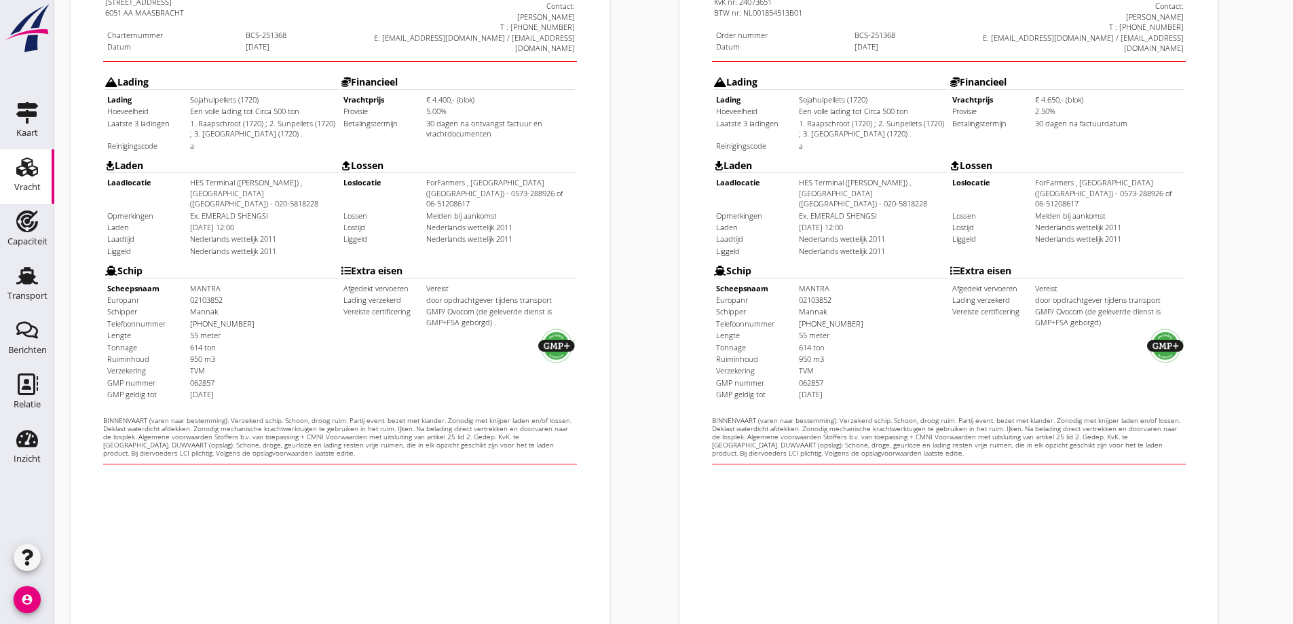
scroll to position [382, 0]
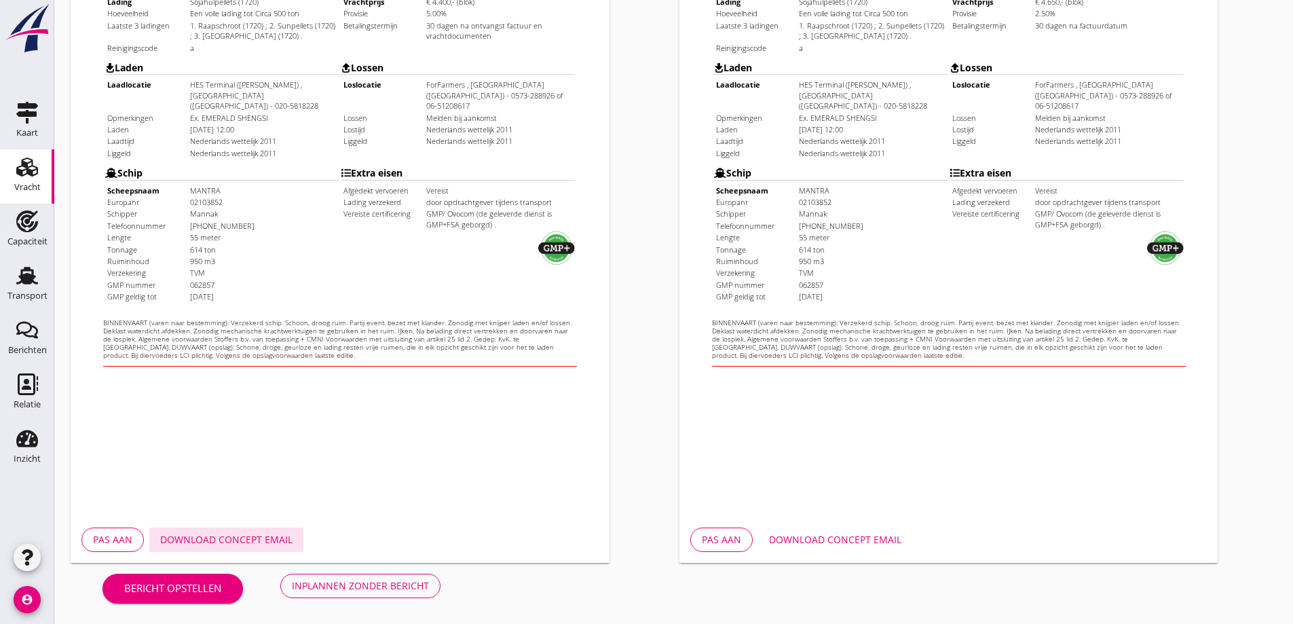
click at [258, 547] on button "Download concept email" at bounding box center [226, 540] width 154 height 24
click at [868, 538] on div "Download concept email" at bounding box center [835, 539] width 132 height 14
click at [253, 544] on div "Download concept email" at bounding box center [226, 539] width 132 height 14
click at [883, 551] on button "Download concept email" at bounding box center [835, 540] width 154 height 24
click at [874, 540] on div "Download concept email" at bounding box center [835, 539] width 132 height 14
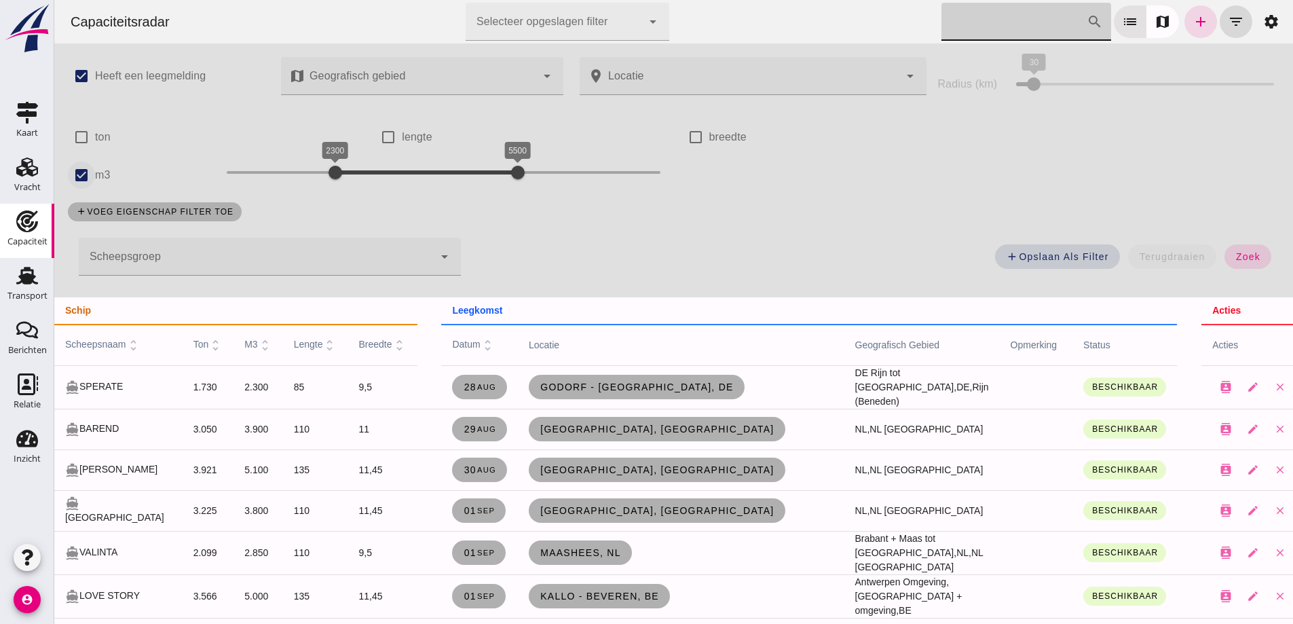
click input "m3"
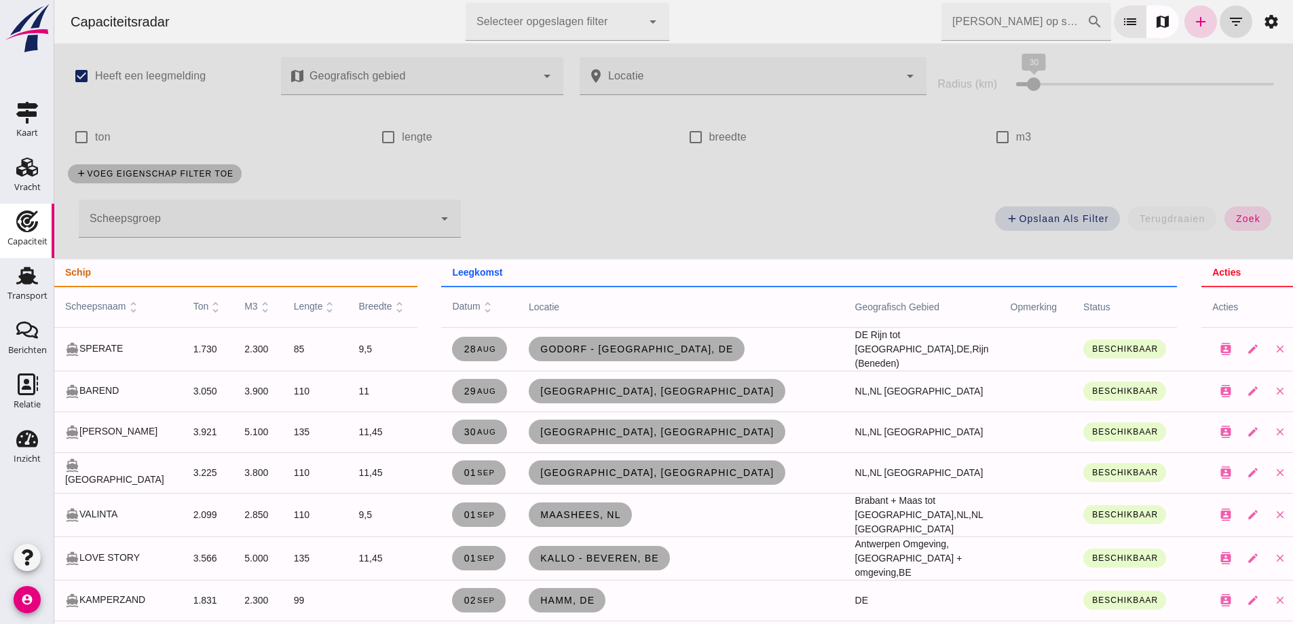
click at [1193, 18] on icon "add" at bounding box center [1201, 22] width 16 height 16
checkbox input "true"
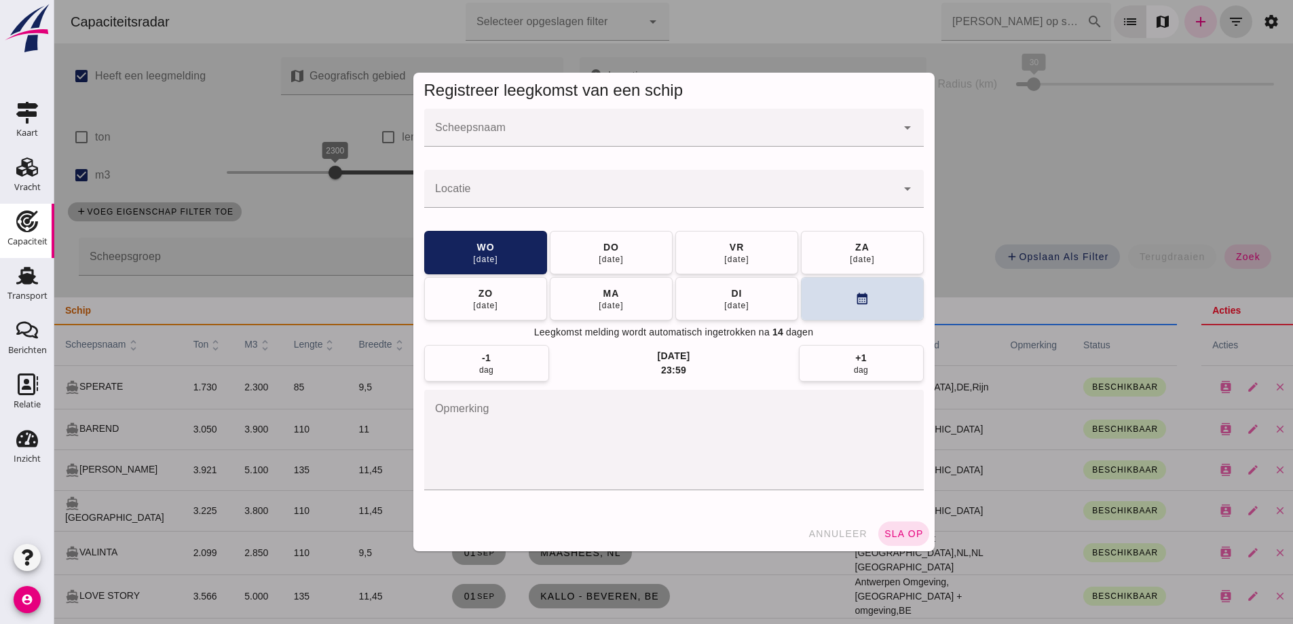
click input "Scheepsnaam"
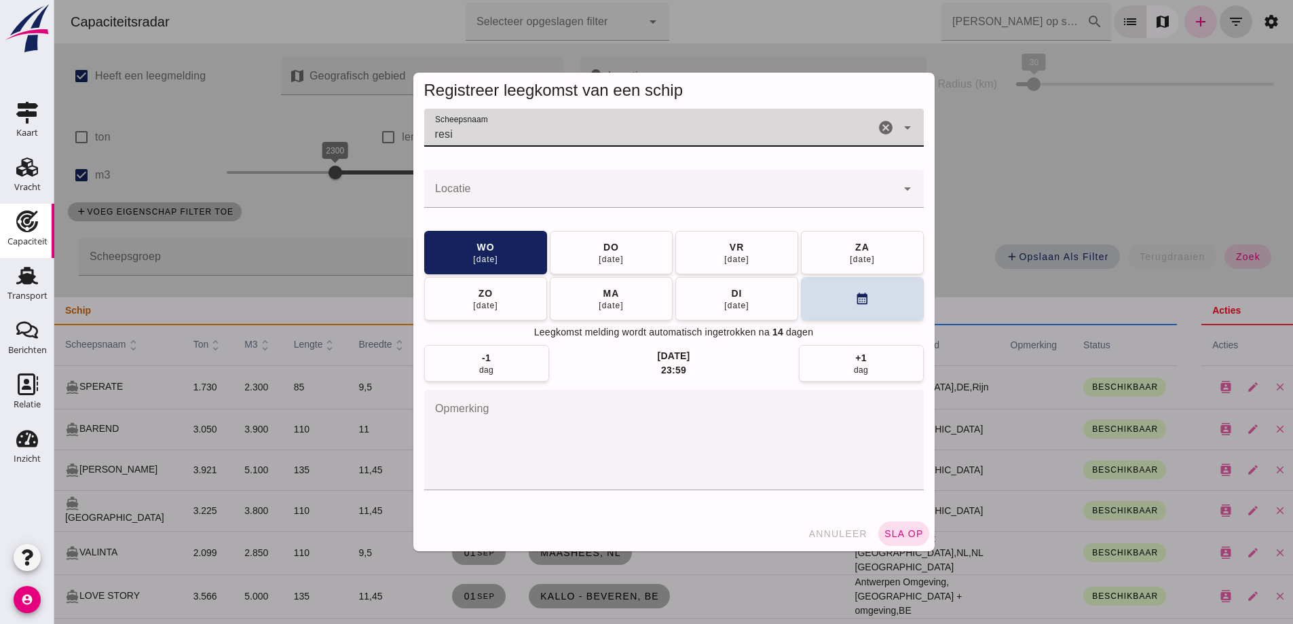
type input "resi"
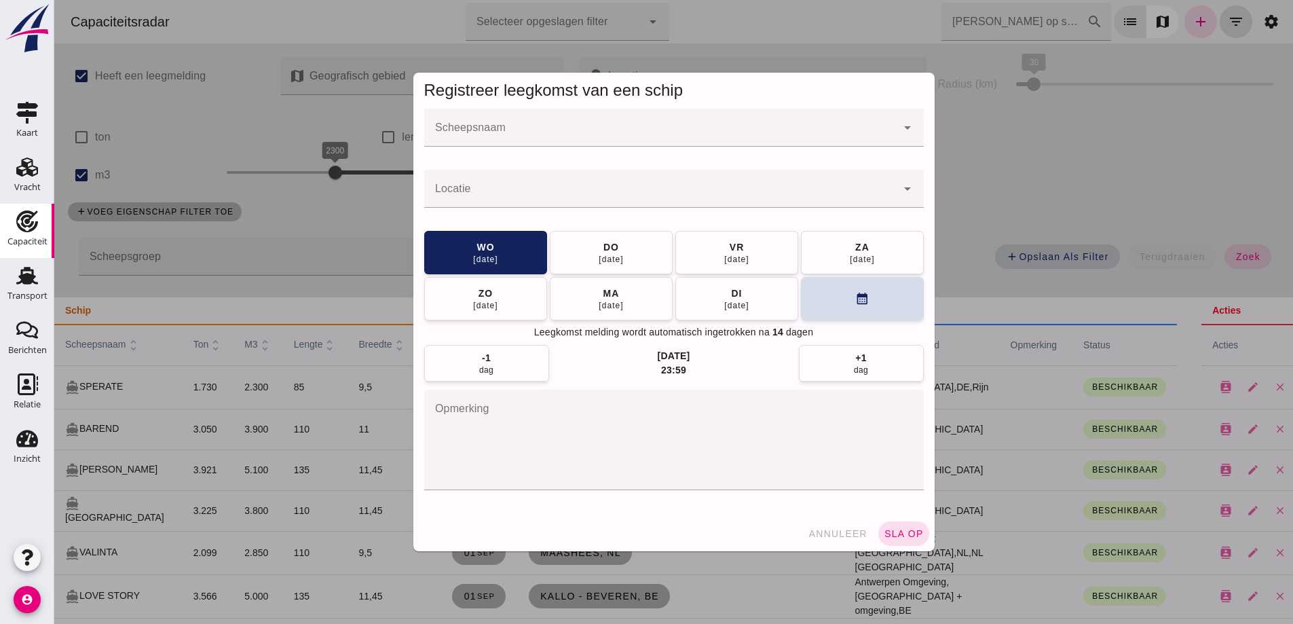
click input "Scheepsnaam"
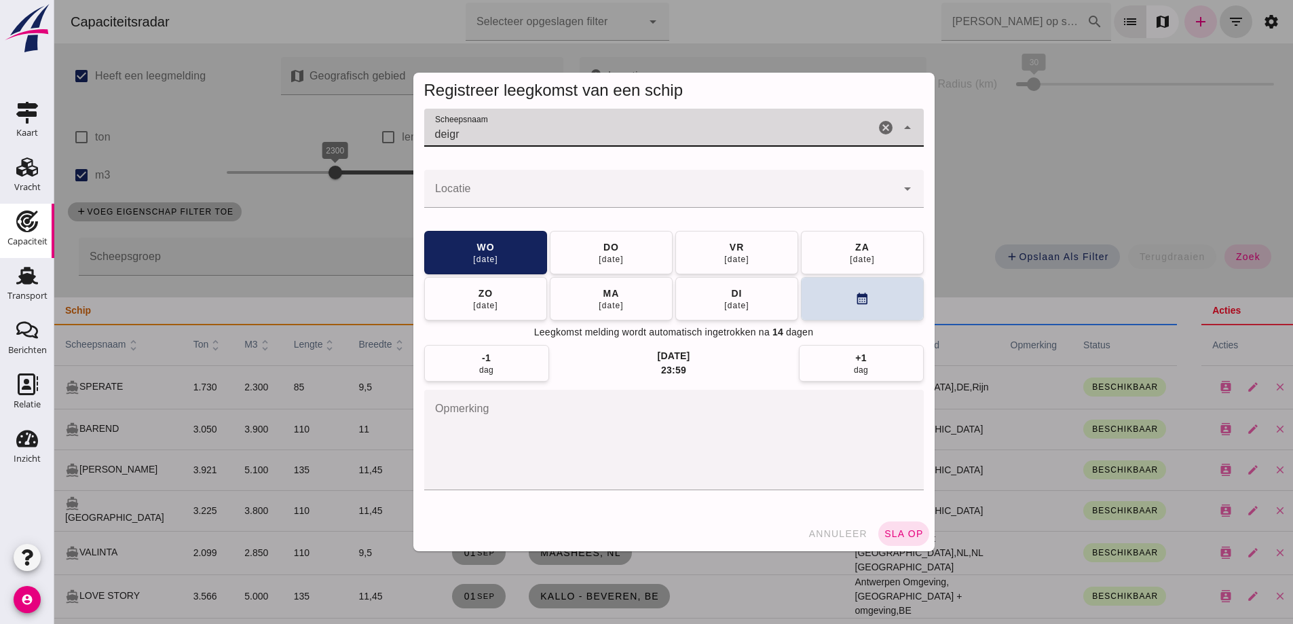
type input "deigr"
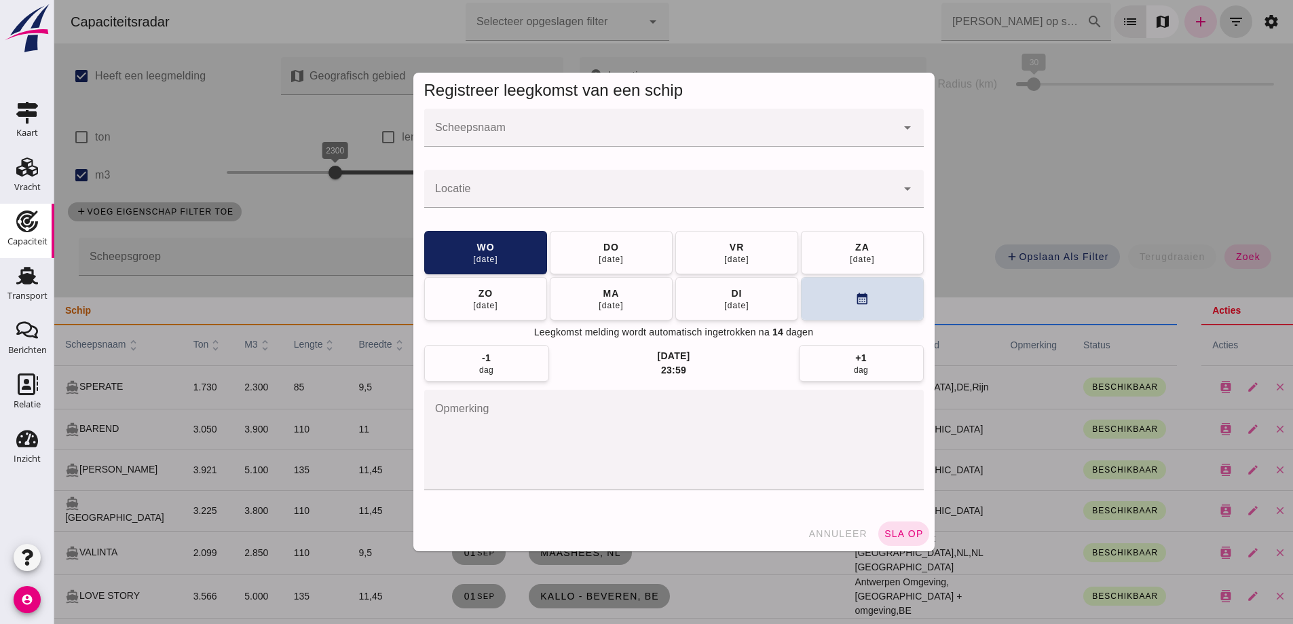
click input "Scheepsnaam"
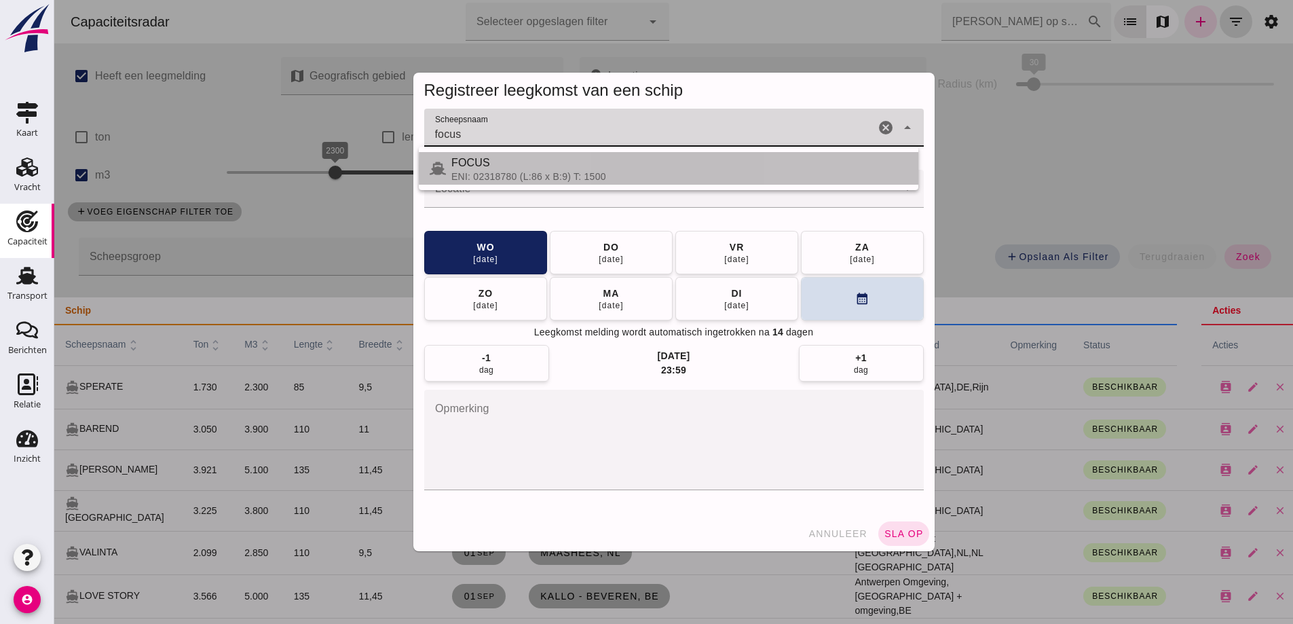
click div "FOCUS ENI: 02318780 (L:86 x B:9) T: 1500"
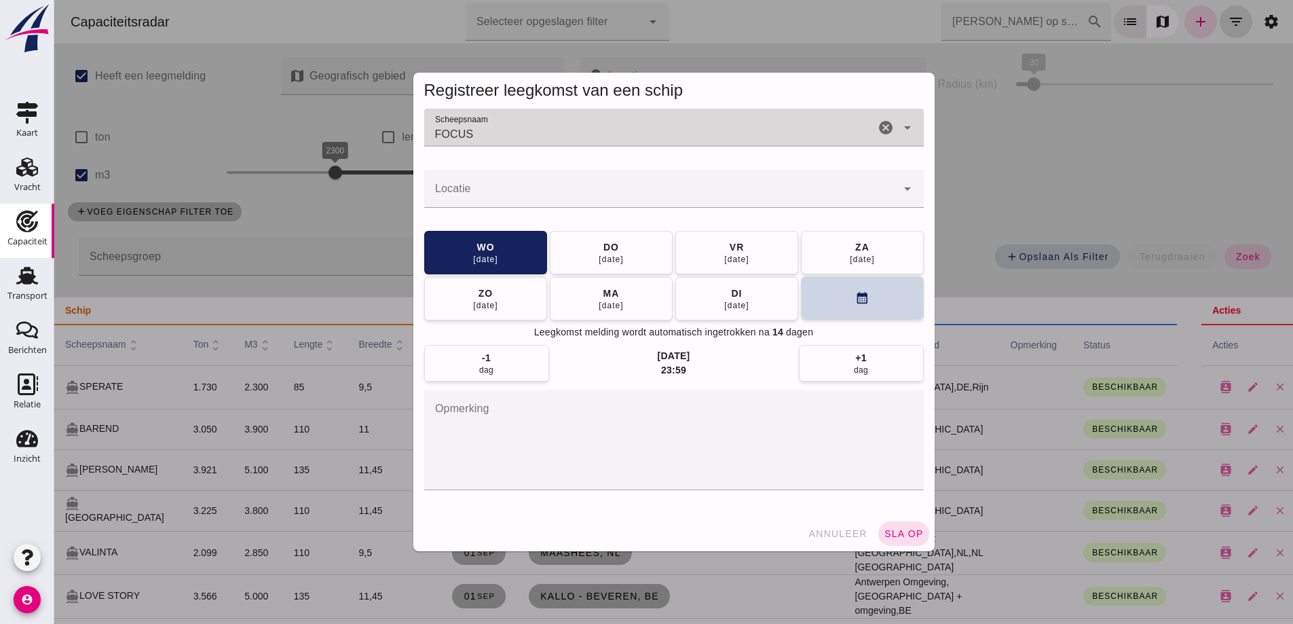
type input "FOCUS"
click button "calendar_month"
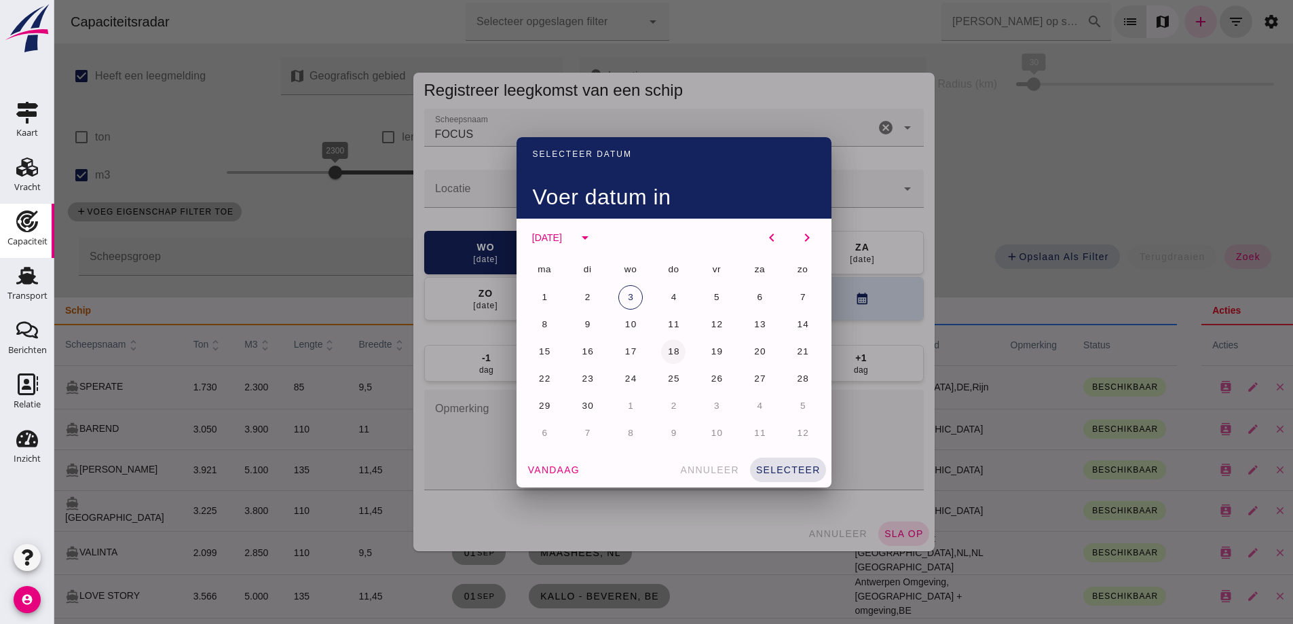
click span "18"
click span "selecteer"
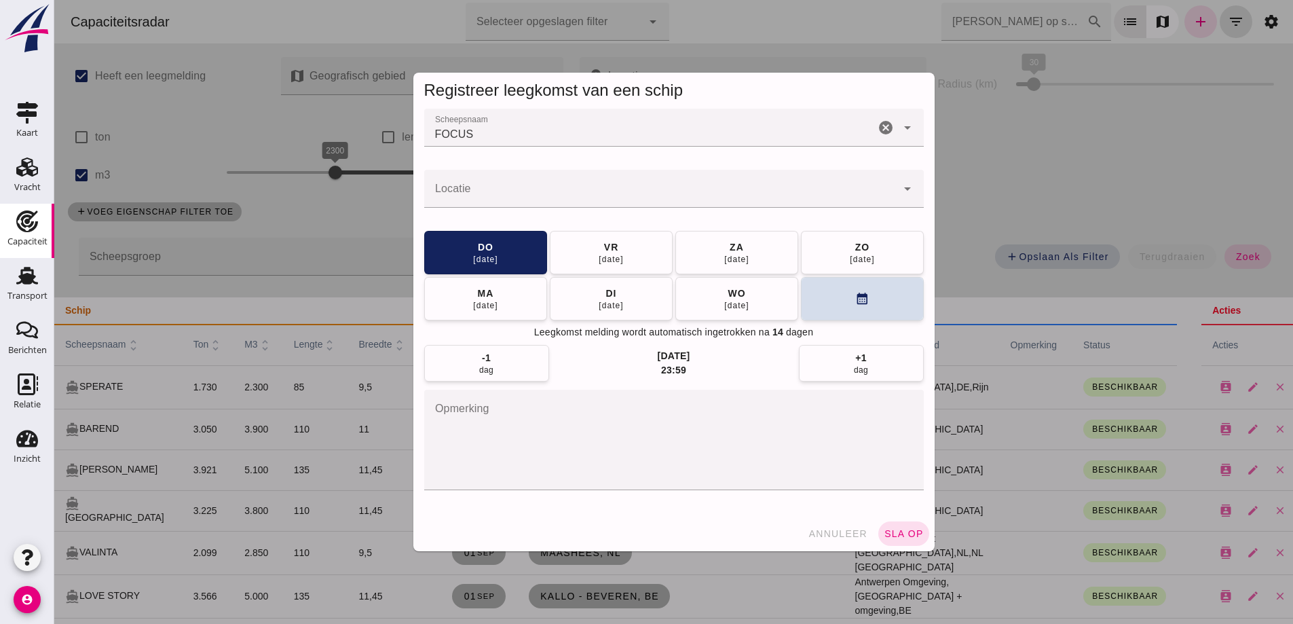
click input "Locatie"
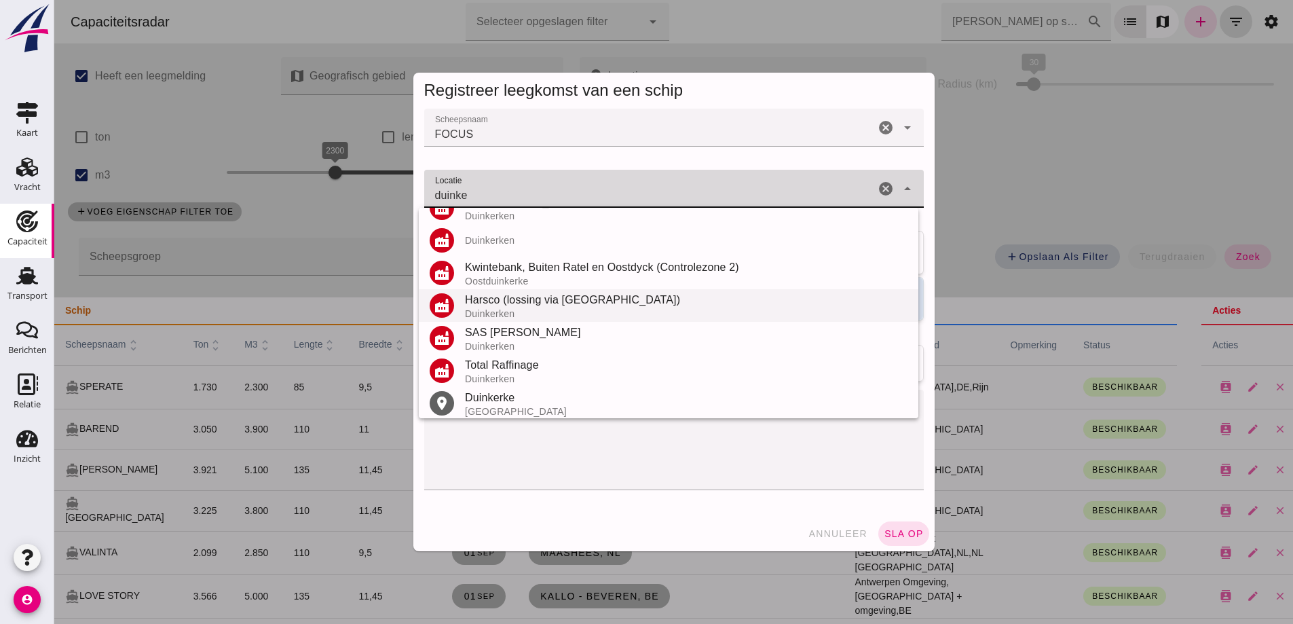
scroll to position [159, 0]
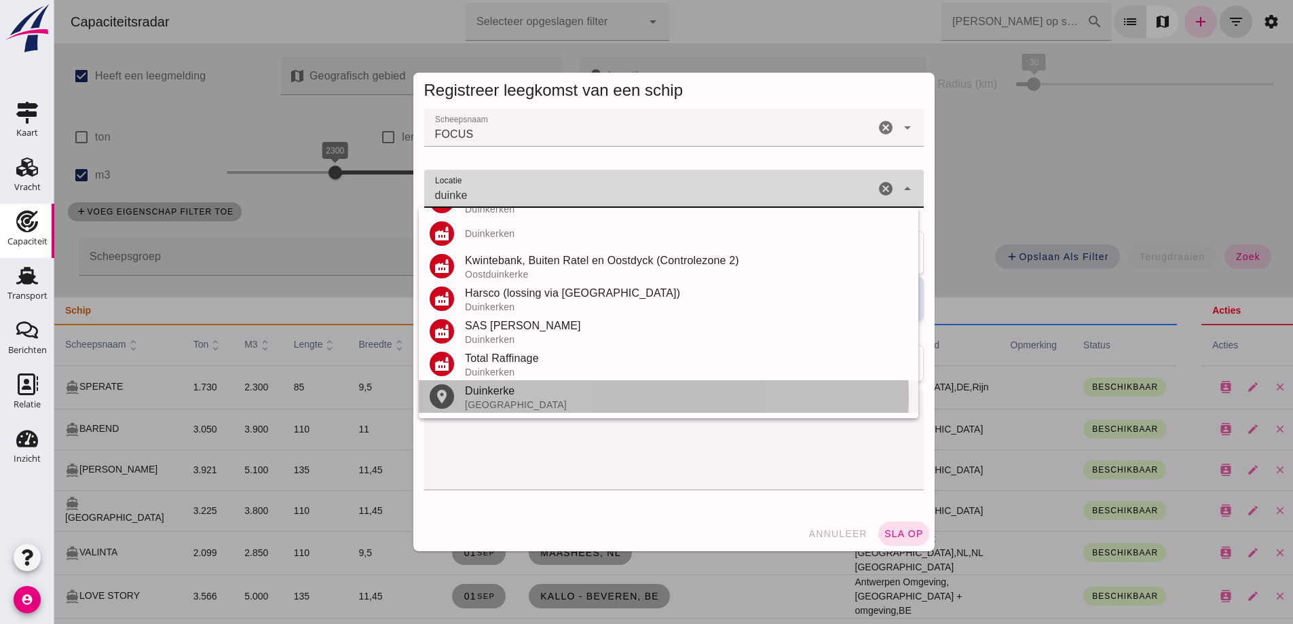
click at [534, 401] on div "[GEOGRAPHIC_DATA]" at bounding box center [686, 404] width 443 height 11
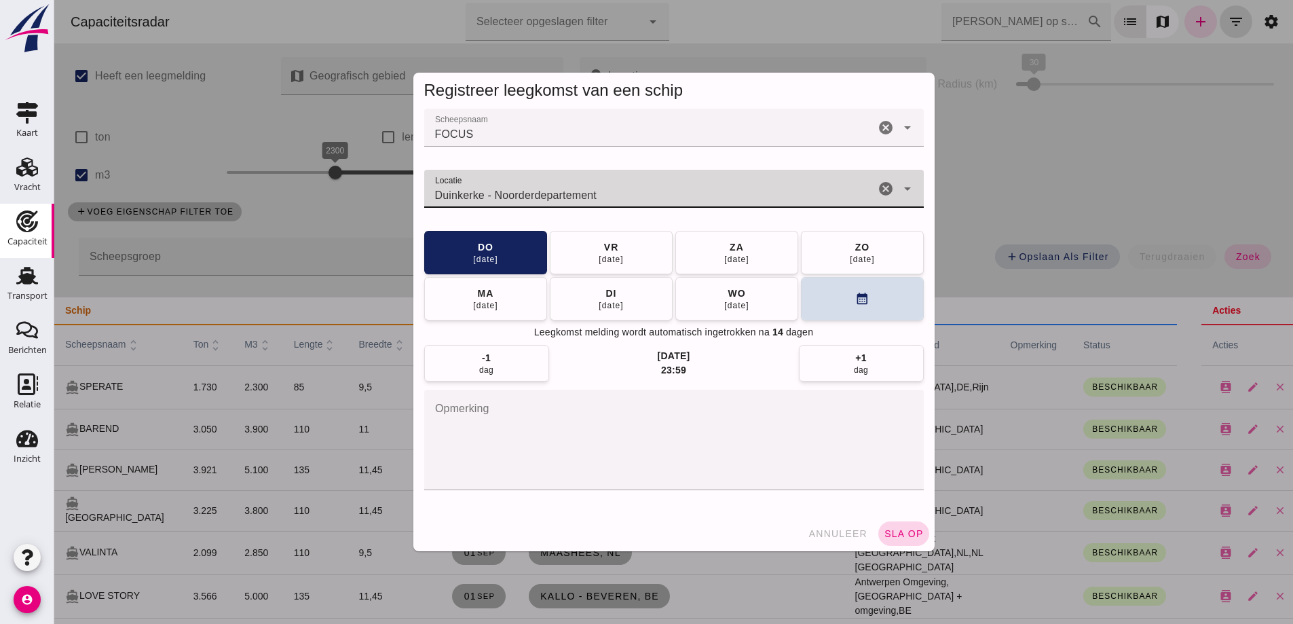
type input "Duinkerke - Noorderdepartement"
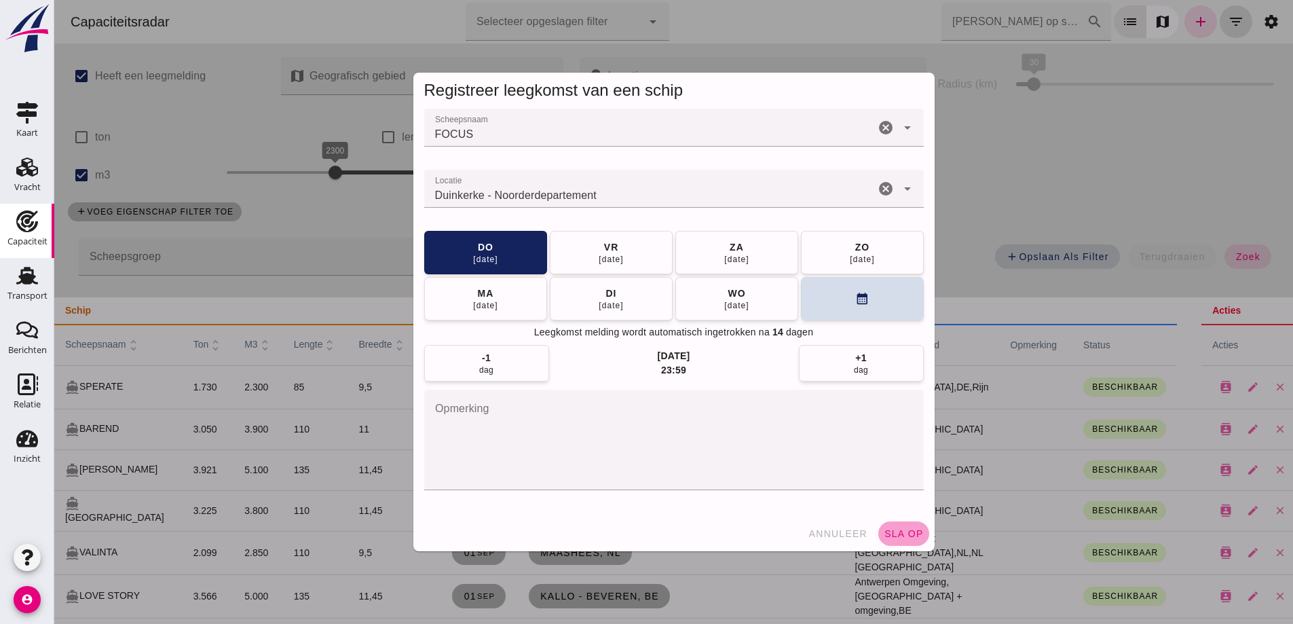
click span "sla op"
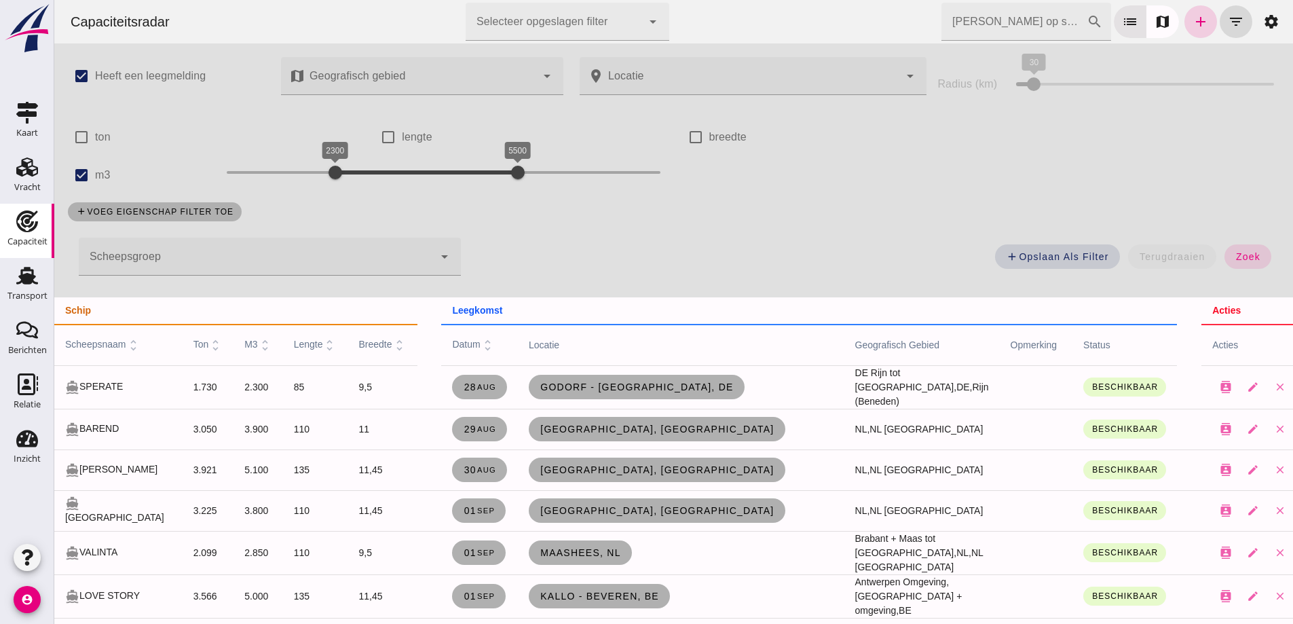
click at [1198, 22] on icon "add" at bounding box center [1201, 22] width 16 height 16
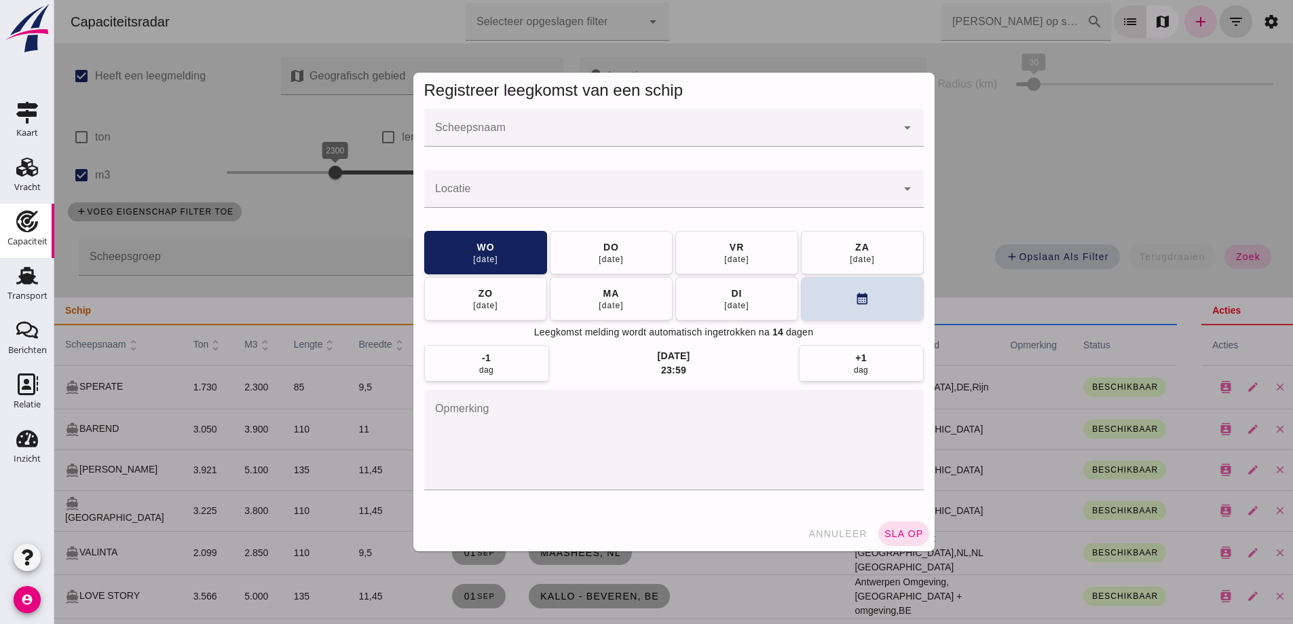
click div
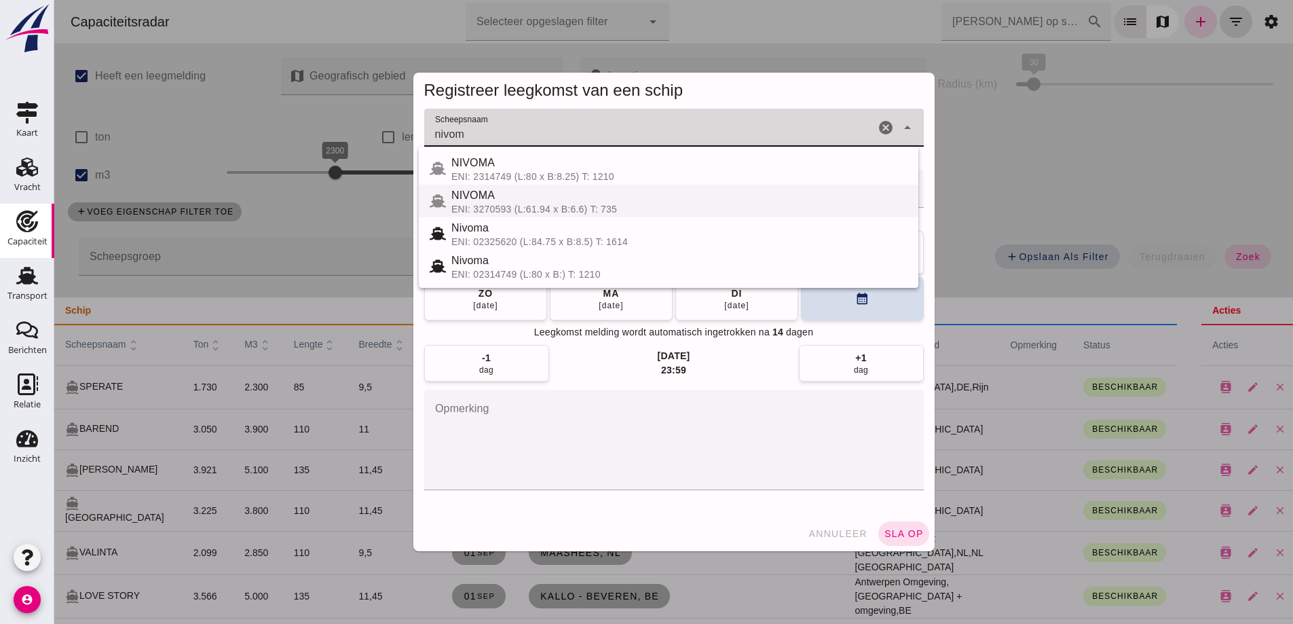
click div "NIVOMA ENI: 2314749 (L:80 x B:8.25) T: 1210 NIVOMA ENI: 3270593 (L:61.94 x B:6.…"
click at [616, 167] on div "NIVOMA" at bounding box center [680, 163] width 456 height 16
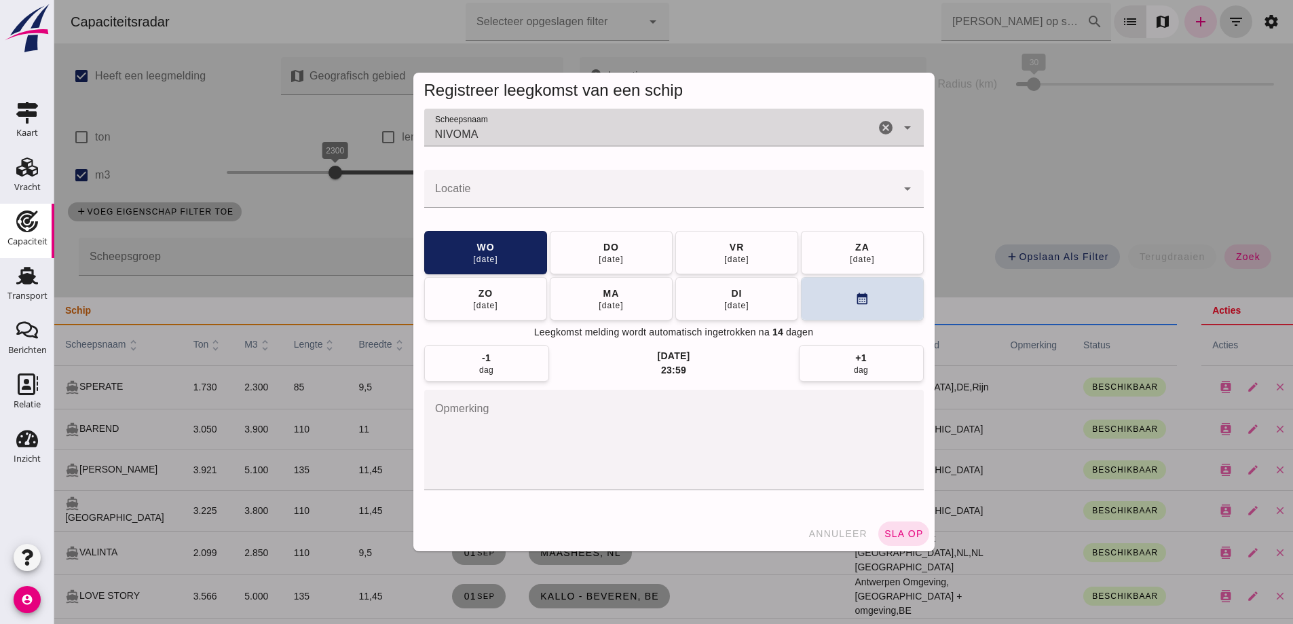
type input "NIVOMA"
click input "Locatie"
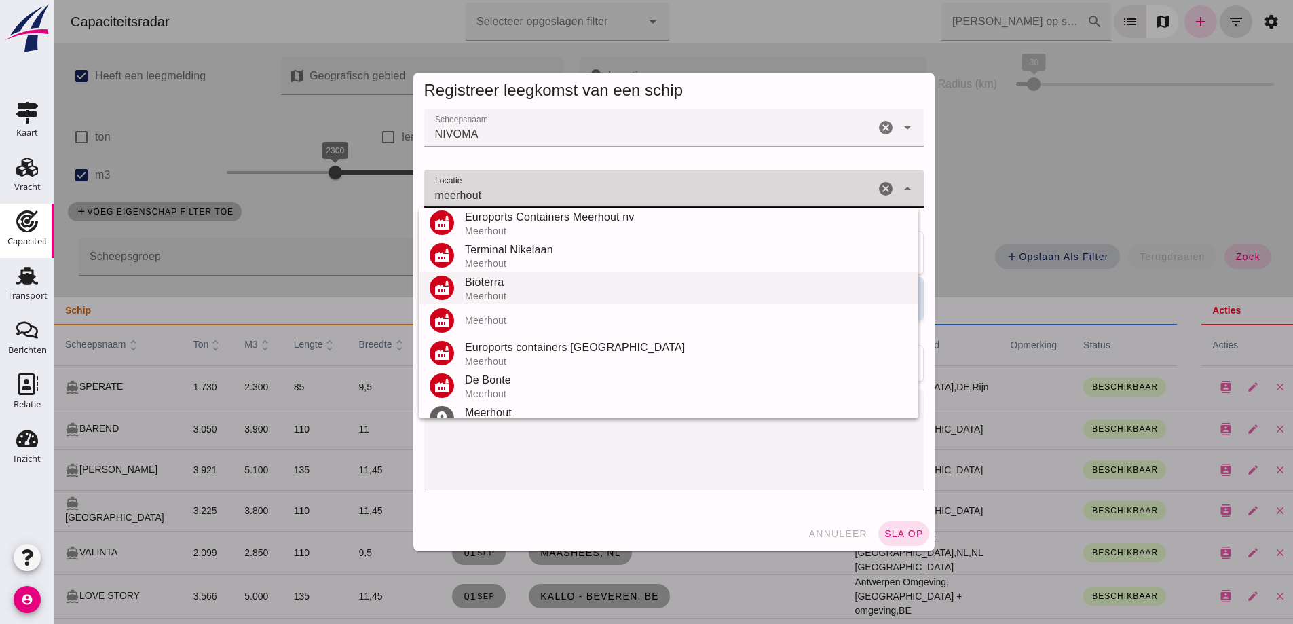
scroll to position [61, 0]
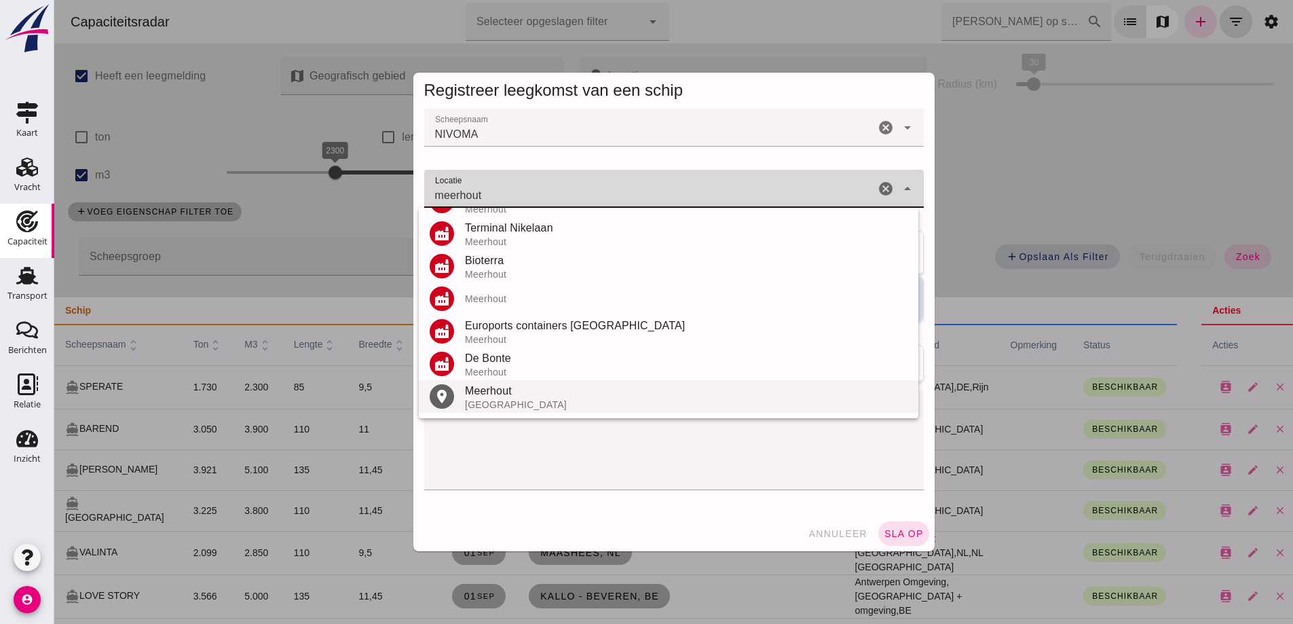
click at [481, 398] on div "Meerhout" at bounding box center [686, 391] width 443 height 16
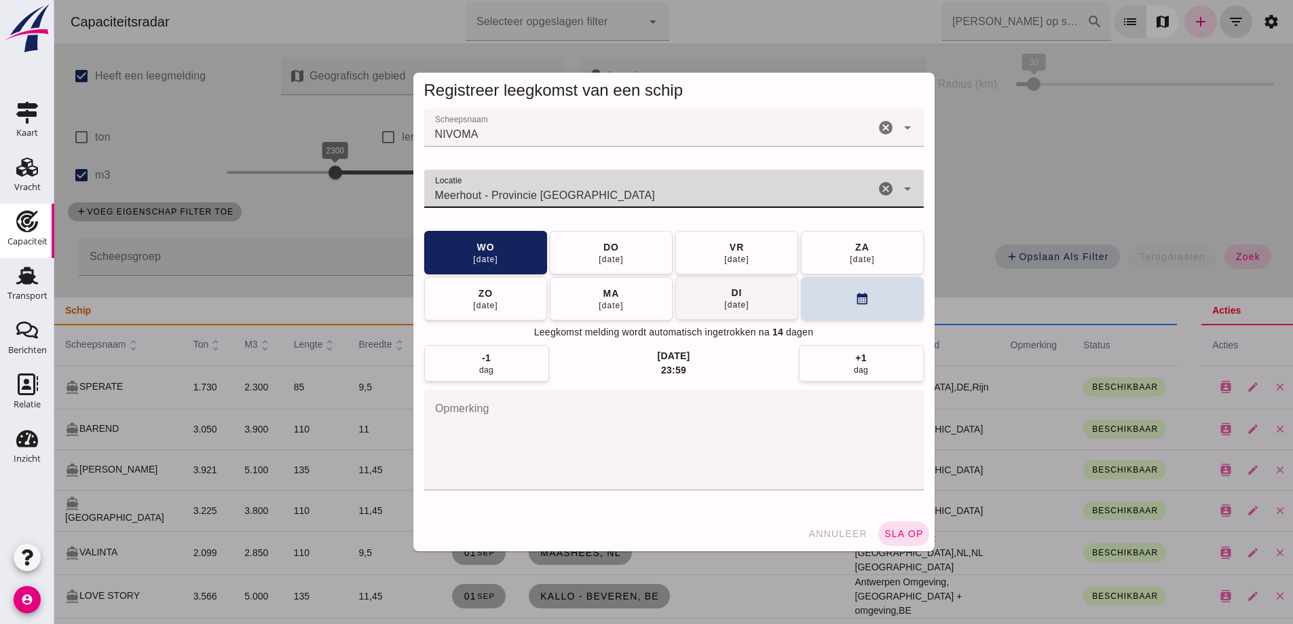
type input "Meerhout - Provincie Antwerpen"
click button "di 09 sep"
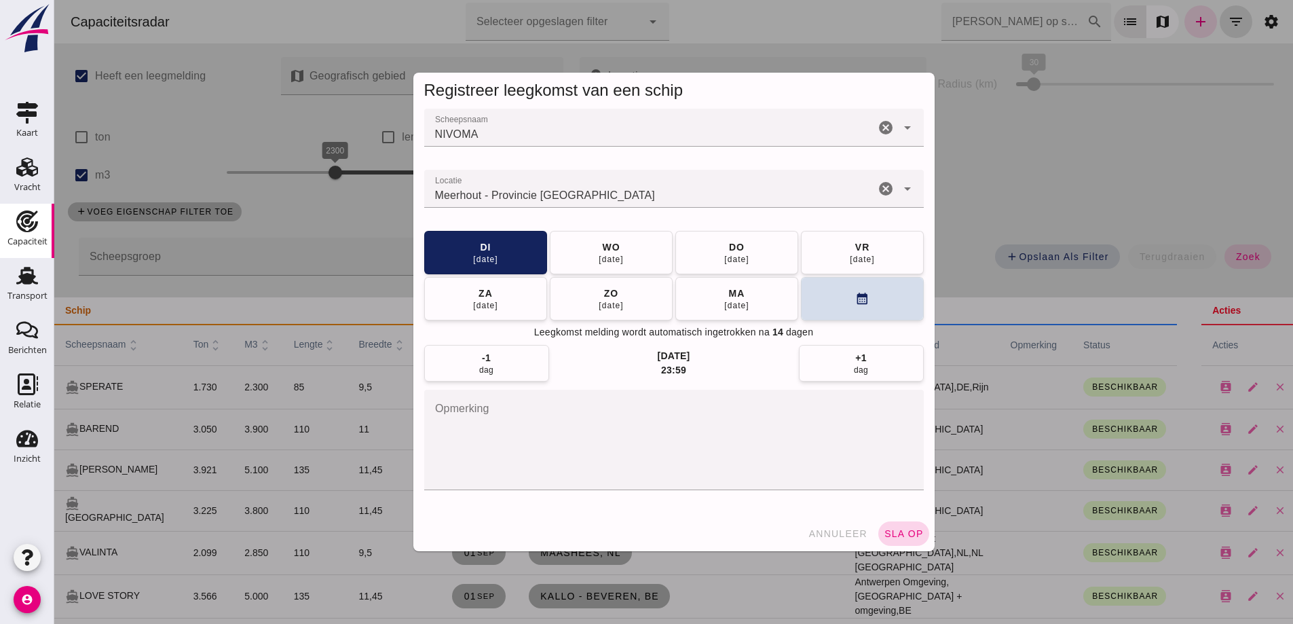
click button "sla op"
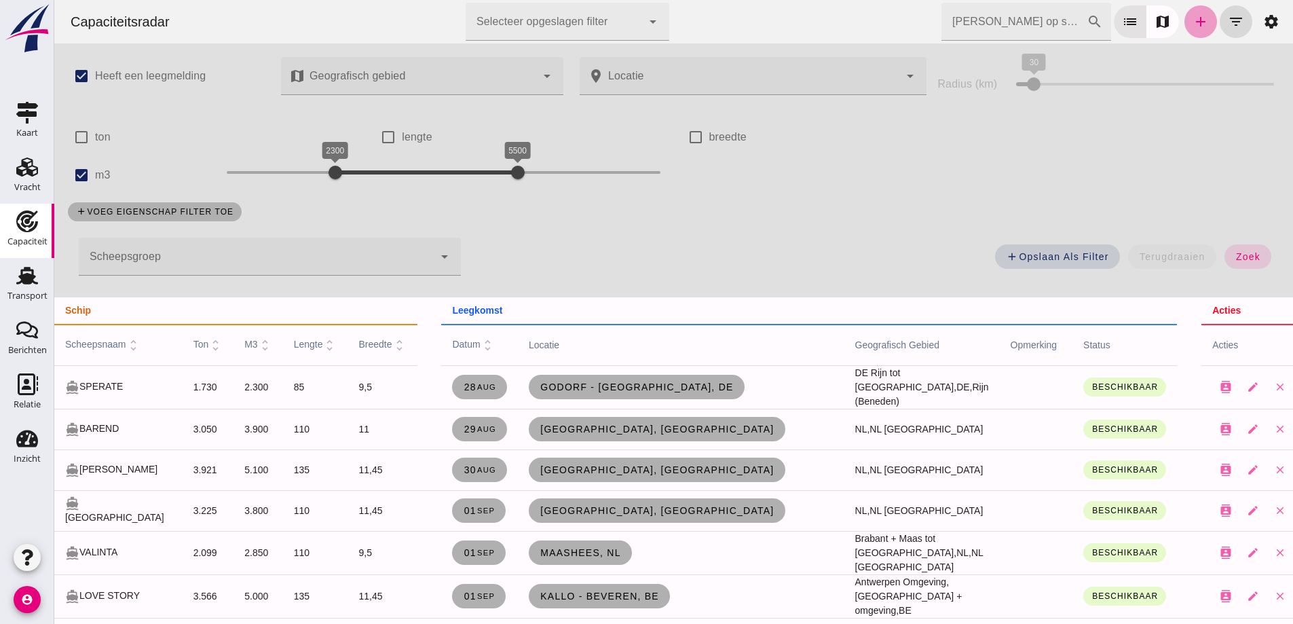
click at [1194, 27] on icon "add" at bounding box center [1201, 22] width 16 height 16
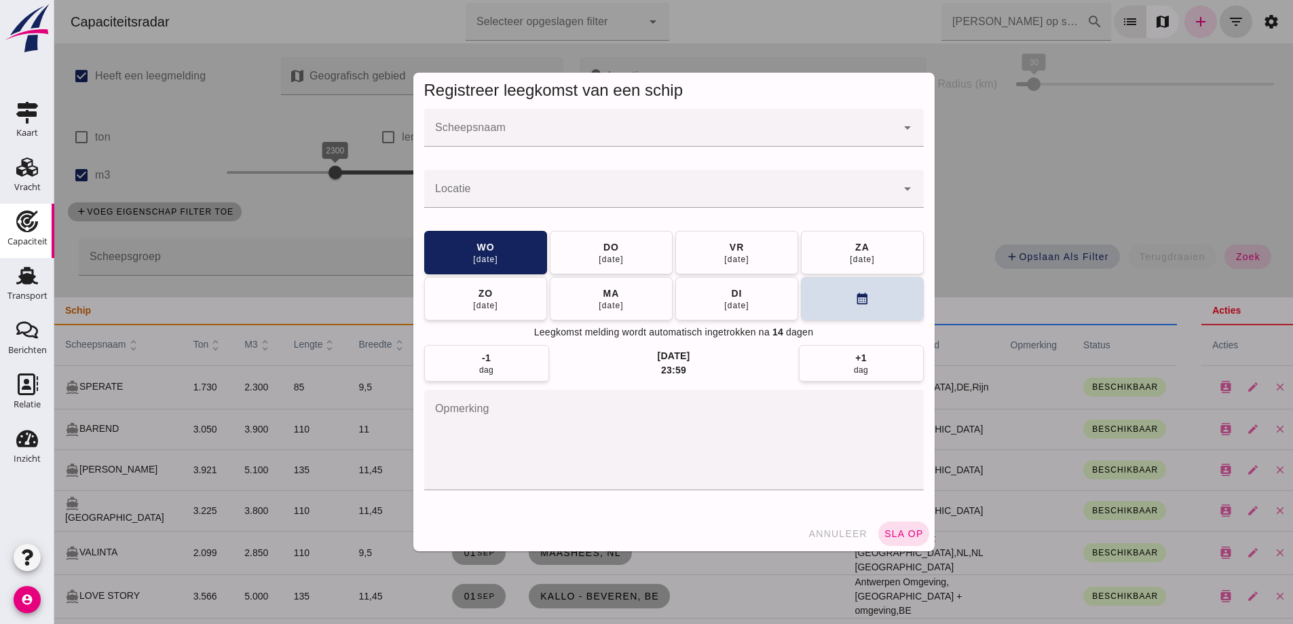
click div
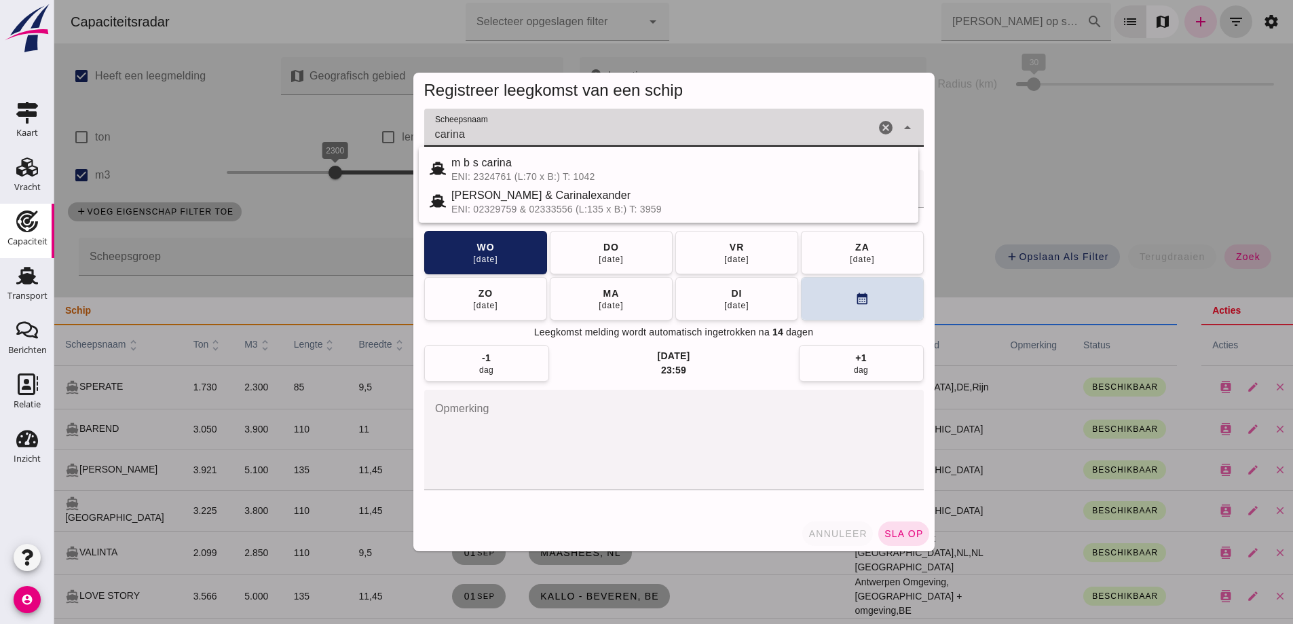
type input "carina"
click span "annuleer"
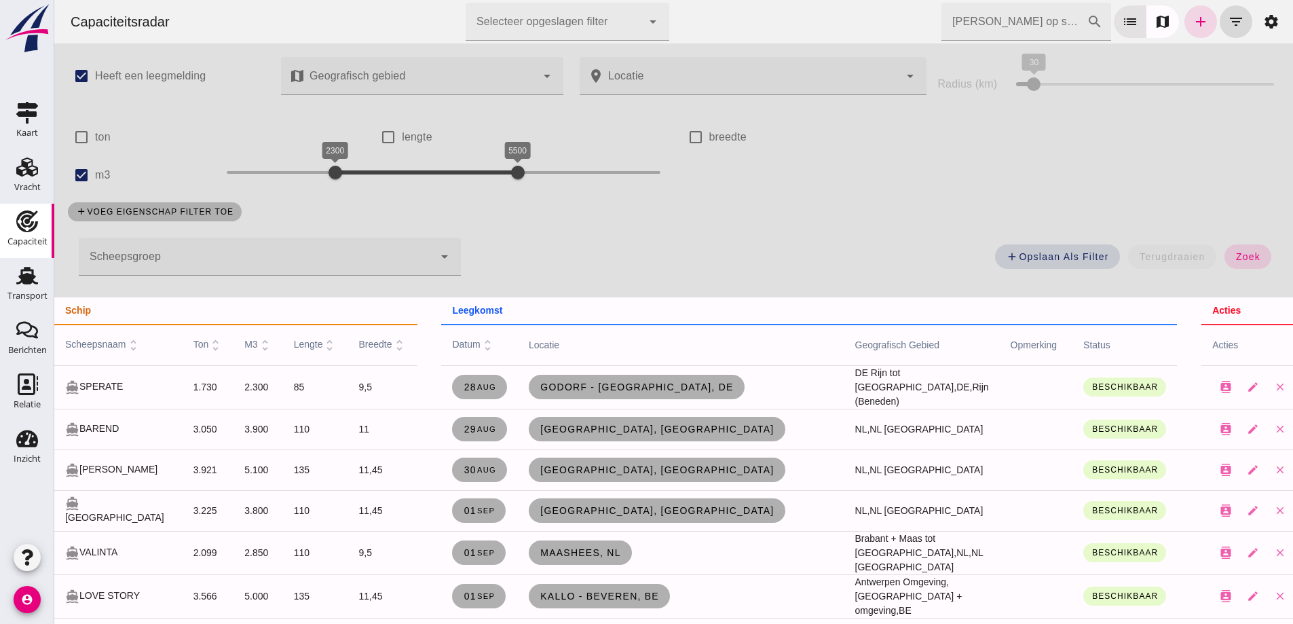
scroll to position [68, 0]
